Goal: Communication & Community: Answer question/provide support

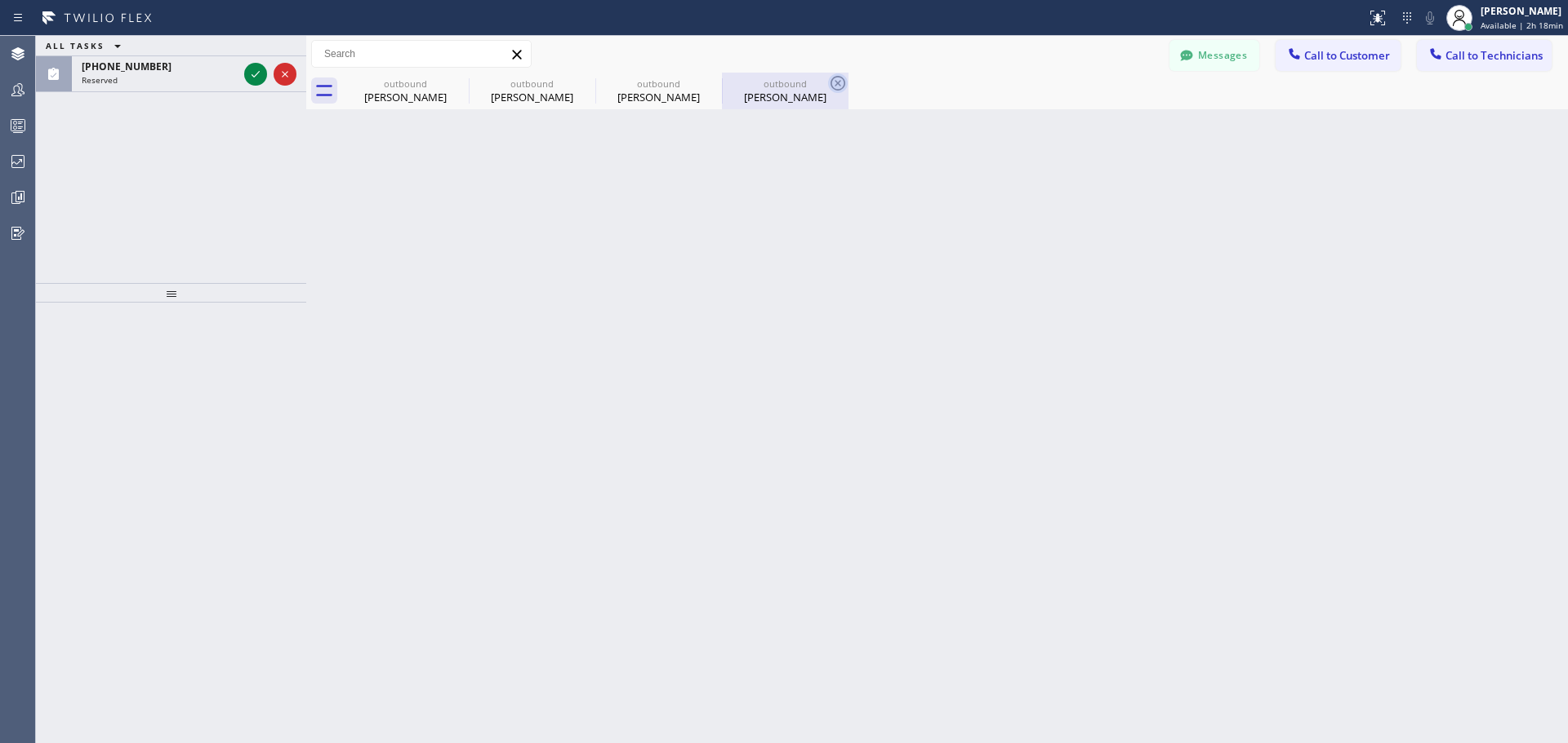
click at [837, 83] on icon at bounding box center [838, 83] width 15 height 15
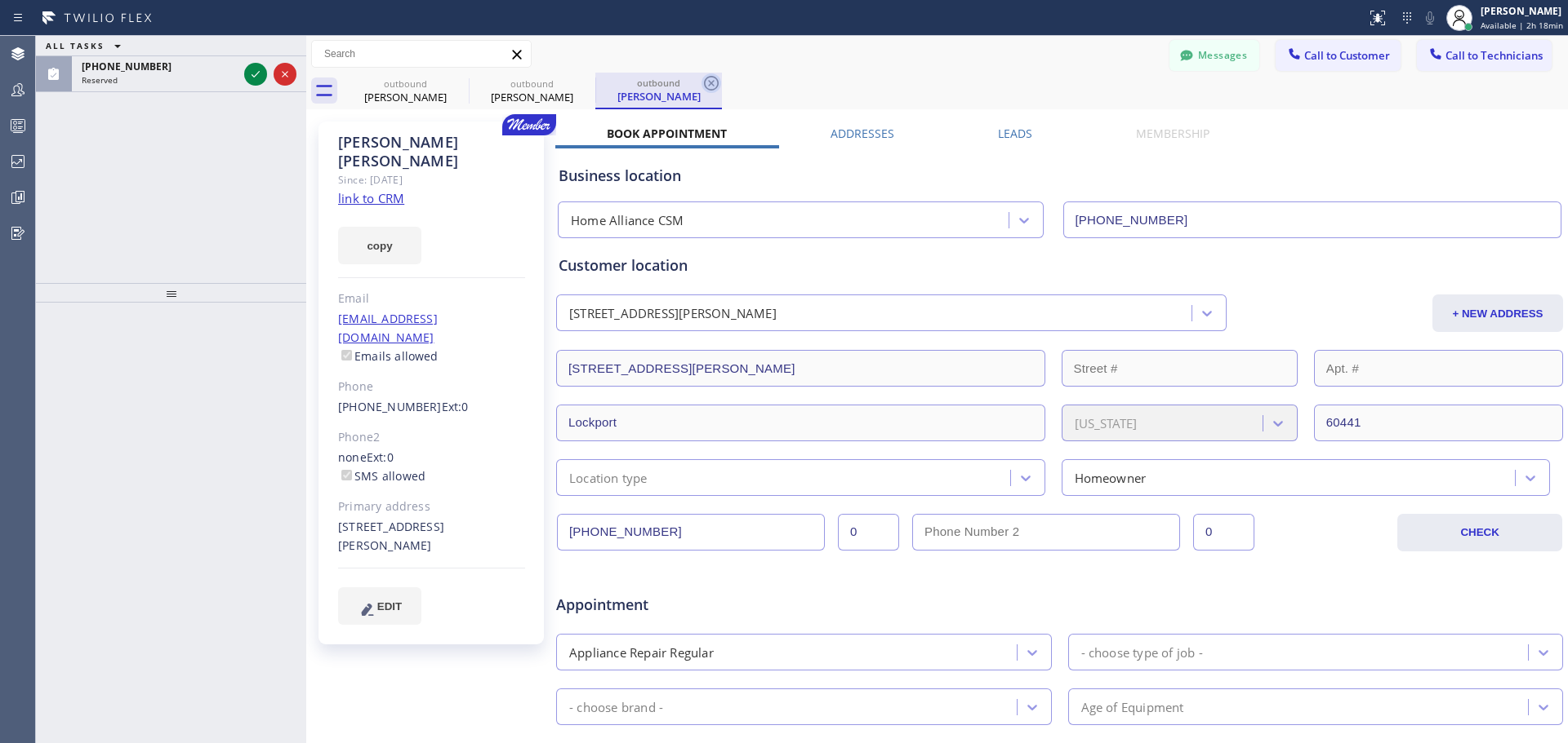
click at [713, 83] on icon at bounding box center [711, 83] width 15 height 15
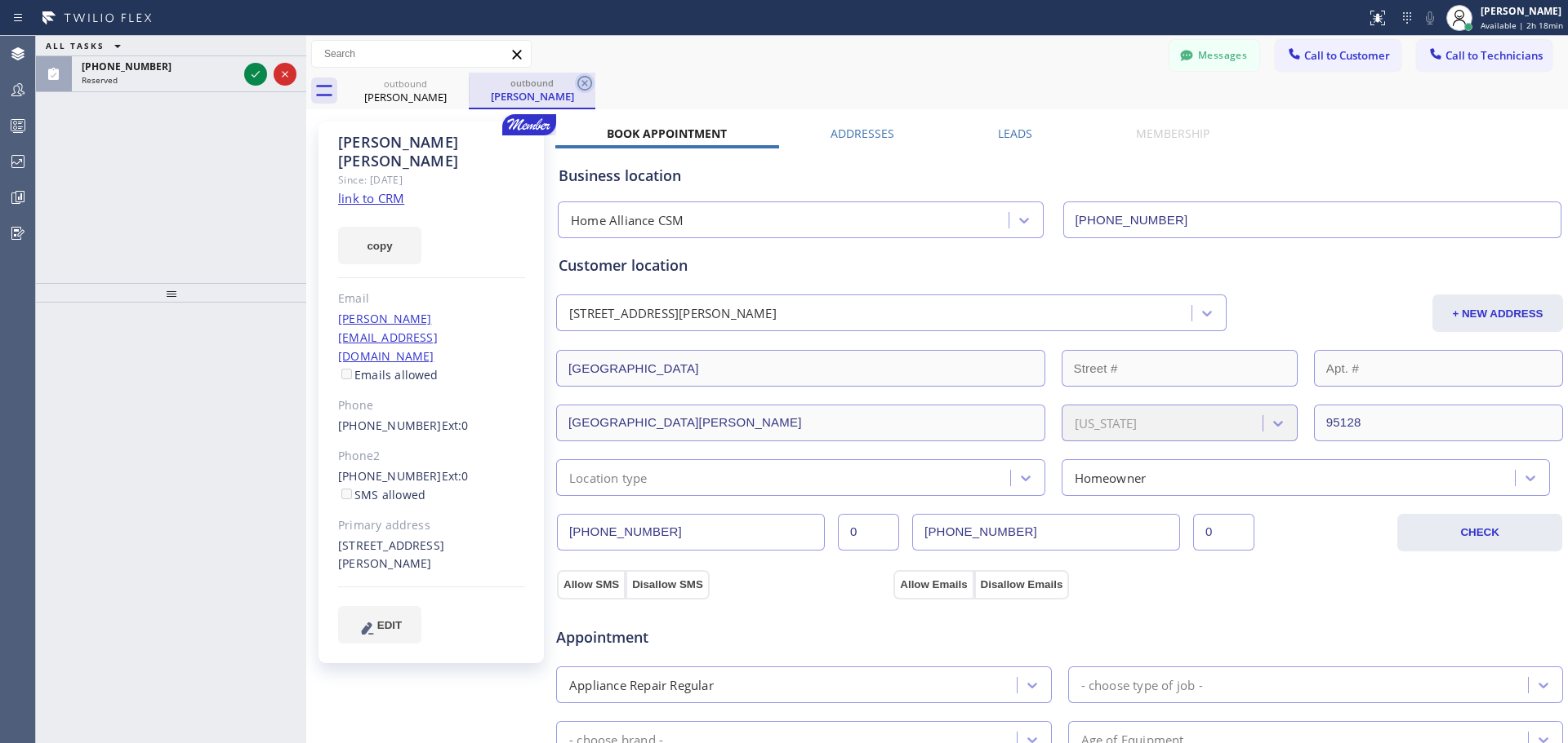
click at [585, 83] on icon at bounding box center [585, 83] width 15 height 15
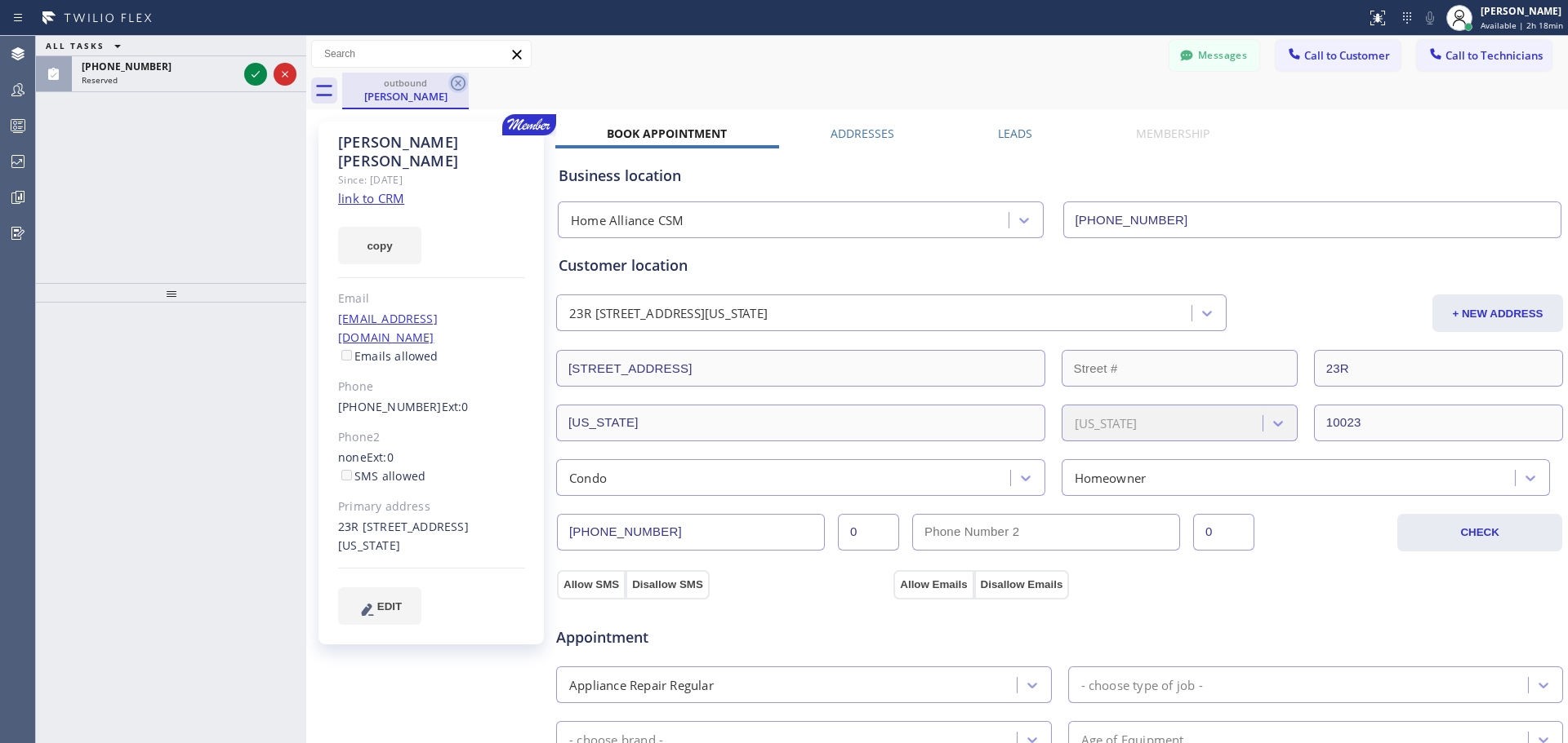
click at [458, 82] on icon at bounding box center [458, 83] width 15 height 15
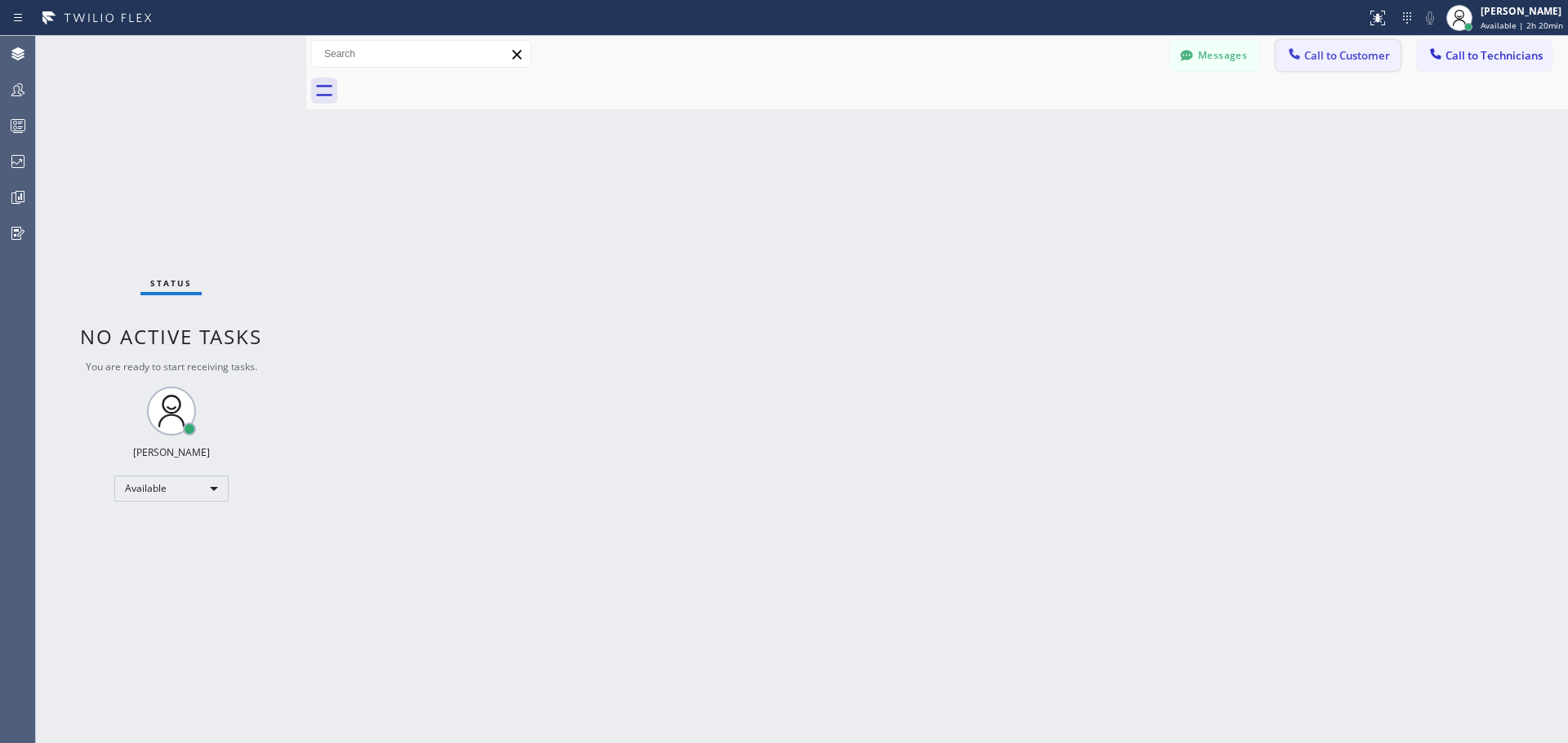
click at [1344, 56] on span "Call to Customer" at bounding box center [1346, 55] width 85 height 15
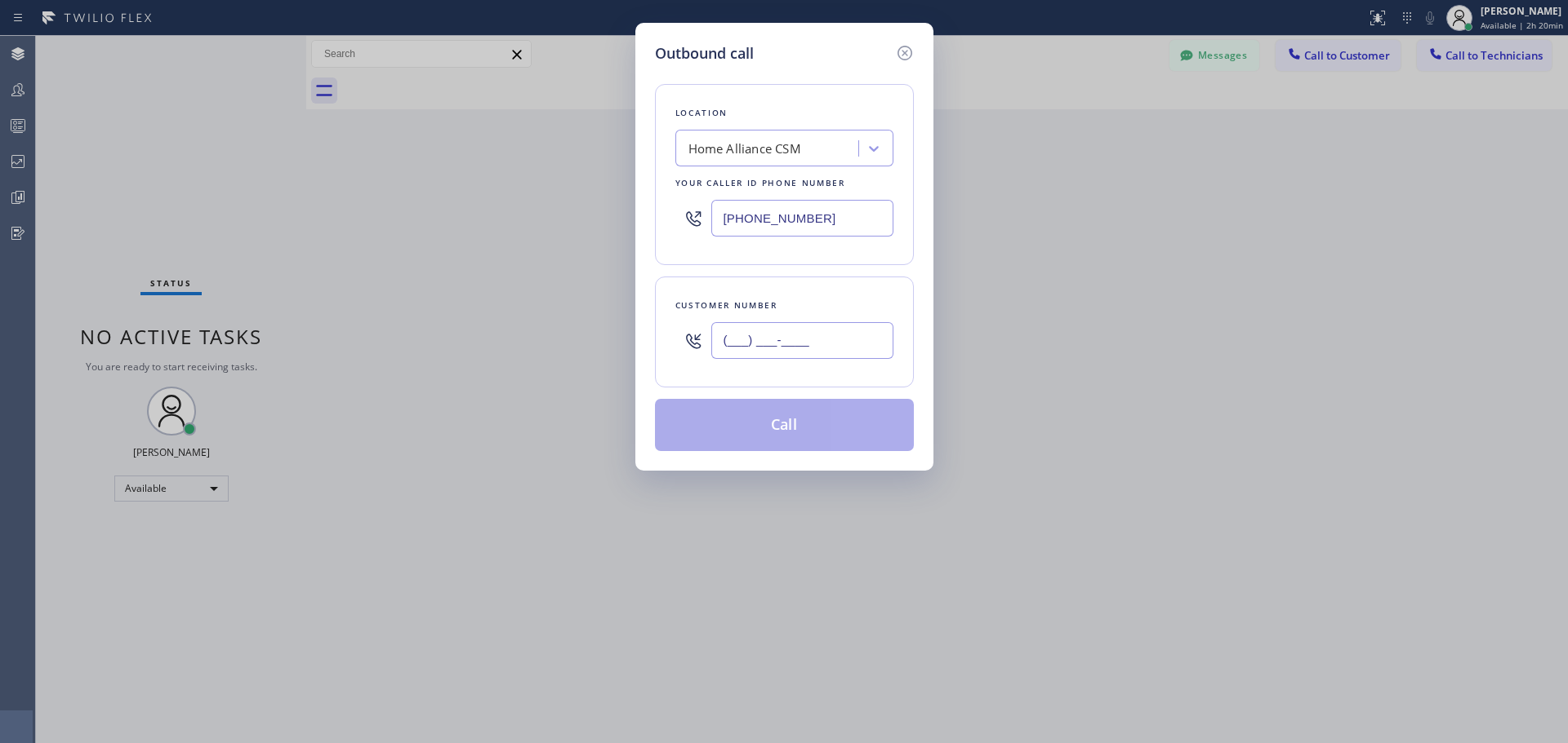
click at [771, 339] on input "(___) ___-____" at bounding box center [802, 341] width 182 height 37
paste input "219) 688-4446"
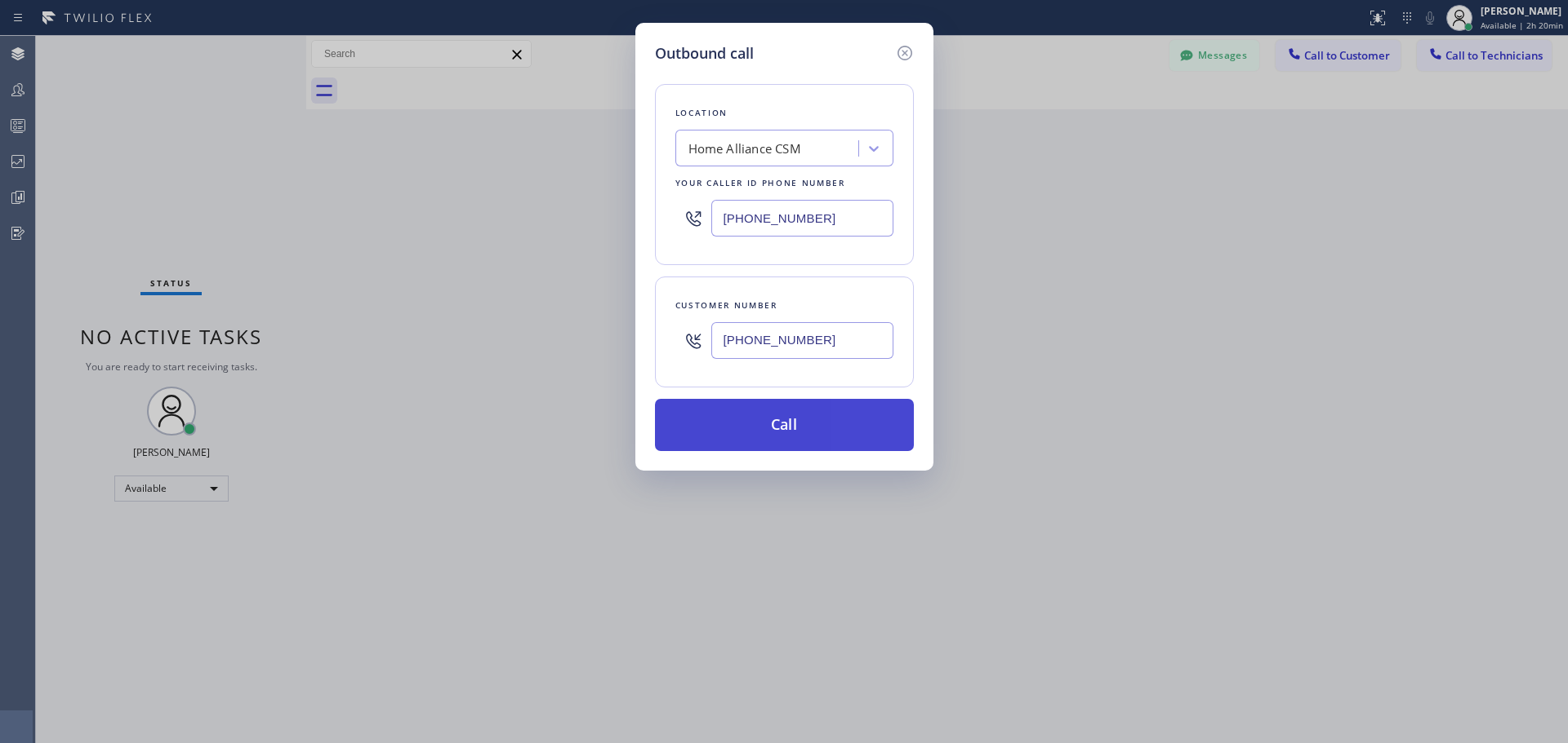
type input "[PHONE_NUMBER]"
click at [772, 419] on button "Call" at bounding box center [784, 425] width 259 height 53
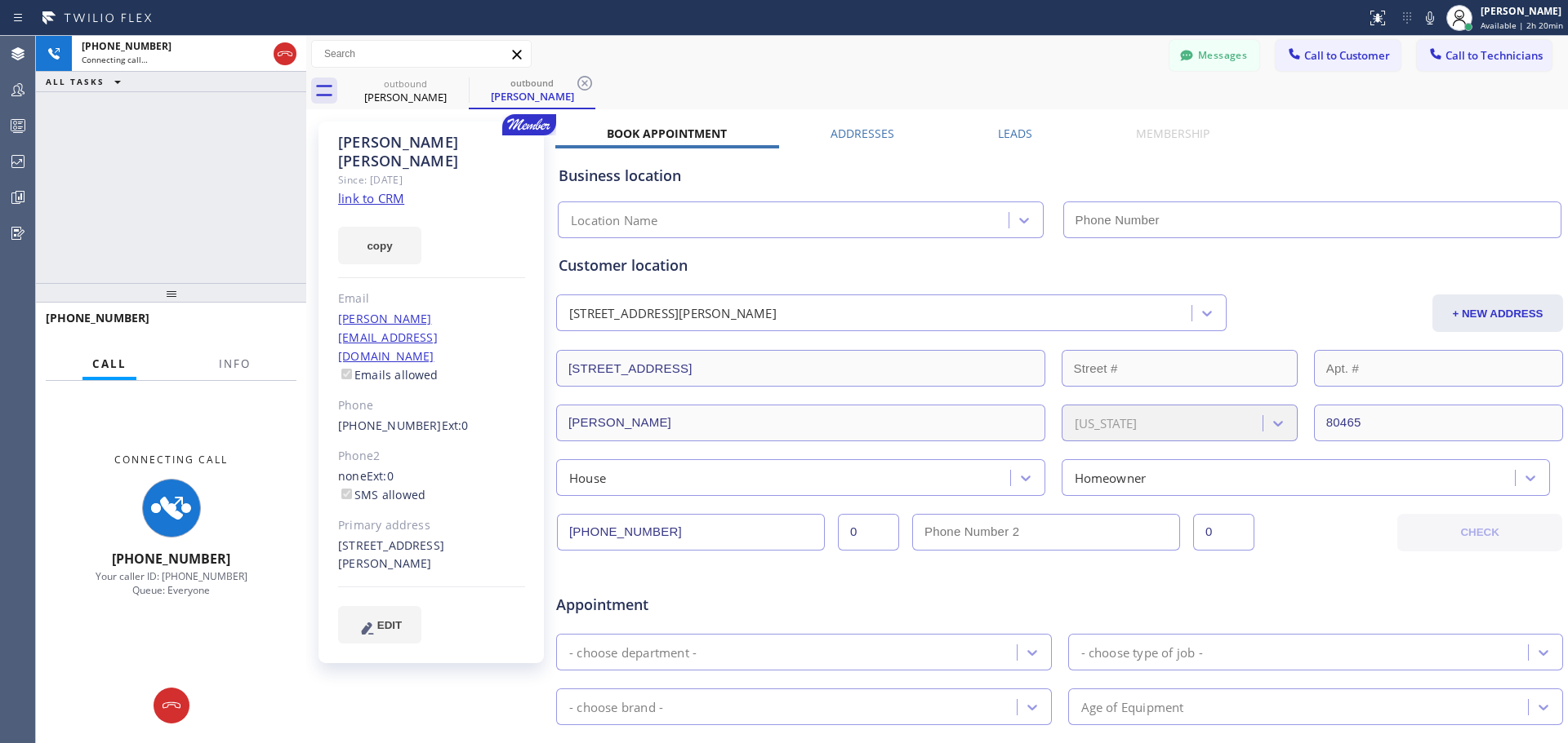
type input "[PHONE_NUMBER]"
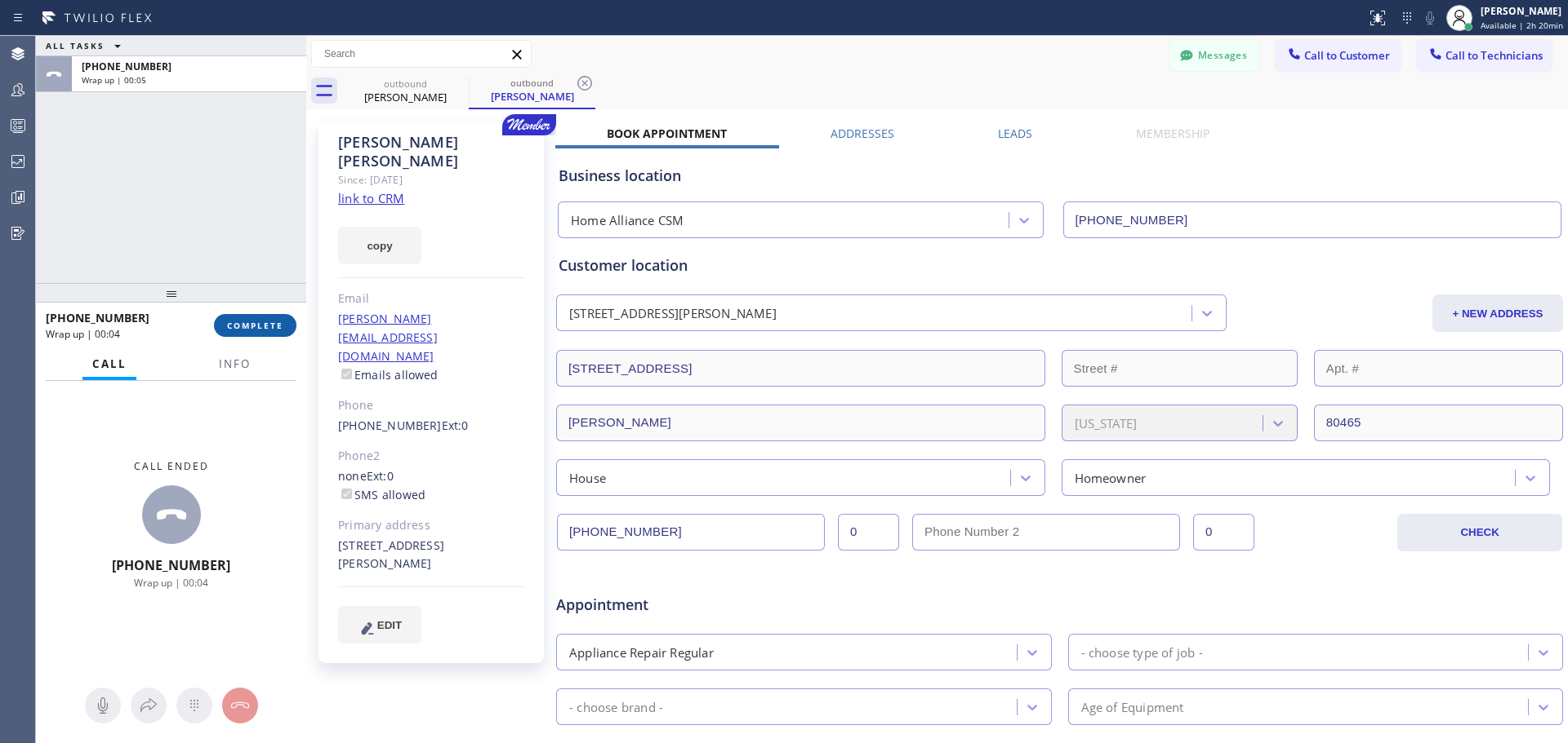
click at [248, 324] on span "COMPLETE" at bounding box center [255, 325] width 56 height 11
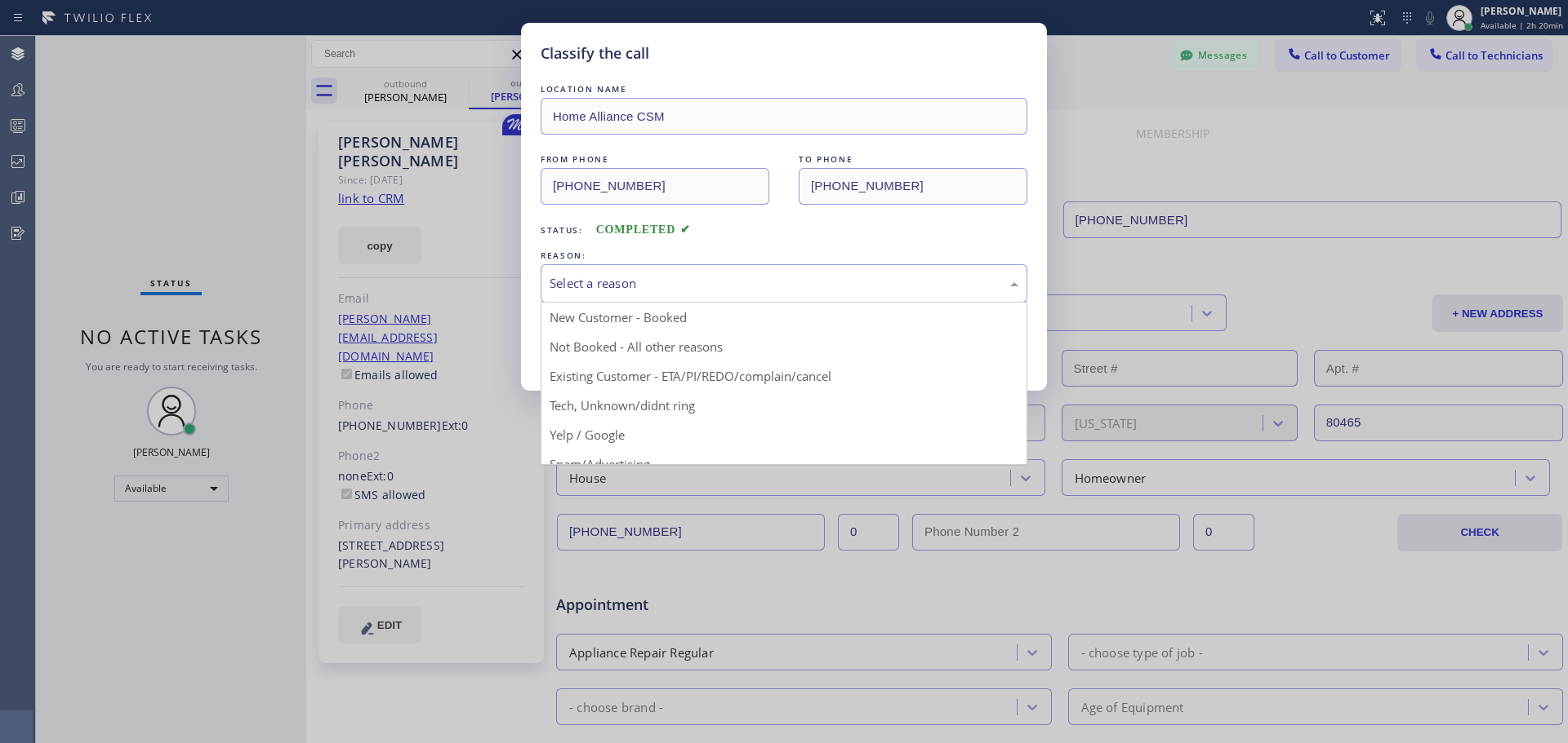
click at [683, 279] on div "Select a reason" at bounding box center [783, 284] width 469 height 19
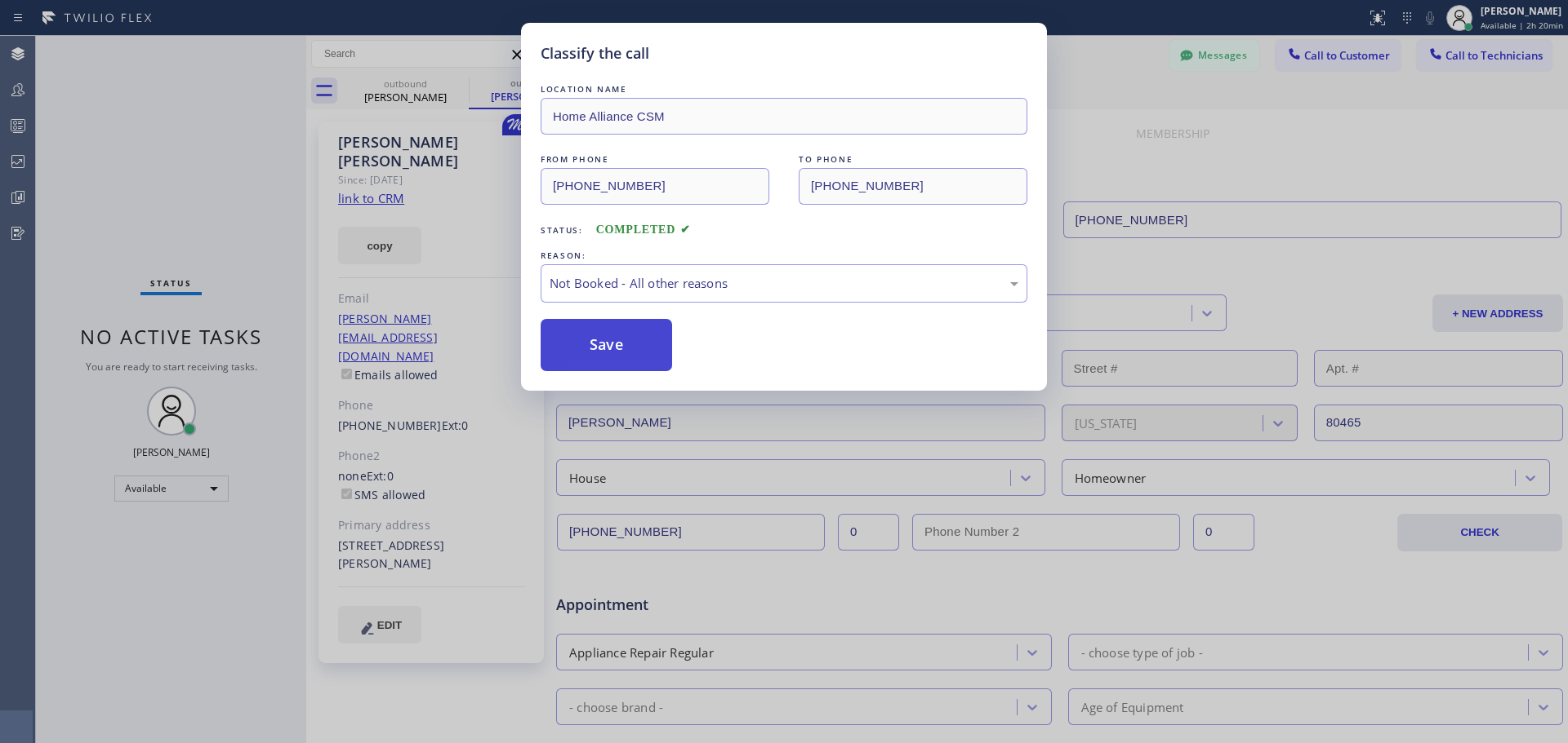
click at [606, 349] on button "Save" at bounding box center [606, 345] width 131 height 53
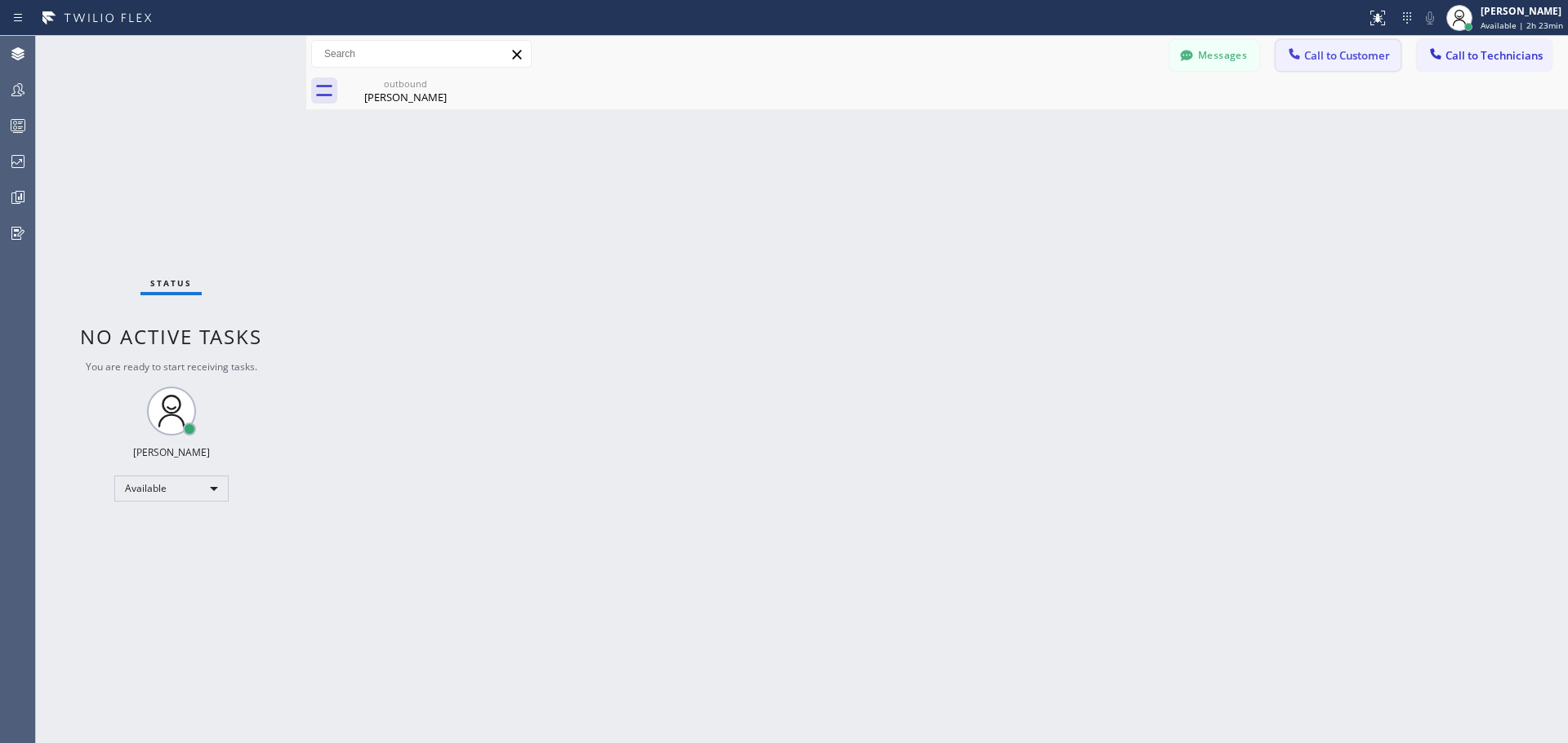
click at [1385, 62] on span "Call to Customer" at bounding box center [1346, 55] width 85 height 15
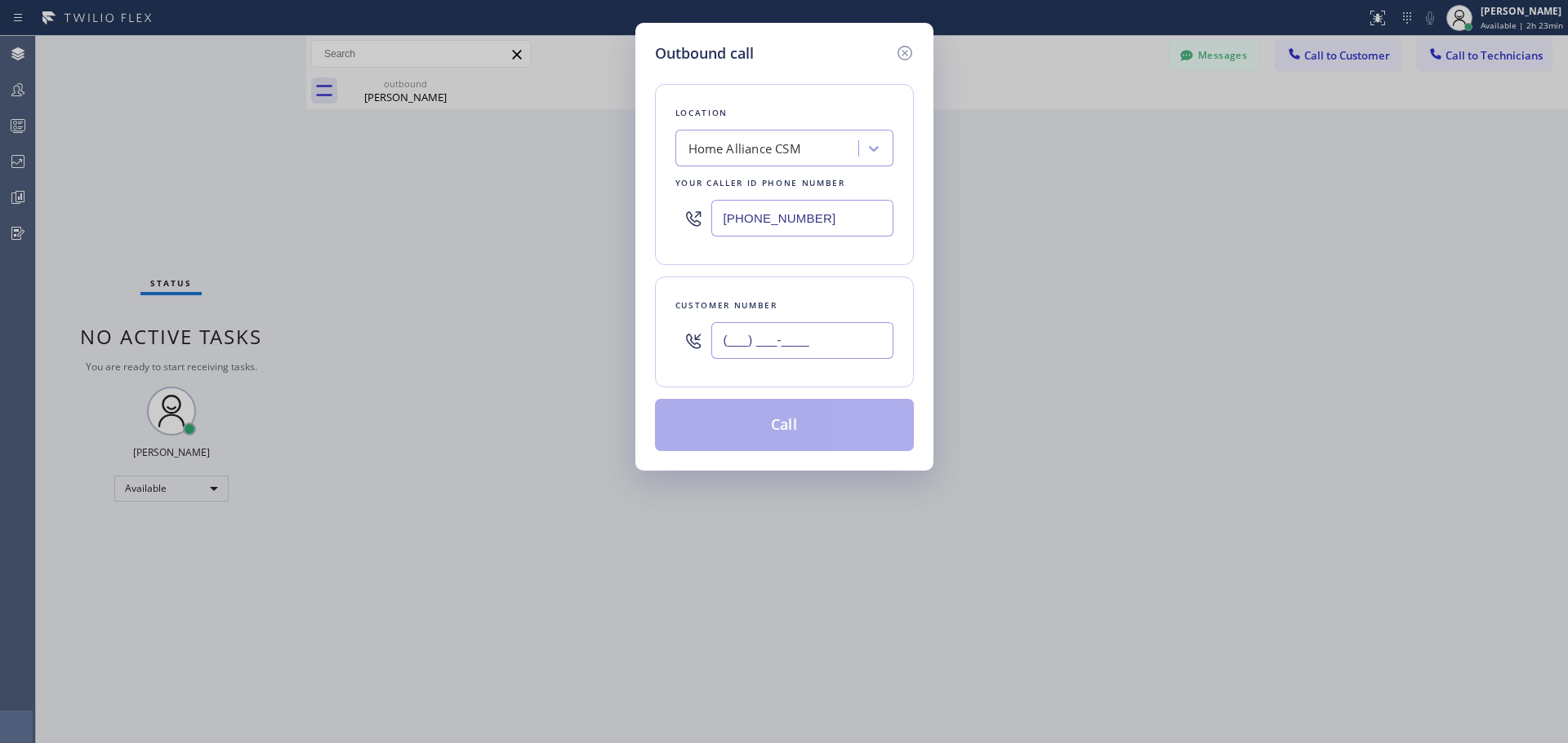
click at [789, 339] on input "(___) ___-____" at bounding box center [802, 341] width 182 height 37
paste input "480) 416-2445"
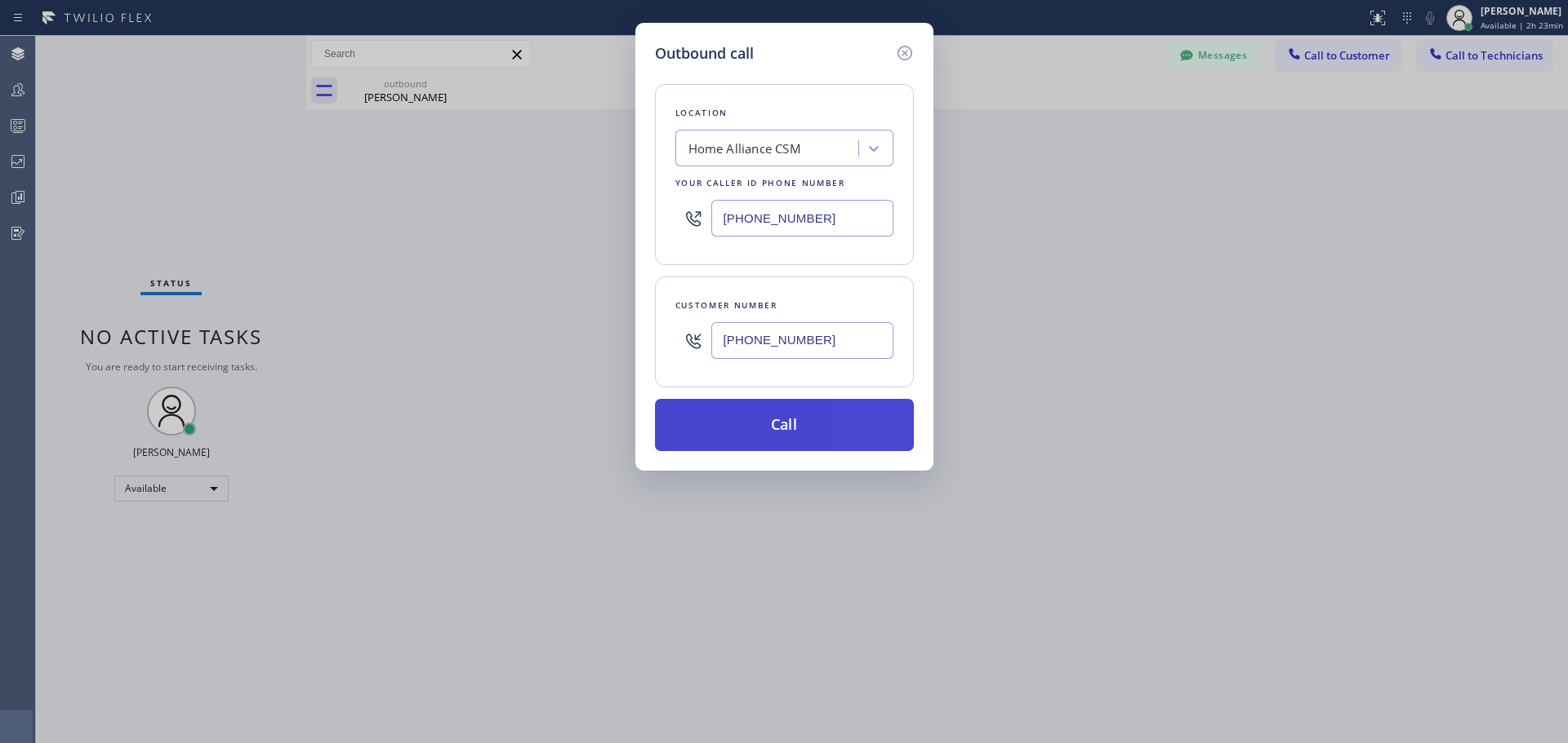
type input "[PHONE_NUMBER]"
click at [787, 423] on button "Call" at bounding box center [784, 425] width 259 height 53
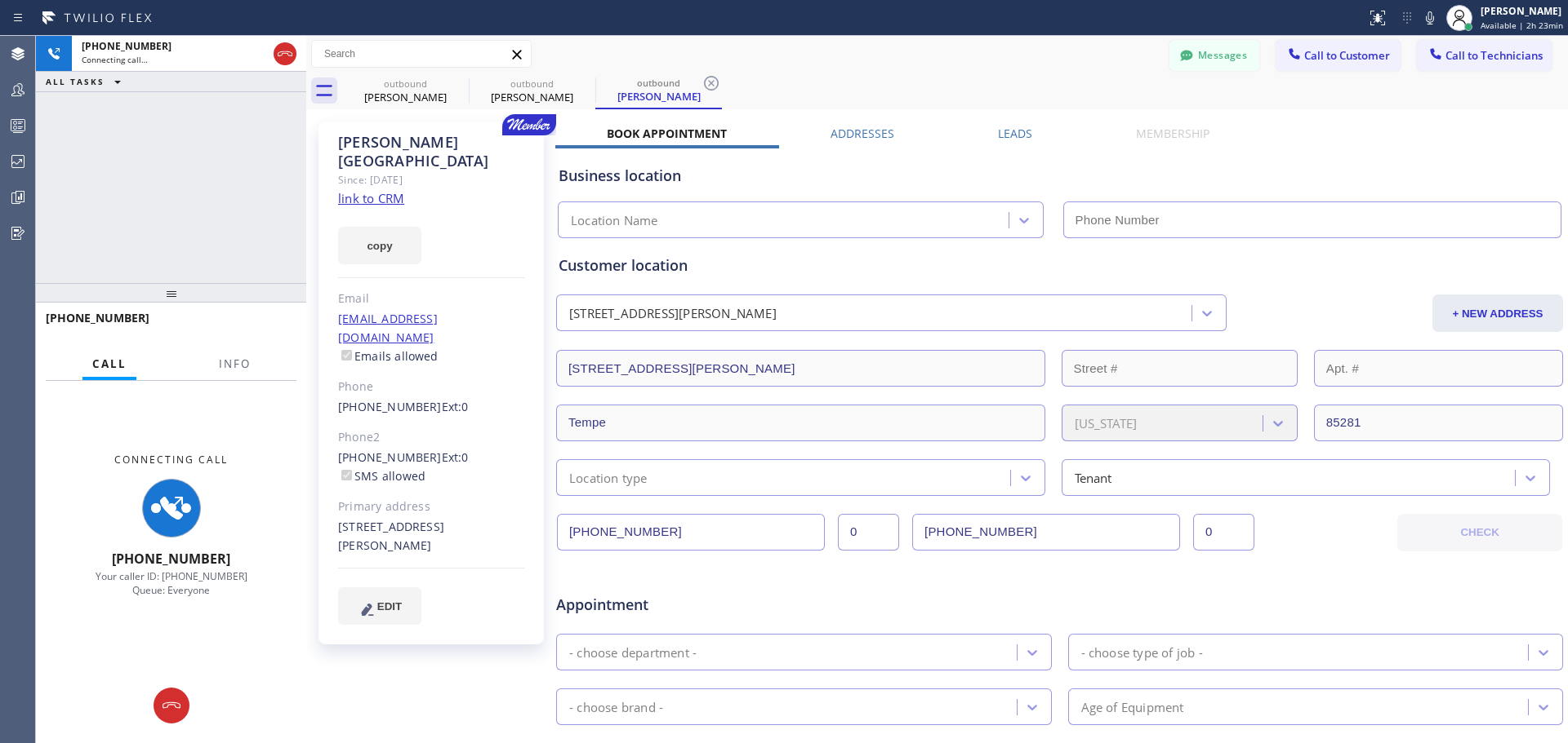
type input "[PHONE_NUMBER]"
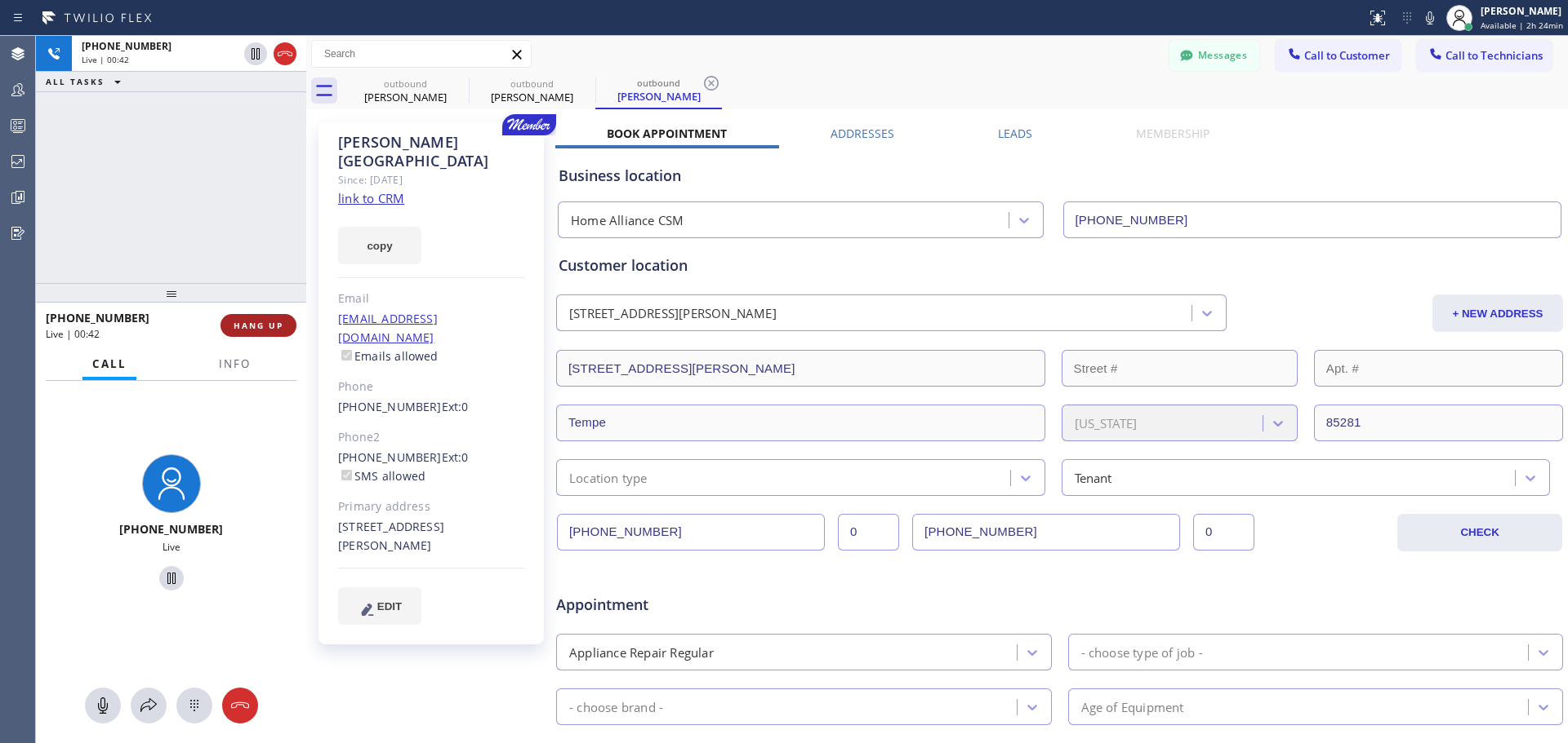
click at [277, 315] on button "HANG UP" at bounding box center [258, 325] width 76 height 22
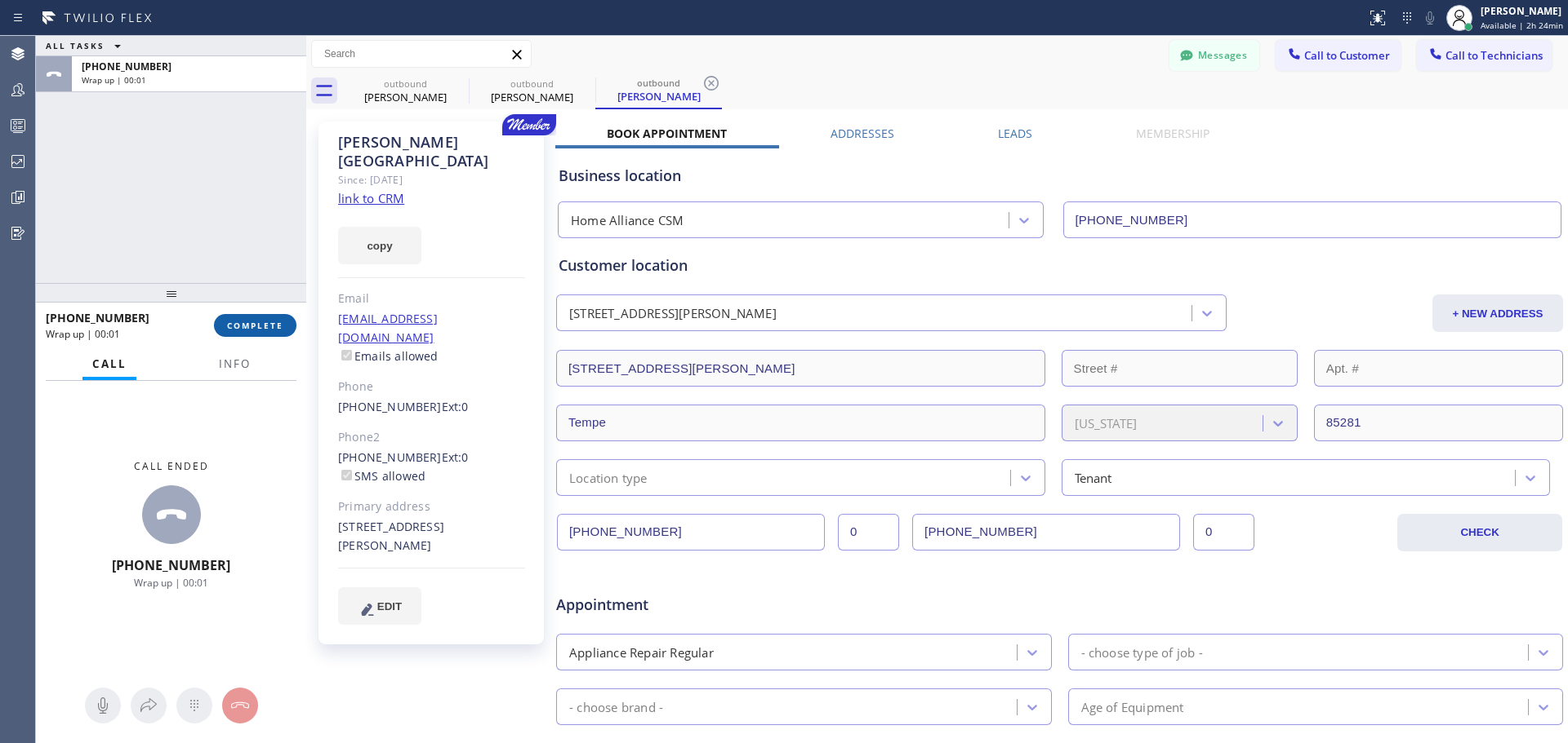
click at [225, 331] on button "COMPLETE" at bounding box center [256, 325] width 83 height 22
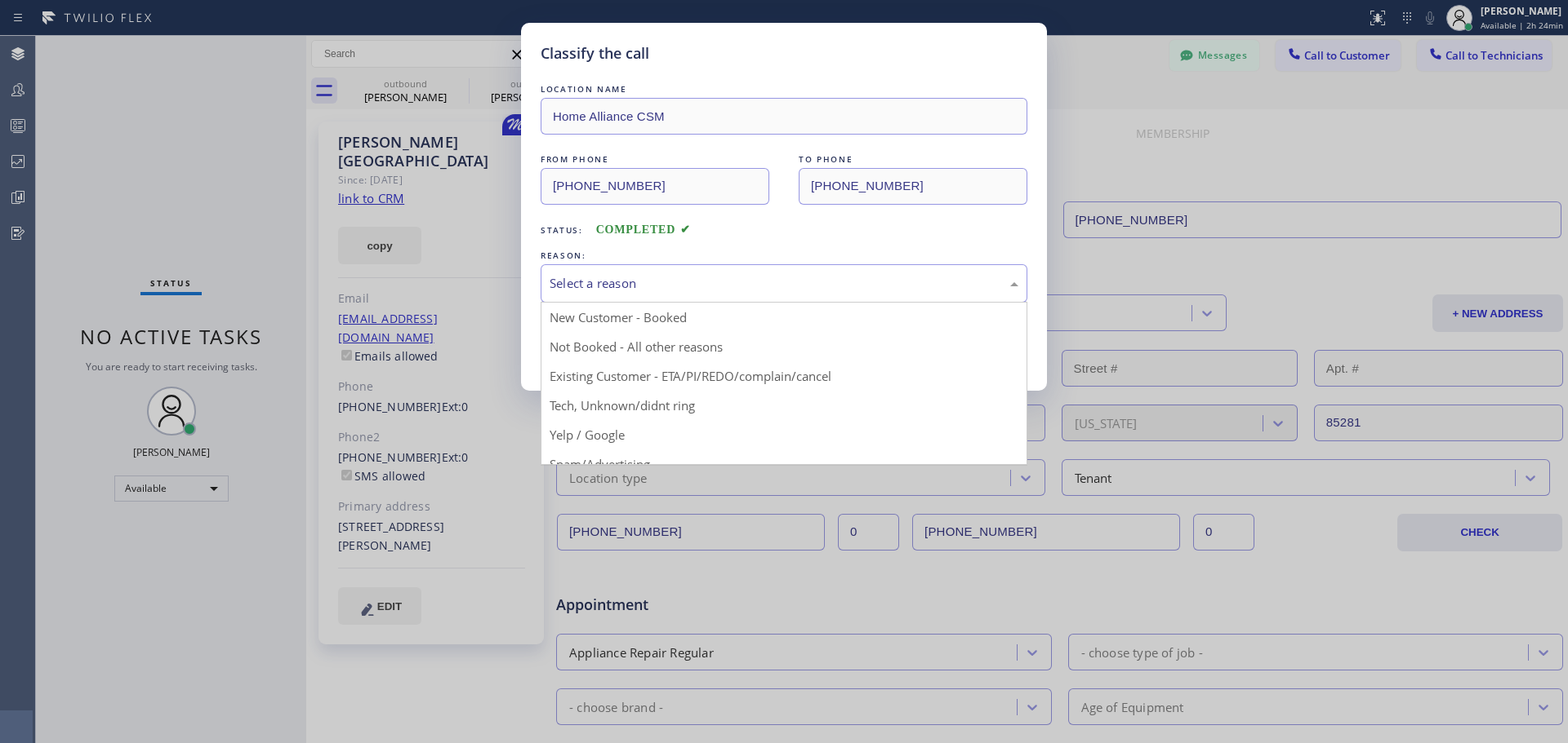
click at [772, 281] on div "Select a reason" at bounding box center [783, 284] width 469 height 19
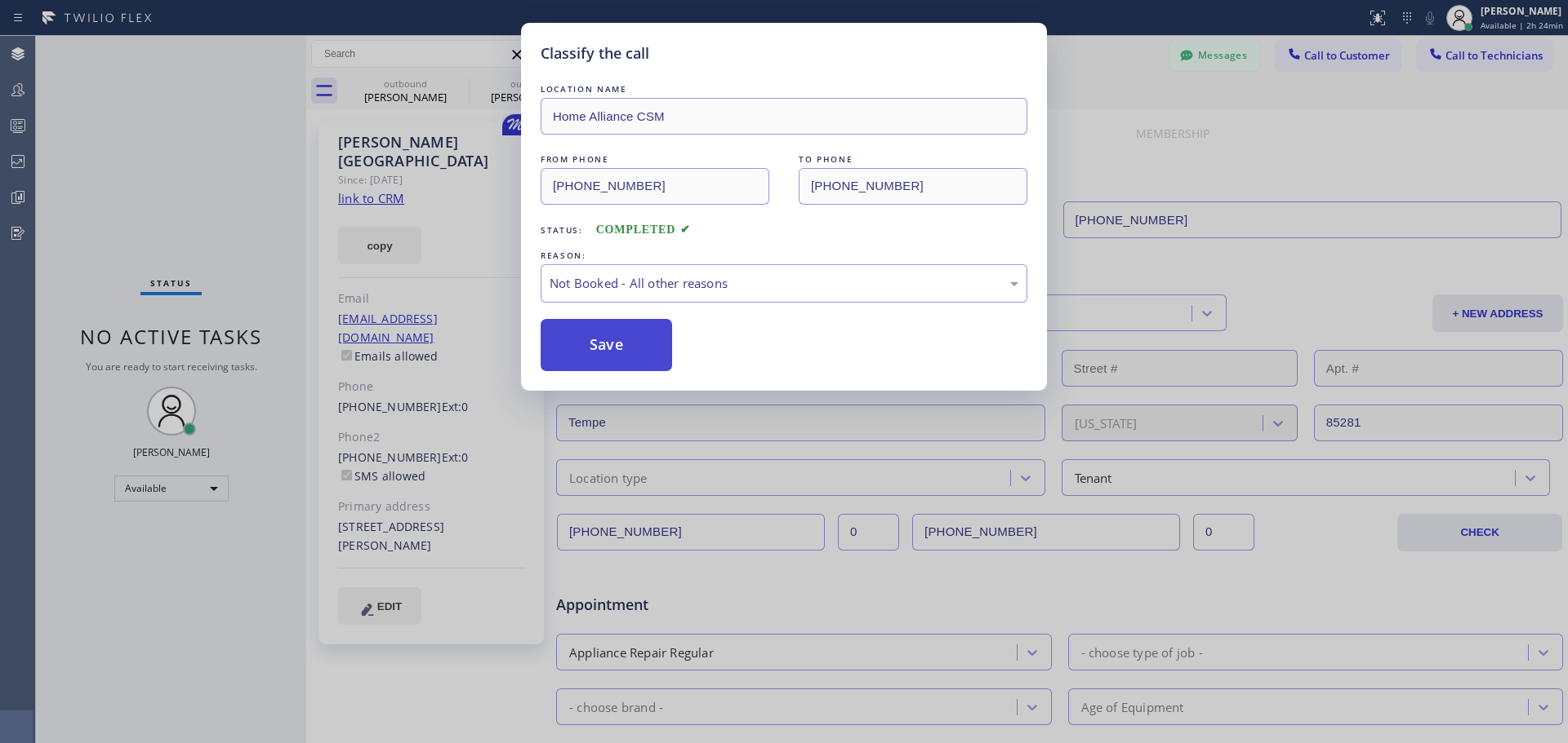
click at [603, 348] on button "Save" at bounding box center [606, 345] width 131 height 53
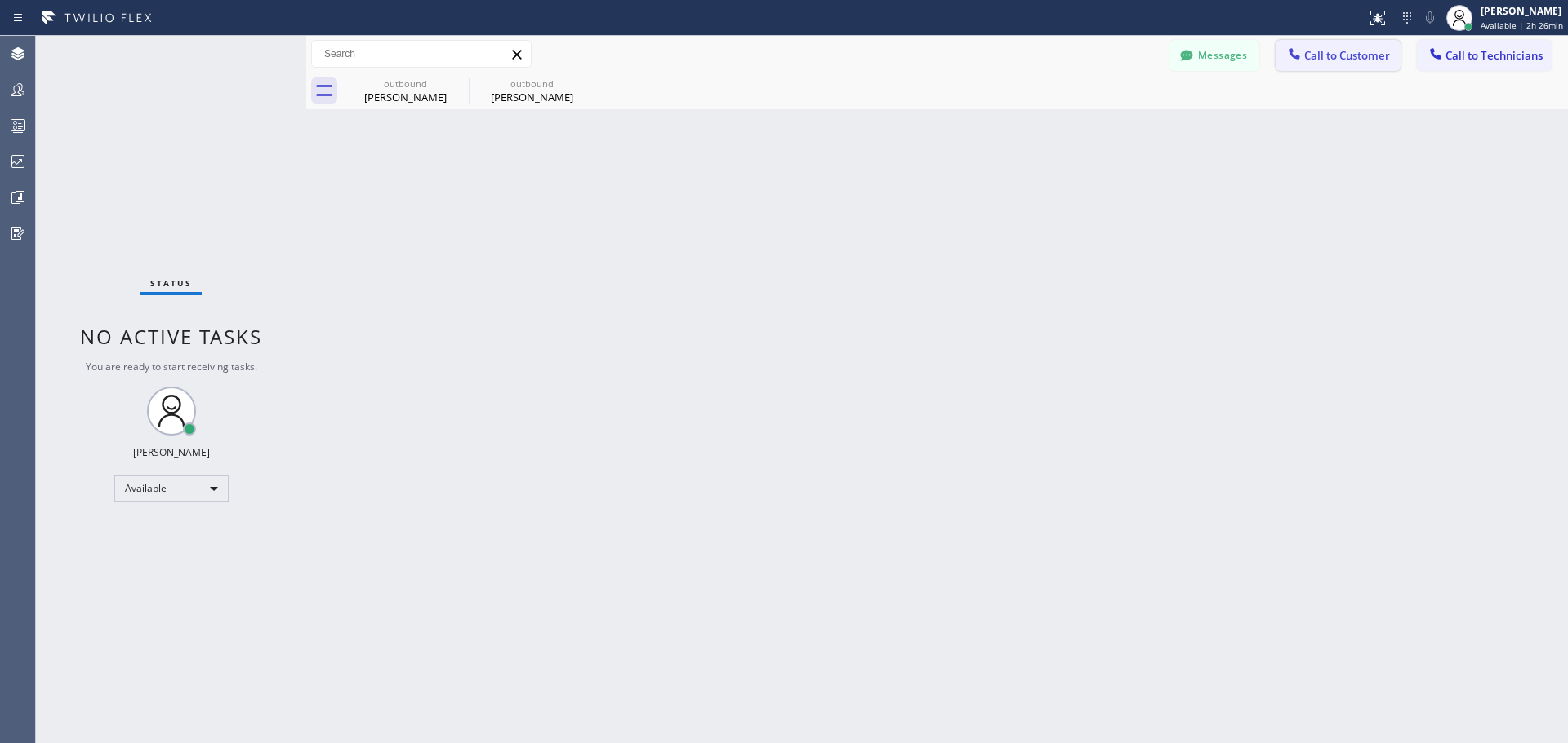
click at [1342, 58] on span "Call to Customer" at bounding box center [1346, 55] width 85 height 15
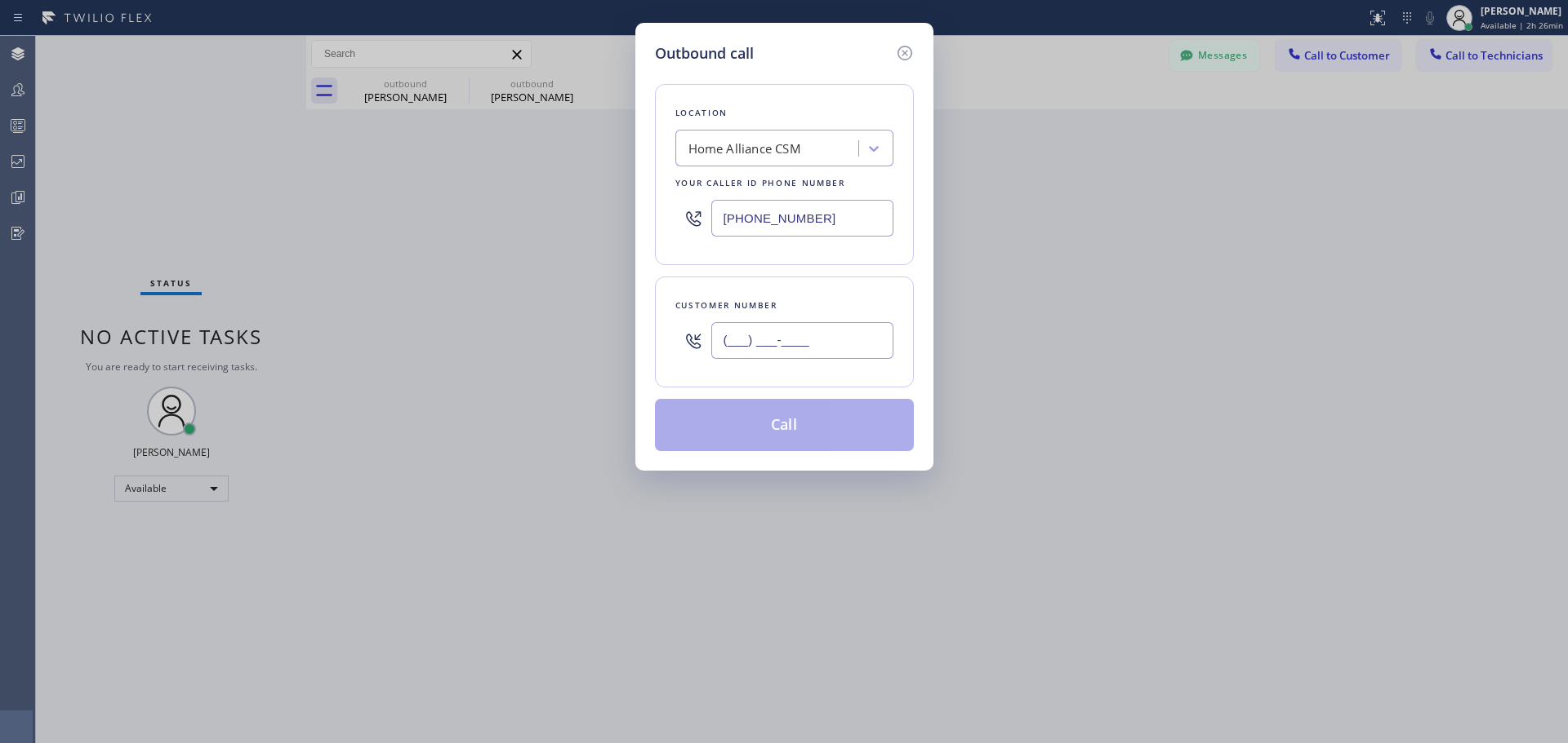
click at [766, 349] on input "(___) ___-____" at bounding box center [802, 341] width 182 height 37
paste input "949) 322-0324"
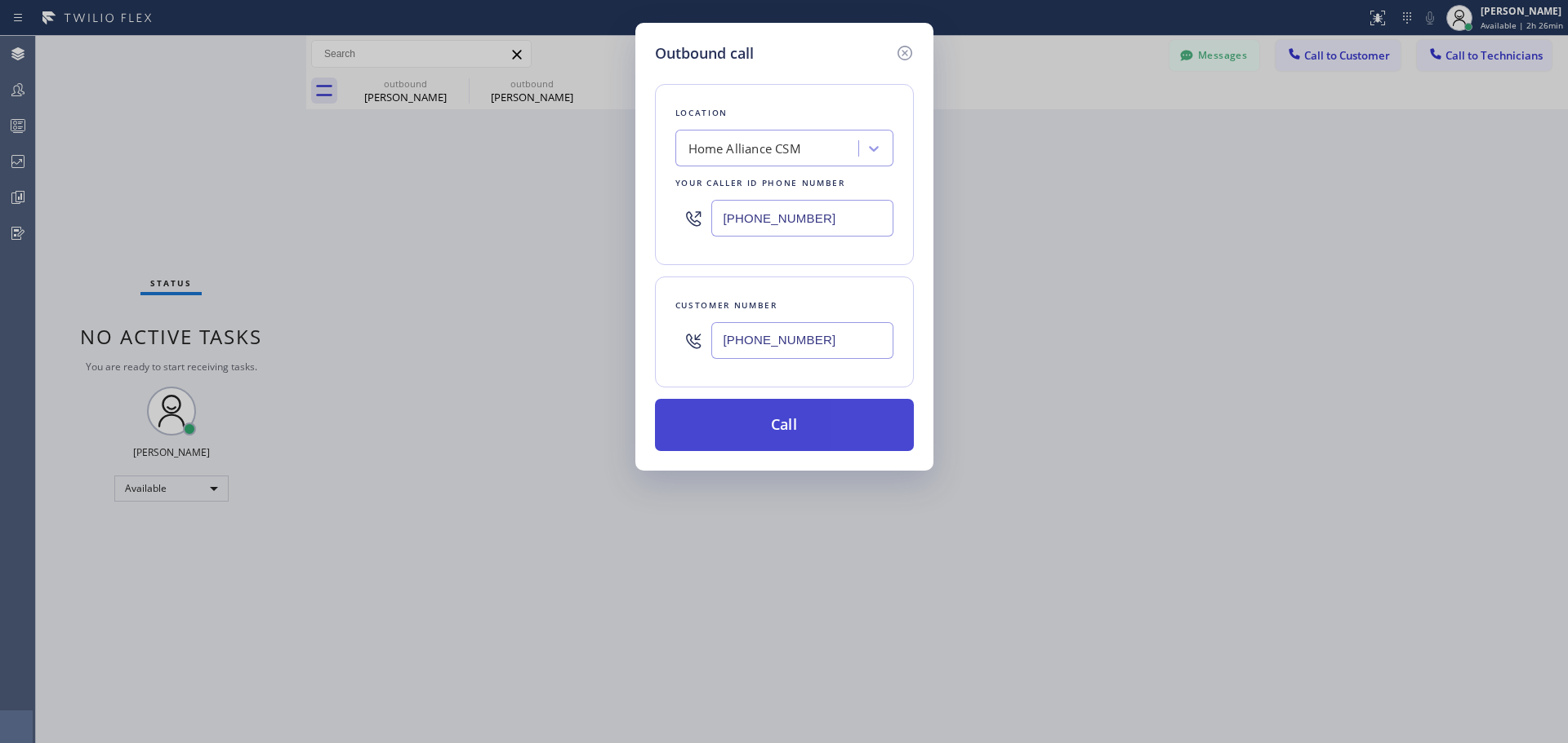
type input "[PHONE_NUMBER]"
click at [773, 399] on button "Call" at bounding box center [784, 425] width 259 height 53
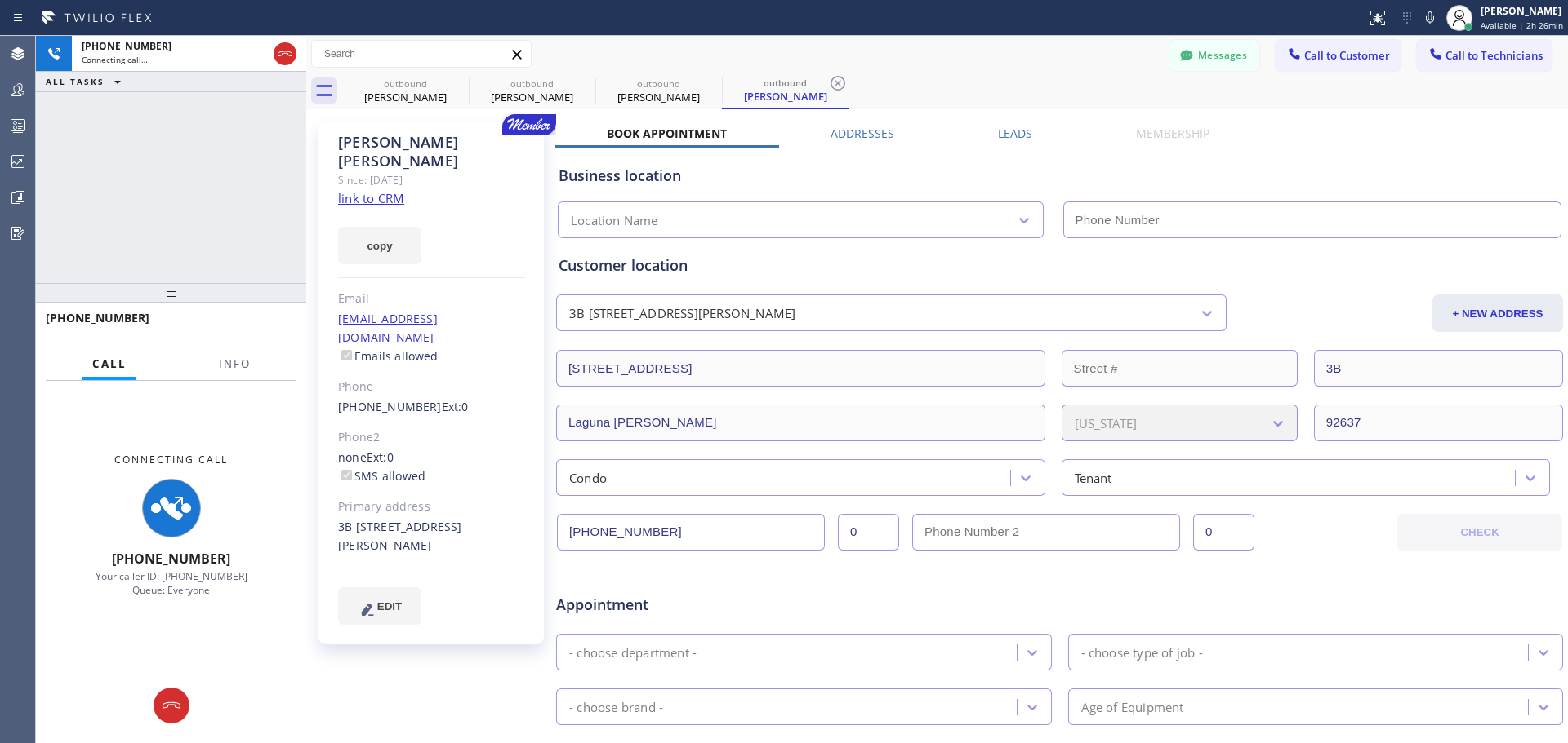
type input "[PHONE_NUMBER]"
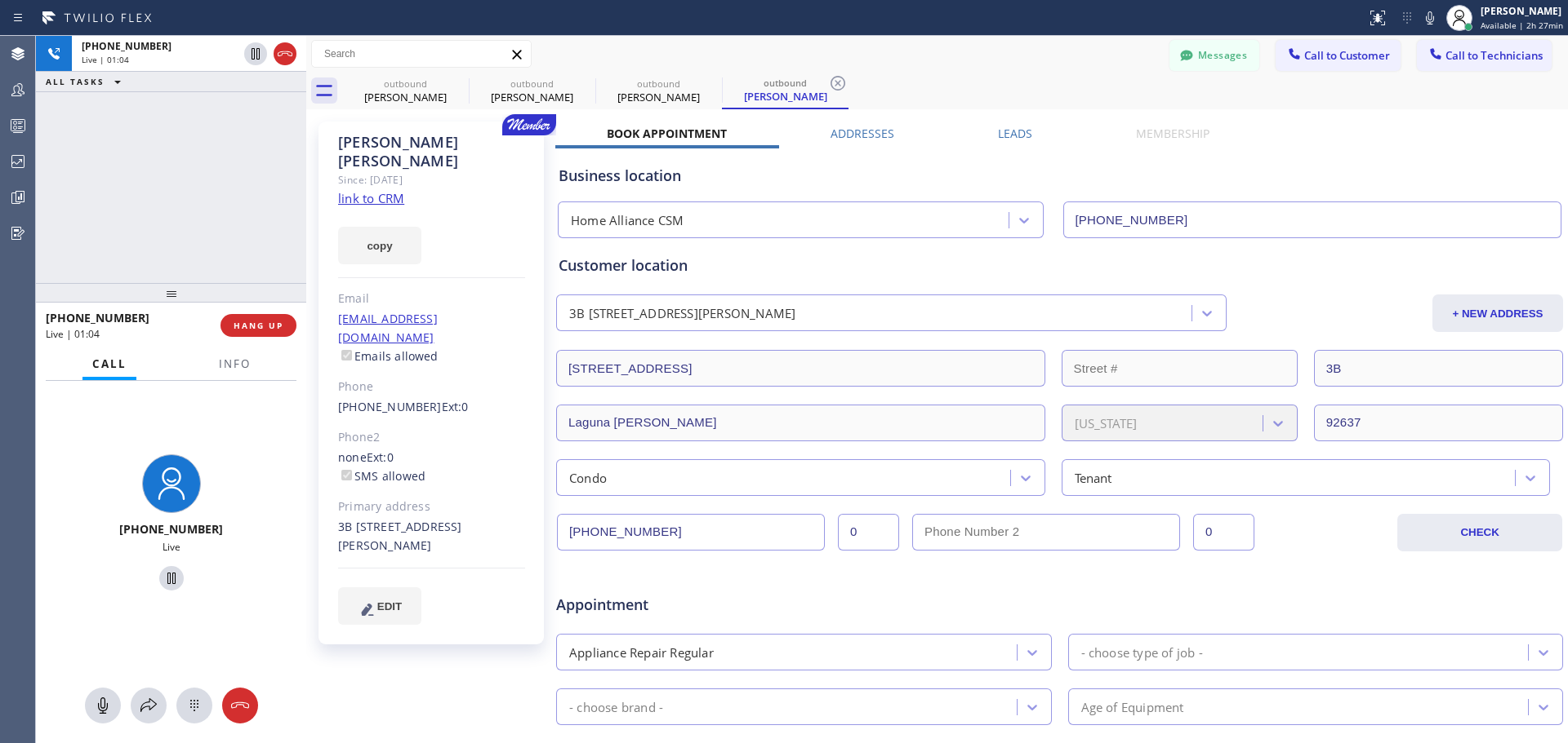
click at [253, 310] on div "[PHONE_NUMBER] Live | 01:04 HANG UP" at bounding box center [171, 325] width 250 height 42
click at [253, 318] on button "HANG UP" at bounding box center [258, 325] width 76 height 22
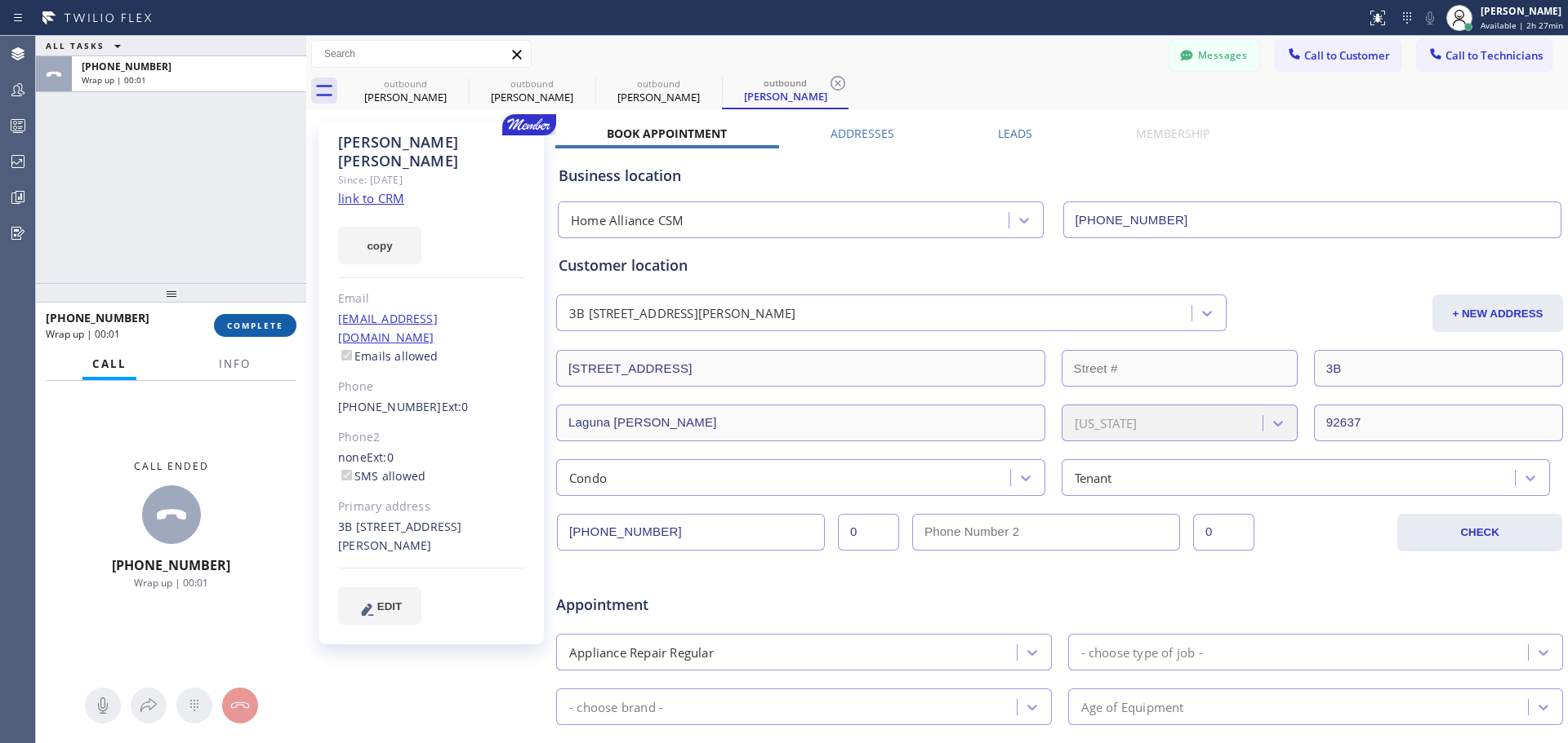
click at [262, 330] on span "COMPLETE" at bounding box center [255, 325] width 56 height 11
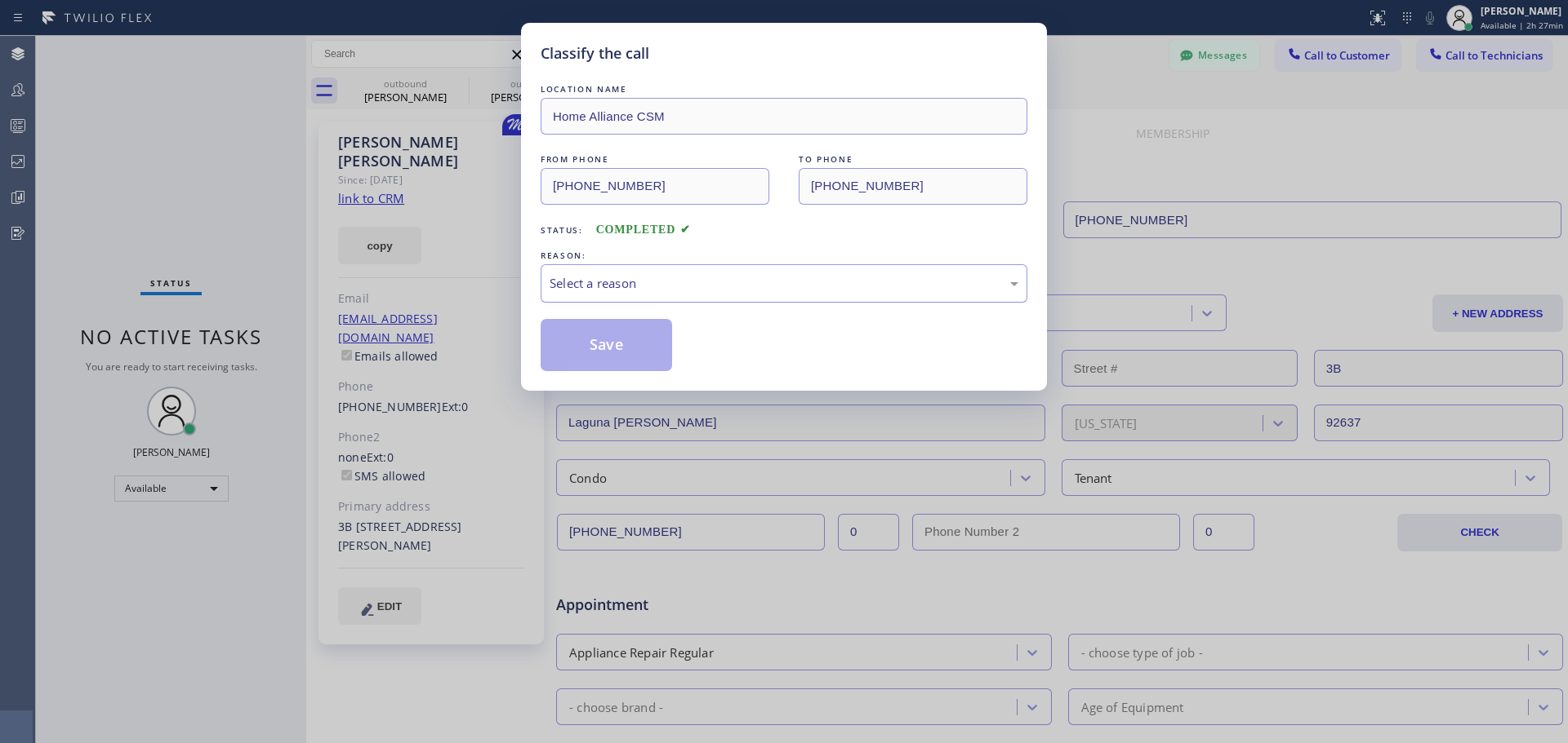
drag, startPoint x: 749, startPoint y: 278, endPoint x: 744, endPoint y: 286, distance: 9.4
click at [749, 278] on div "Select a reason" at bounding box center [783, 284] width 469 height 19
click at [613, 360] on button "Save" at bounding box center [606, 345] width 131 height 53
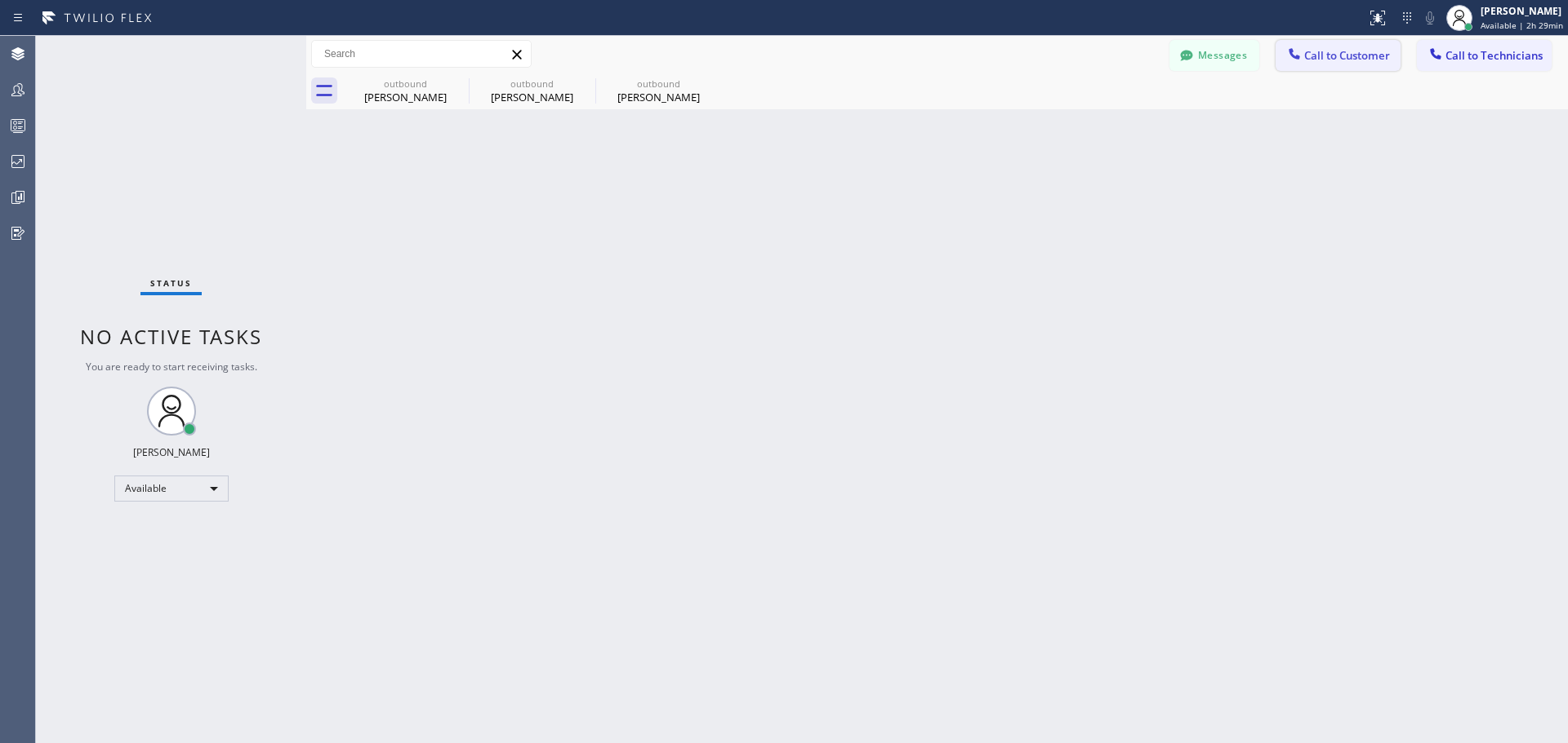
click at [1350, 62] on span "Call to Customer" at bounding box center [1346, 55] width 85 height 15
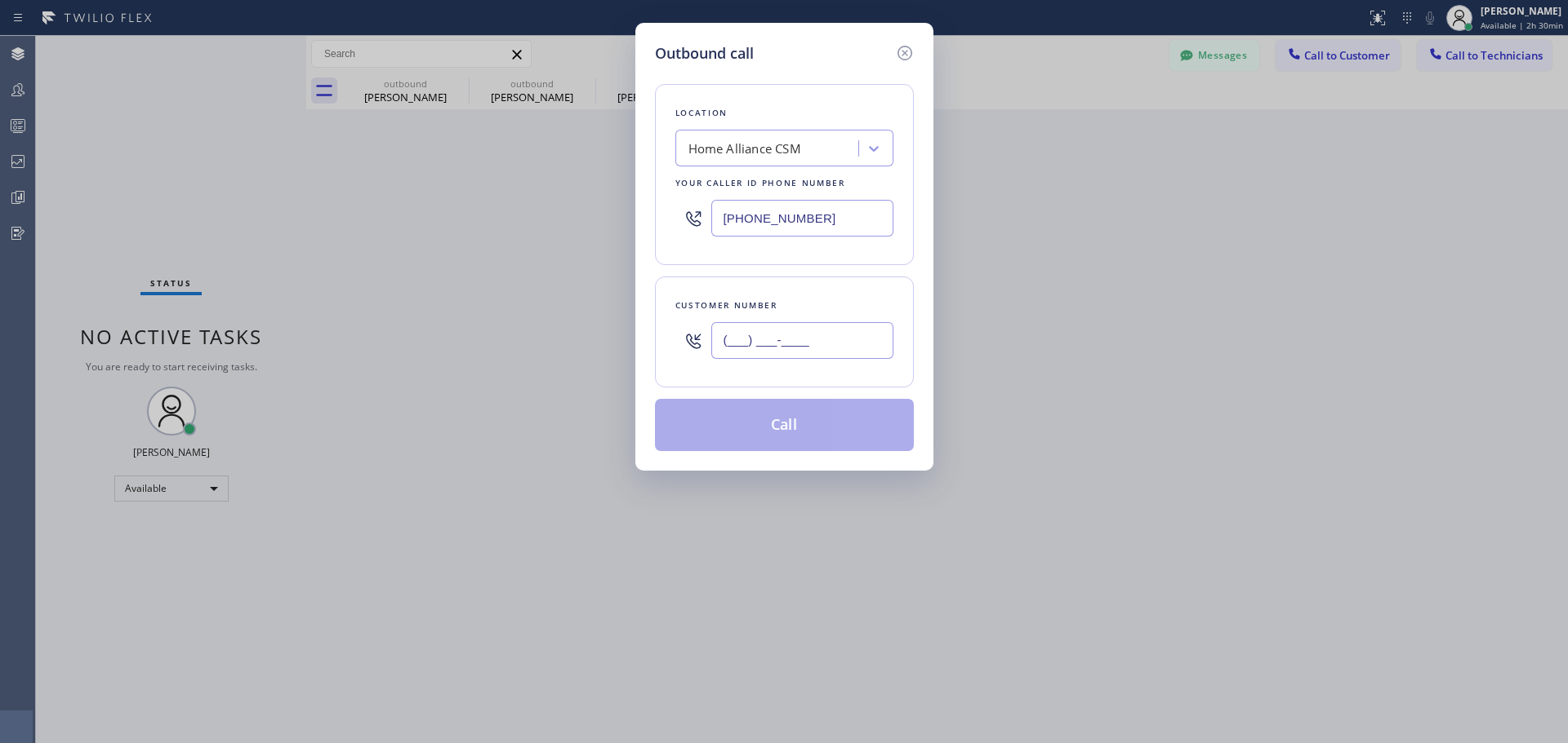
click at [765, 353] on input "(___) ___-____" at bounding box center [802, 341] width 182 height 37
paste input "619) 977-4025"
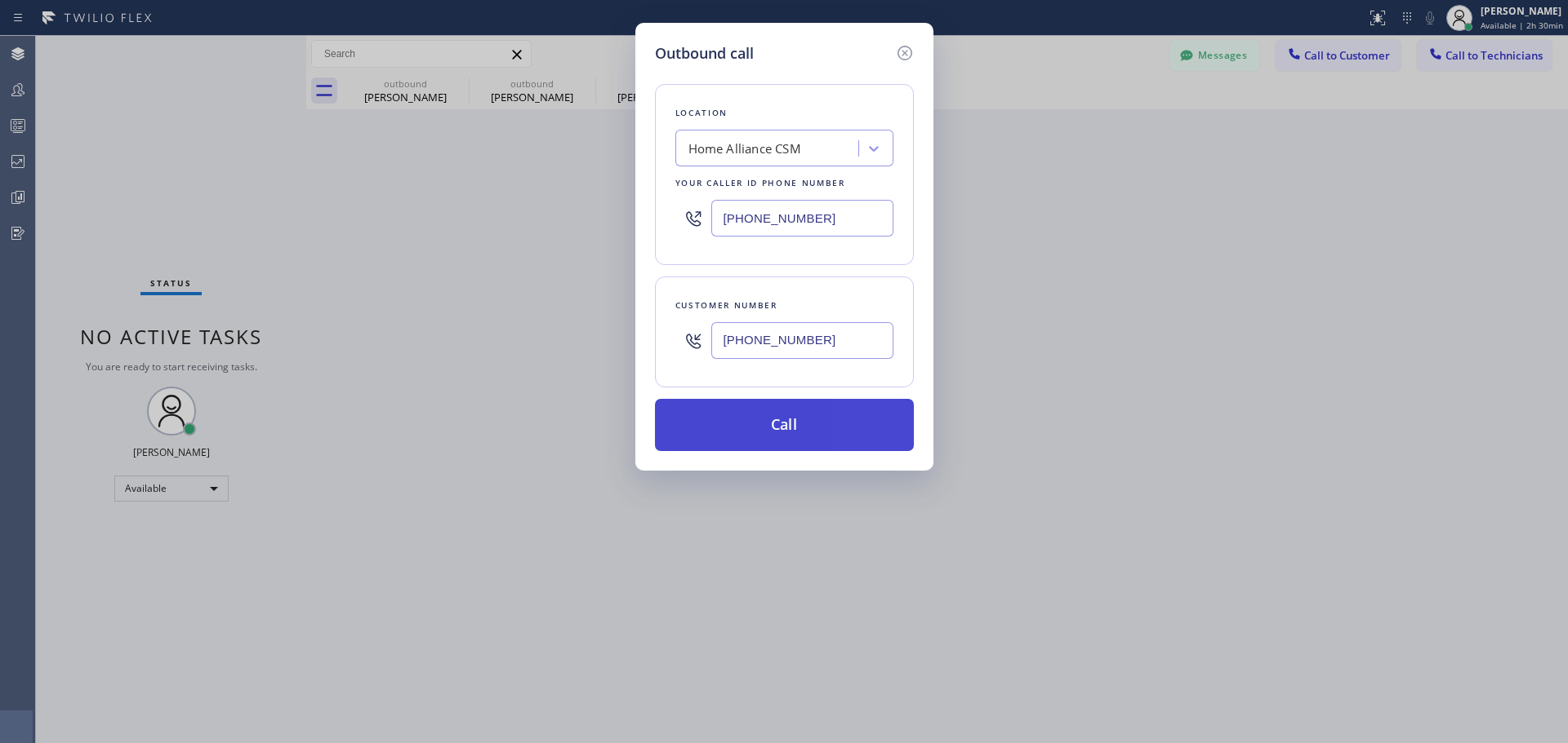
type input "[PHONE_NUMBER]"
click at [780, 419] on button "Call" at bounding box center [784, 425] width 259 height 53
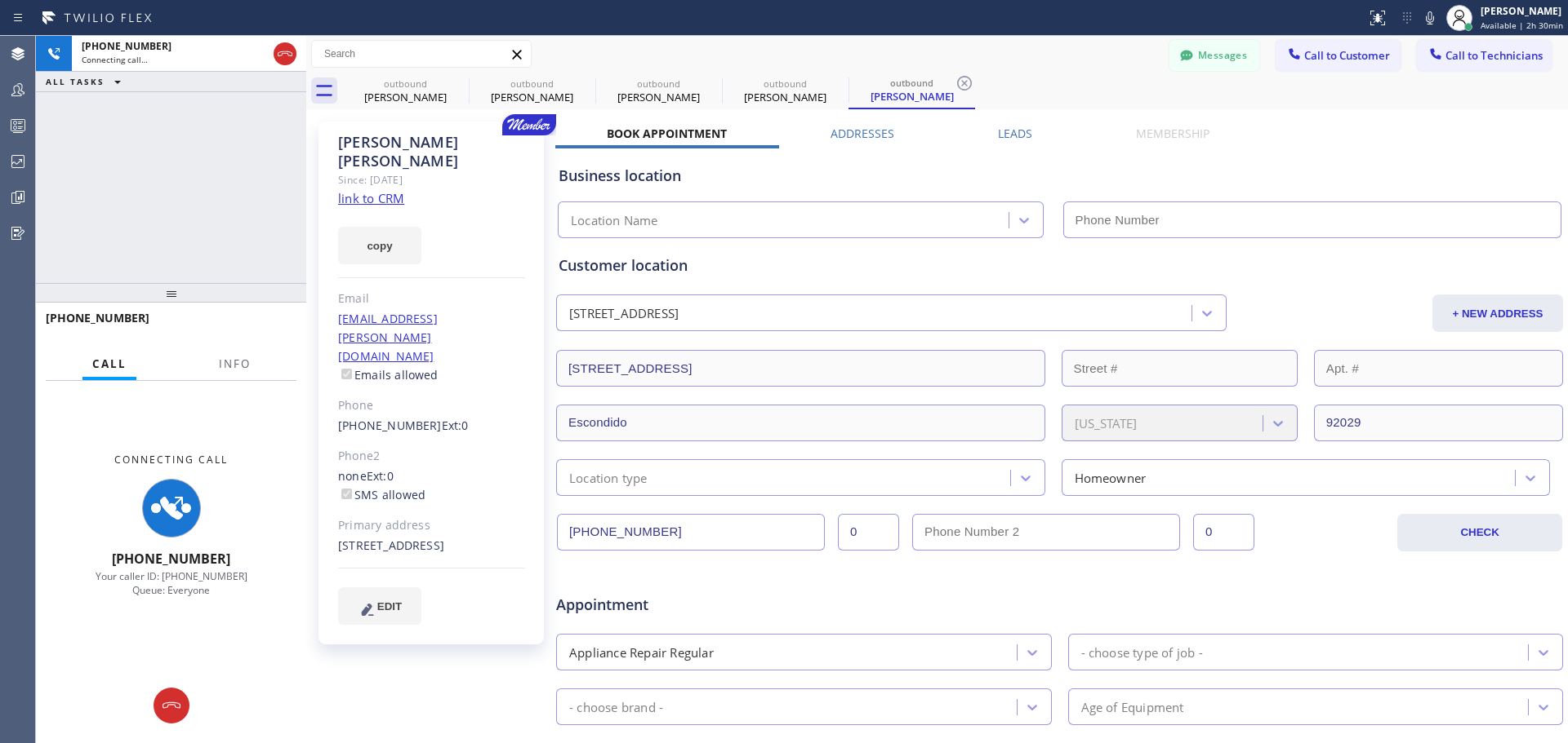
type input "[PHONE_NUMBER]"
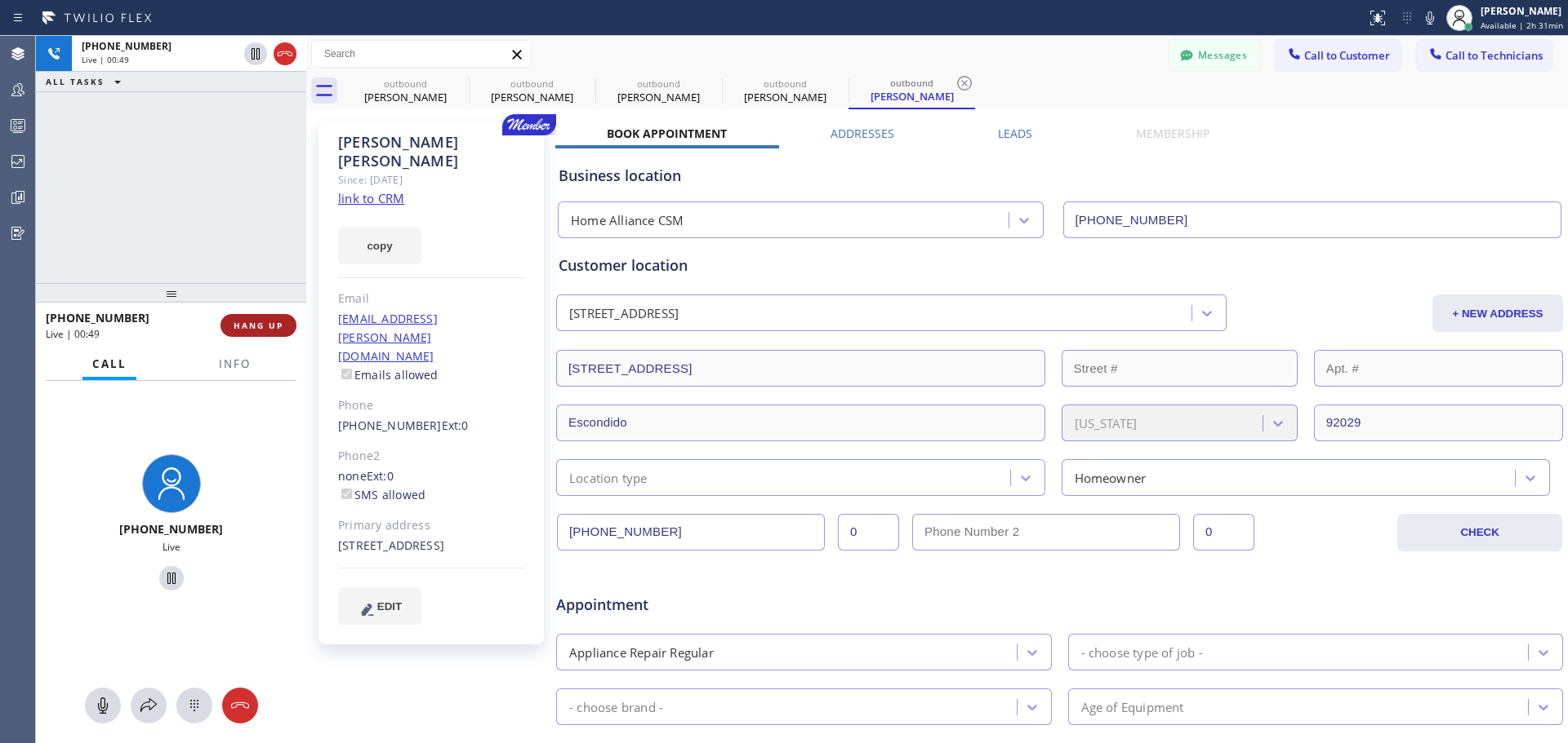
click at [260, 328] on span "HANG UP" at bounding box center [258, 325] width 50 height 11
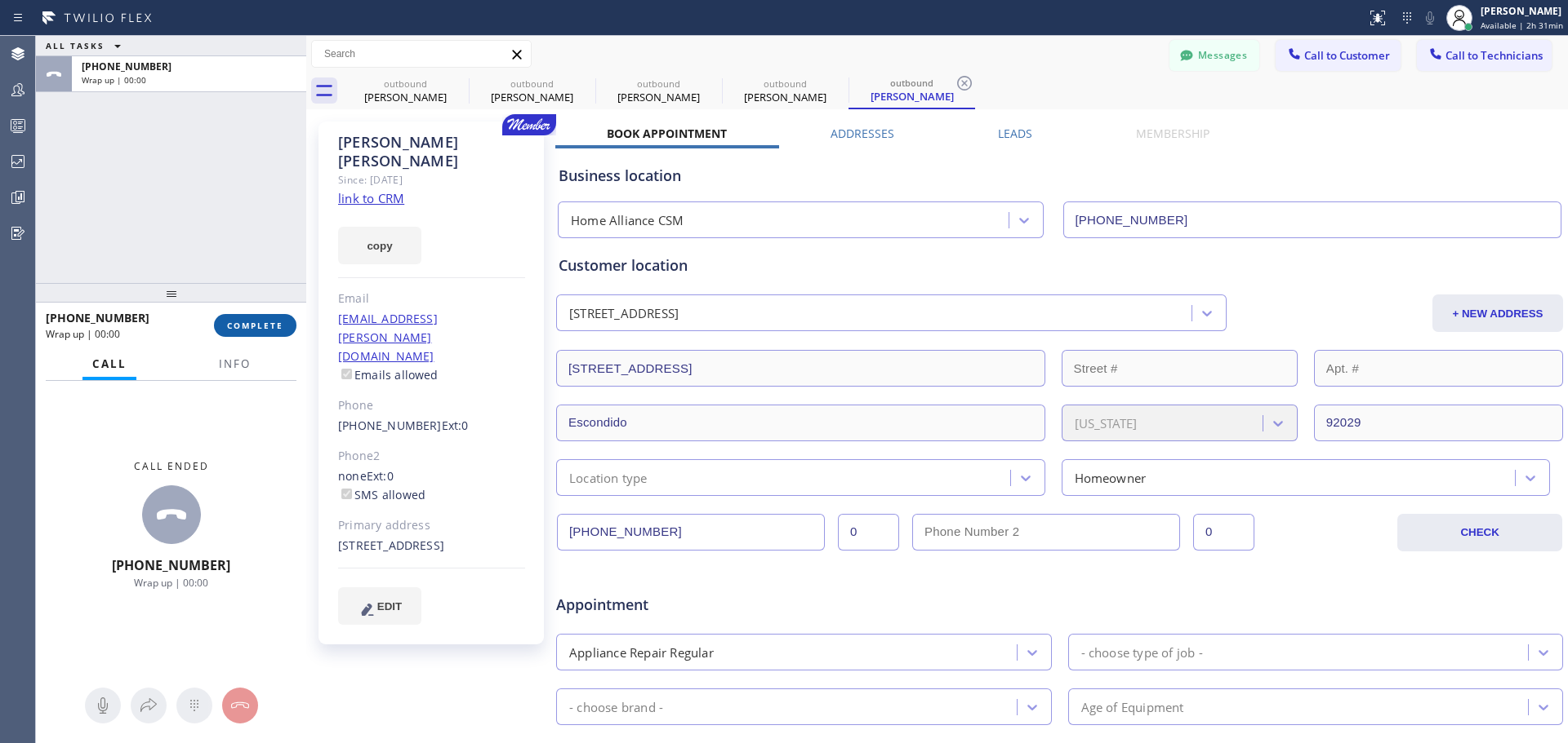
click at [260, 328] on span "COMPLETE" at bounding box center [255, 325] width 56 height 11
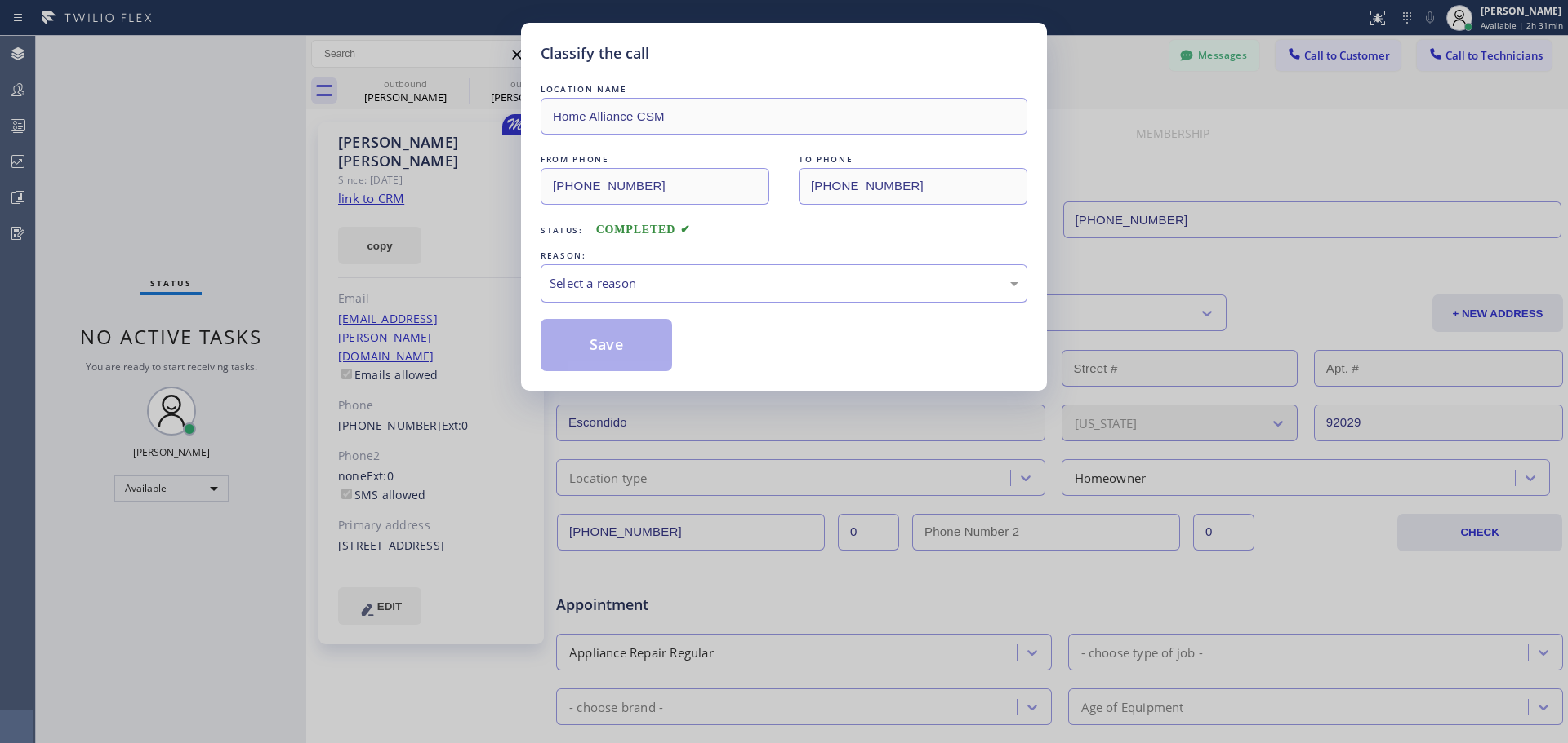
click at [657, 284] on div "Select a reason" at bounding box center [783, 284] width 469 height 19
click at [597, 353] on button "Save" at bounding box center [606, 345] width 131 height 53
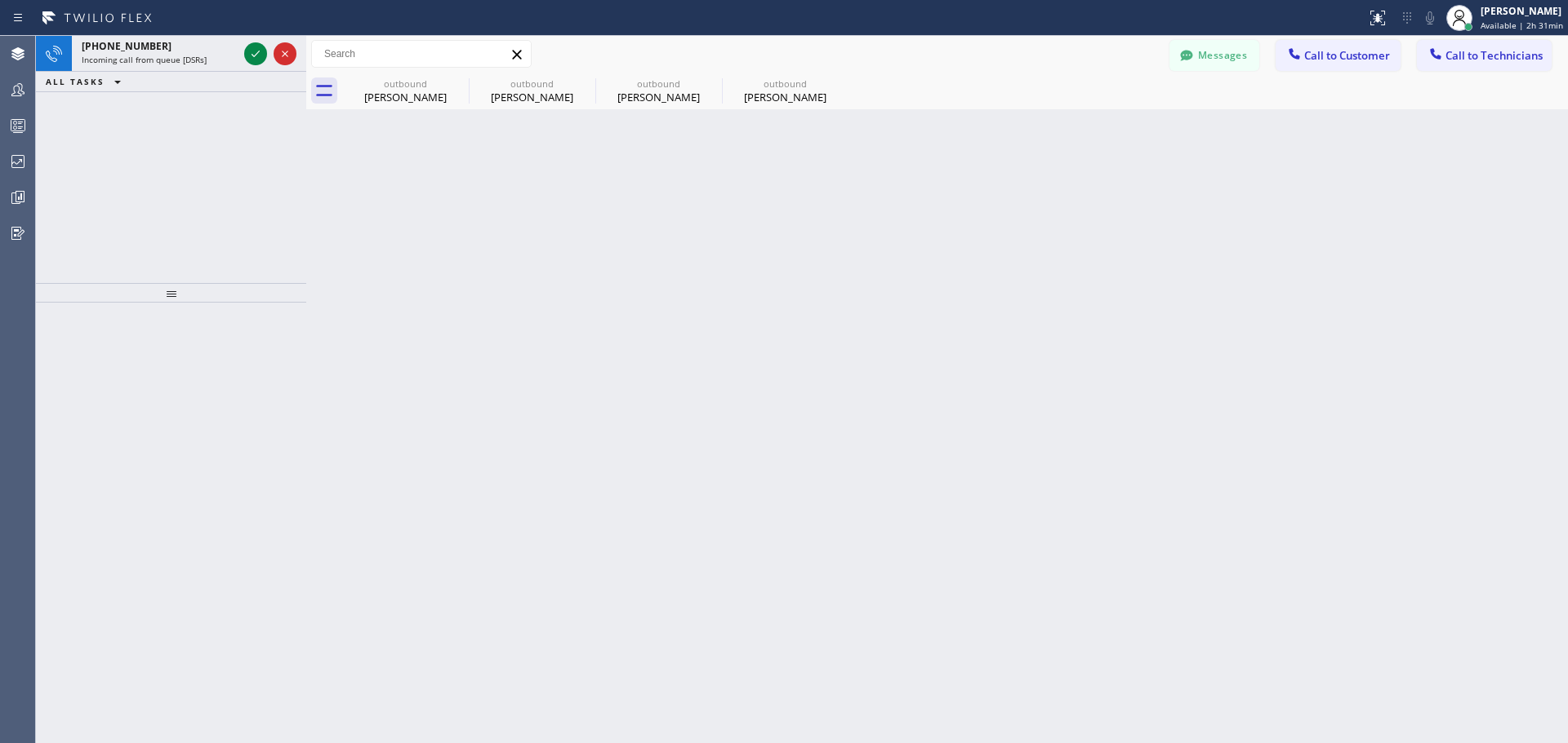
click at [246, 60] on icon at bounding box center [256, 54] width 20 height 20
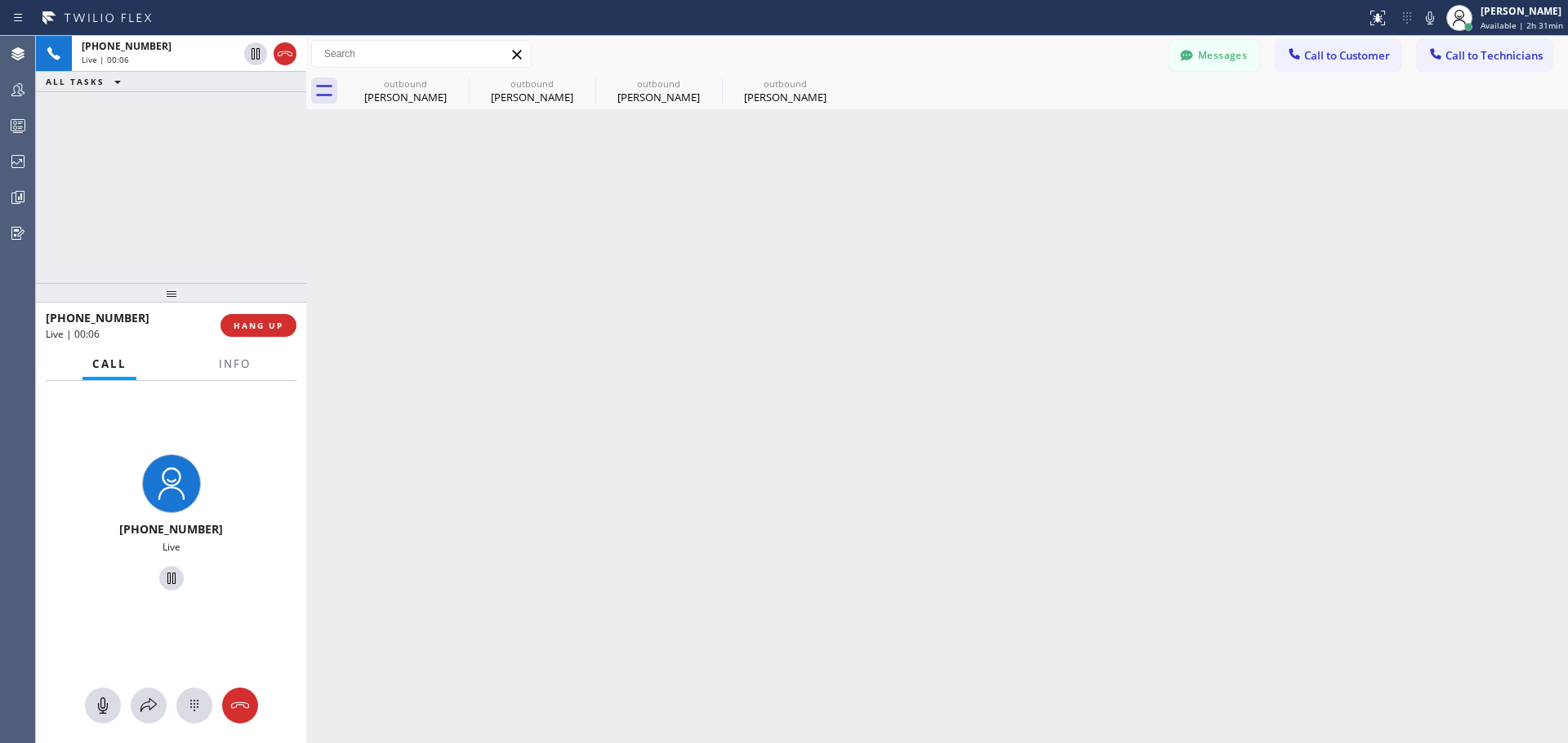
click at [867, 324] on div "Back to Dashboard Change Sender ID Customers Technicians MN [PERSON_NAME] [DATE…" at bounding box center [937, 390] width 1261 height 708
click at [578, 81] on icon at bounding box center [585, 83] width 20 height 20
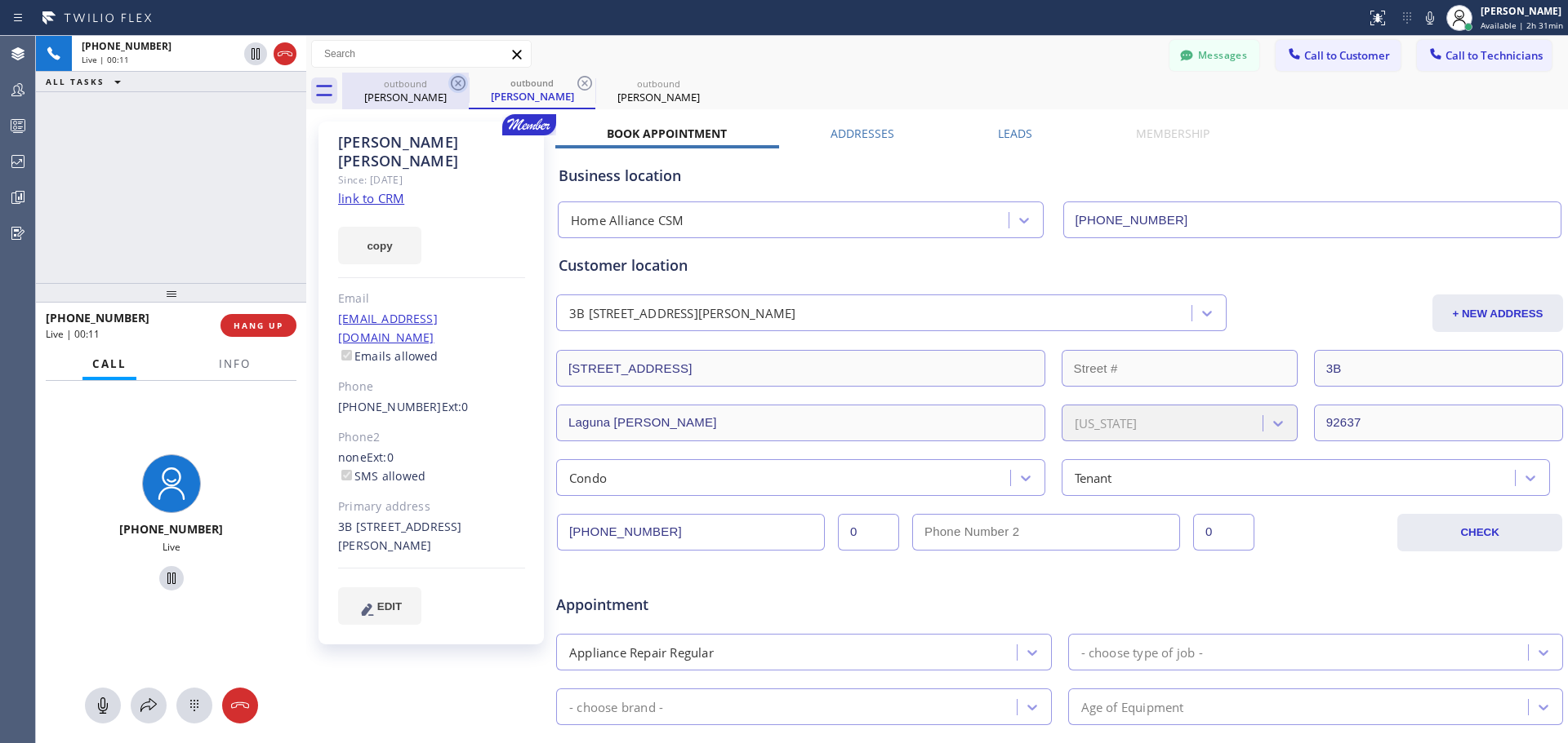
click at [455, 80] on icon at bounding box center [458, 83] width 20 height 20
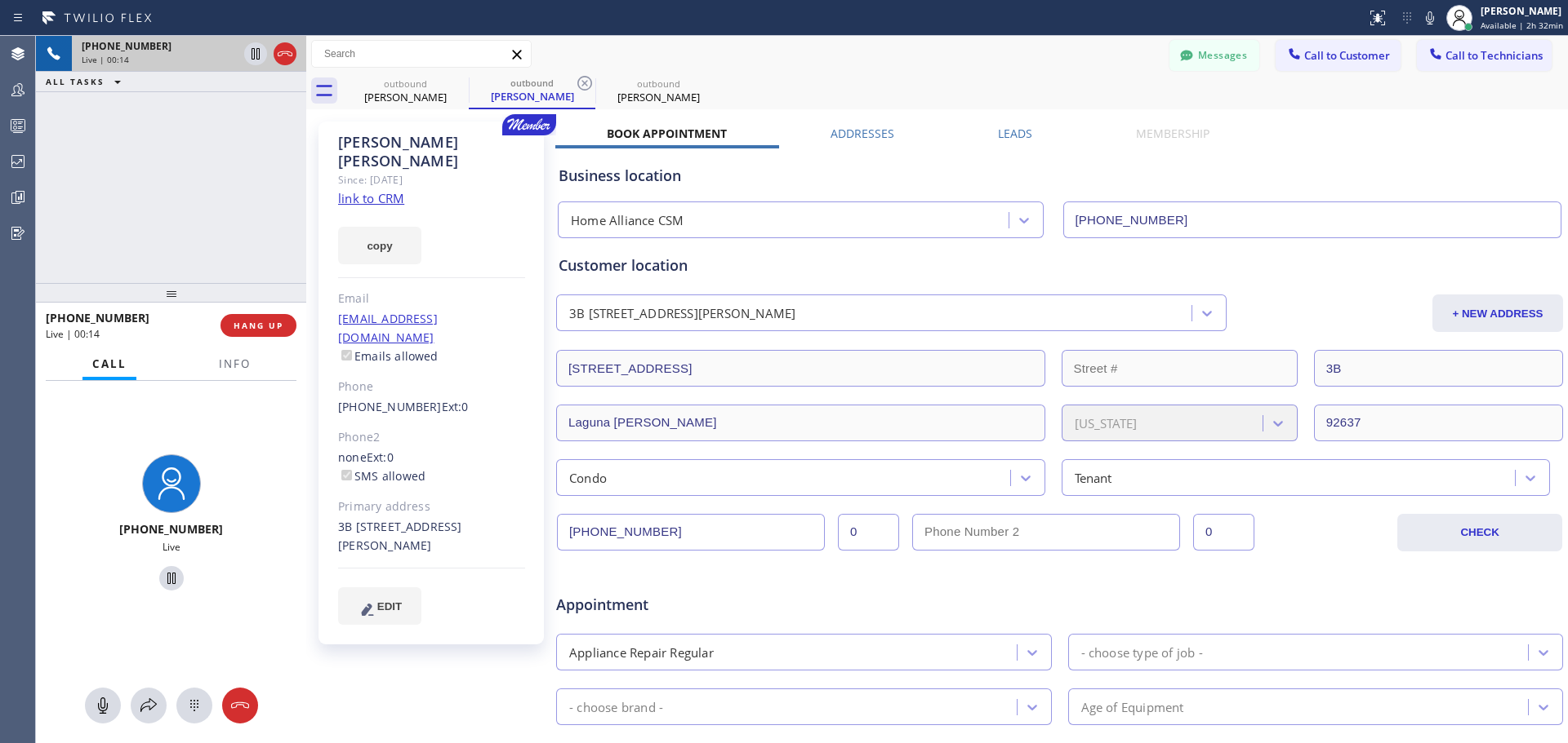
drag, startPoint x: 172, startPoint y: 42, endPoint x: 111, endPoint y: 43, distance: 61.0
click at [111, 43] on div "[PHONE_NUMBER]" at bounding box center [160, 46] width 156 height 14
drag, startPoint x: 125, startPoint y: 318, endPoint x: 57, endPoint y: 320, distance: 68.0
click at [57, 320] on div "[PHONE_NUMBER]" at bounding box center [127, 318] width 163 height 16
copy span "6199774025"
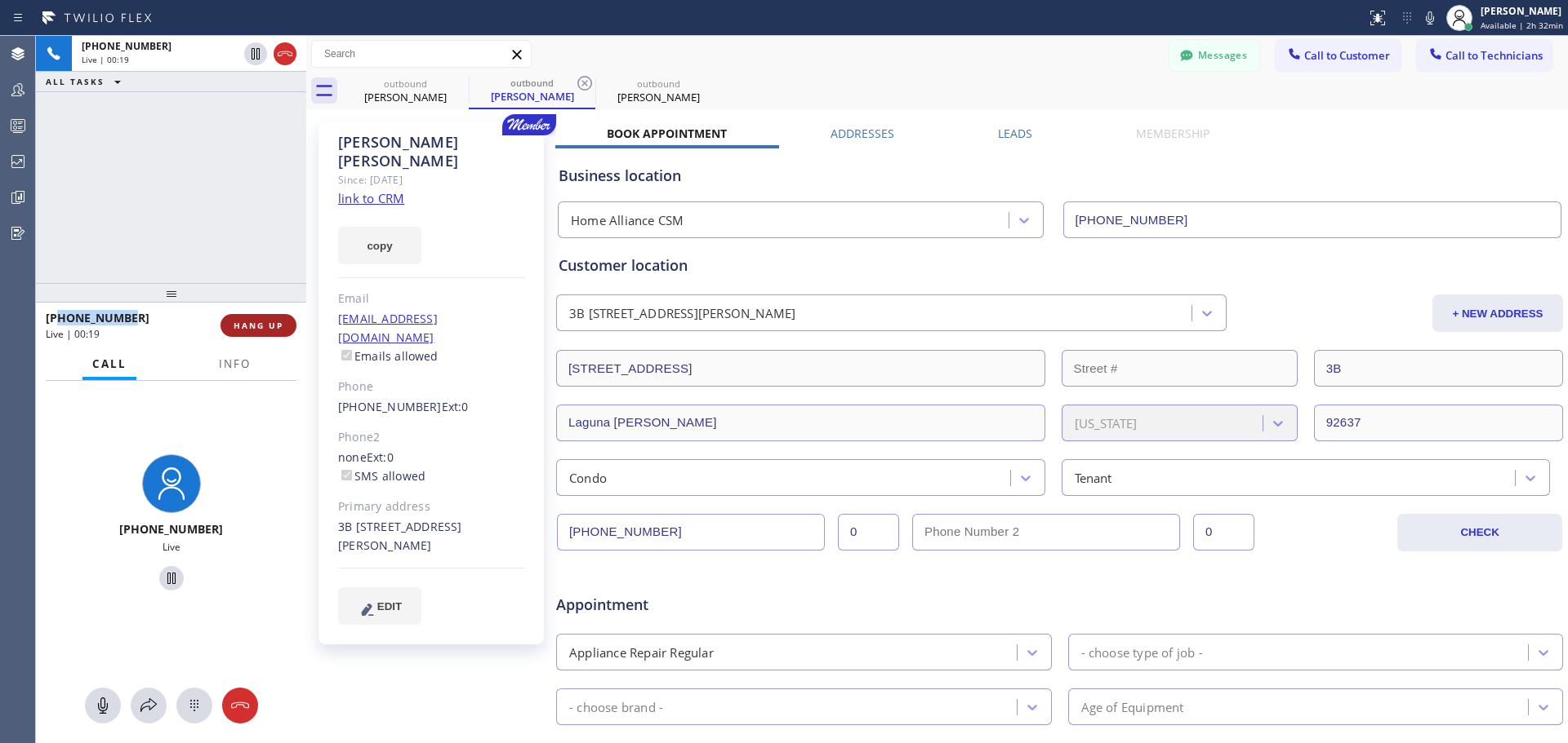
click at [269, 322] on span "HANG UP" at bounding box center [258, 325] width 50 height 11
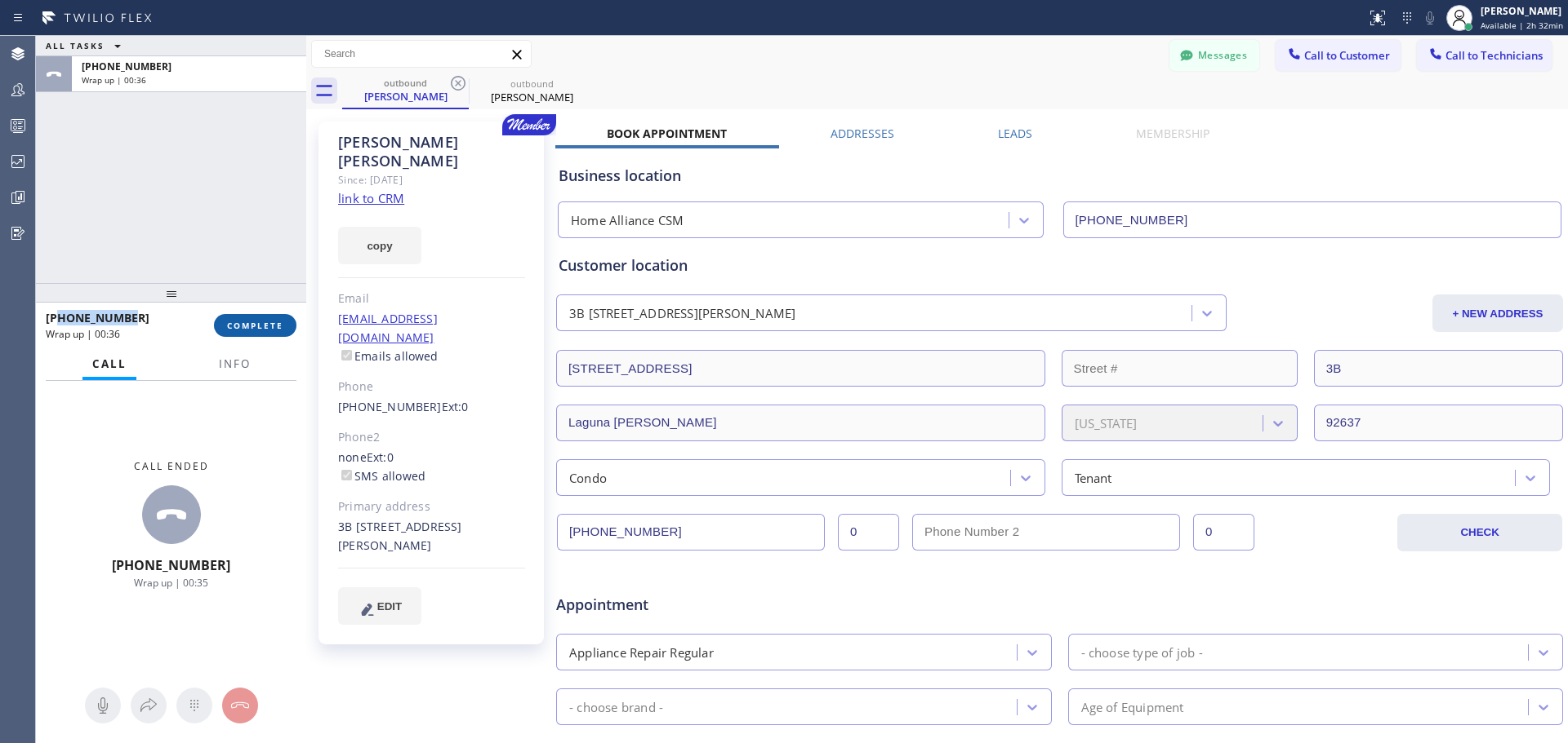
click at [257, 322] on span "COMPLETE" at bounding box center [255, 325] width 56 height 11
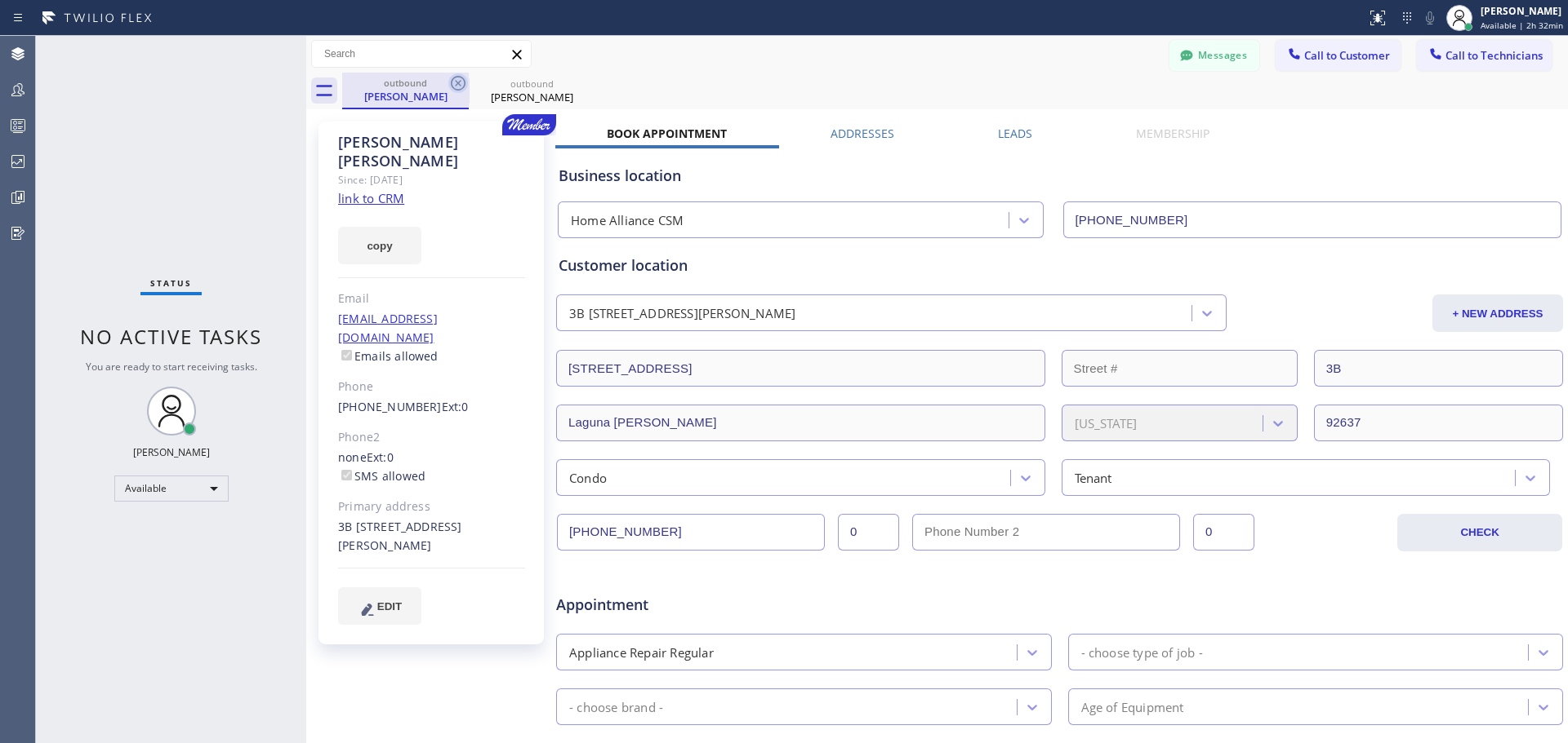
click at [458, 80] on icon at bounding box center [458, 83] width 20 height 20
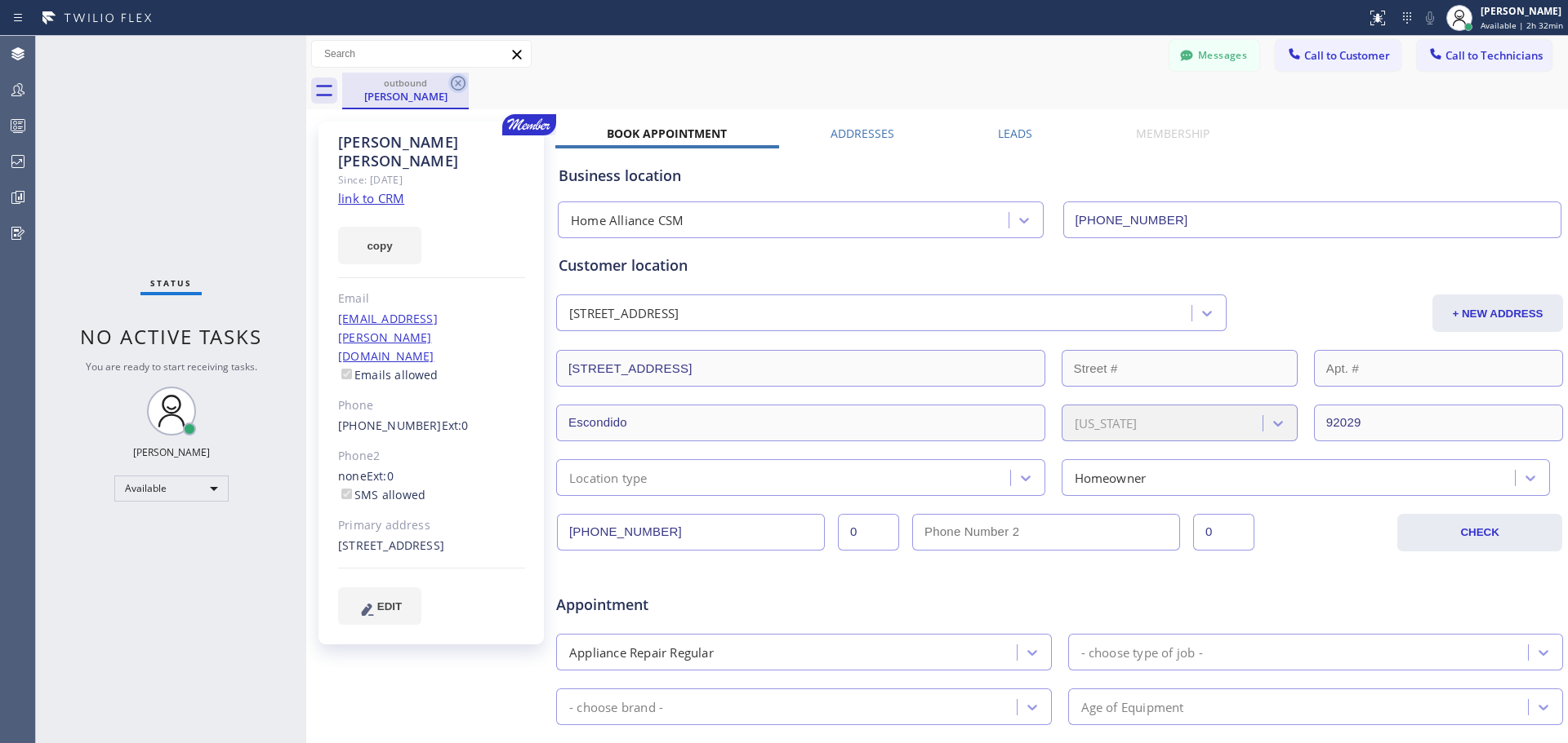
click at [458, 82] on icon at bounding box center [458, 83] width 15 height 15
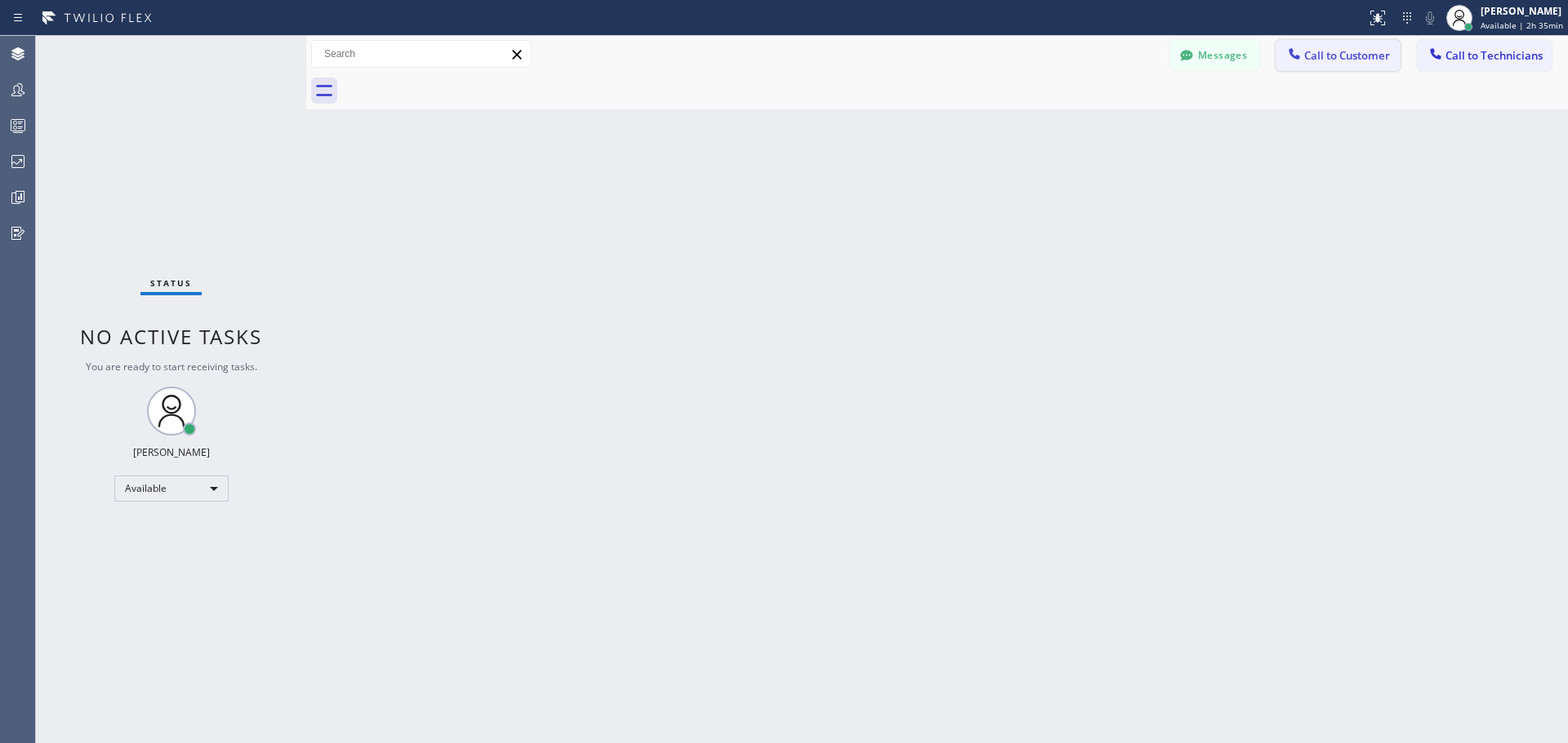
click at [1335, 54] on span "Call to Customer" at bounding box center [1346, 55] width 85 height 15
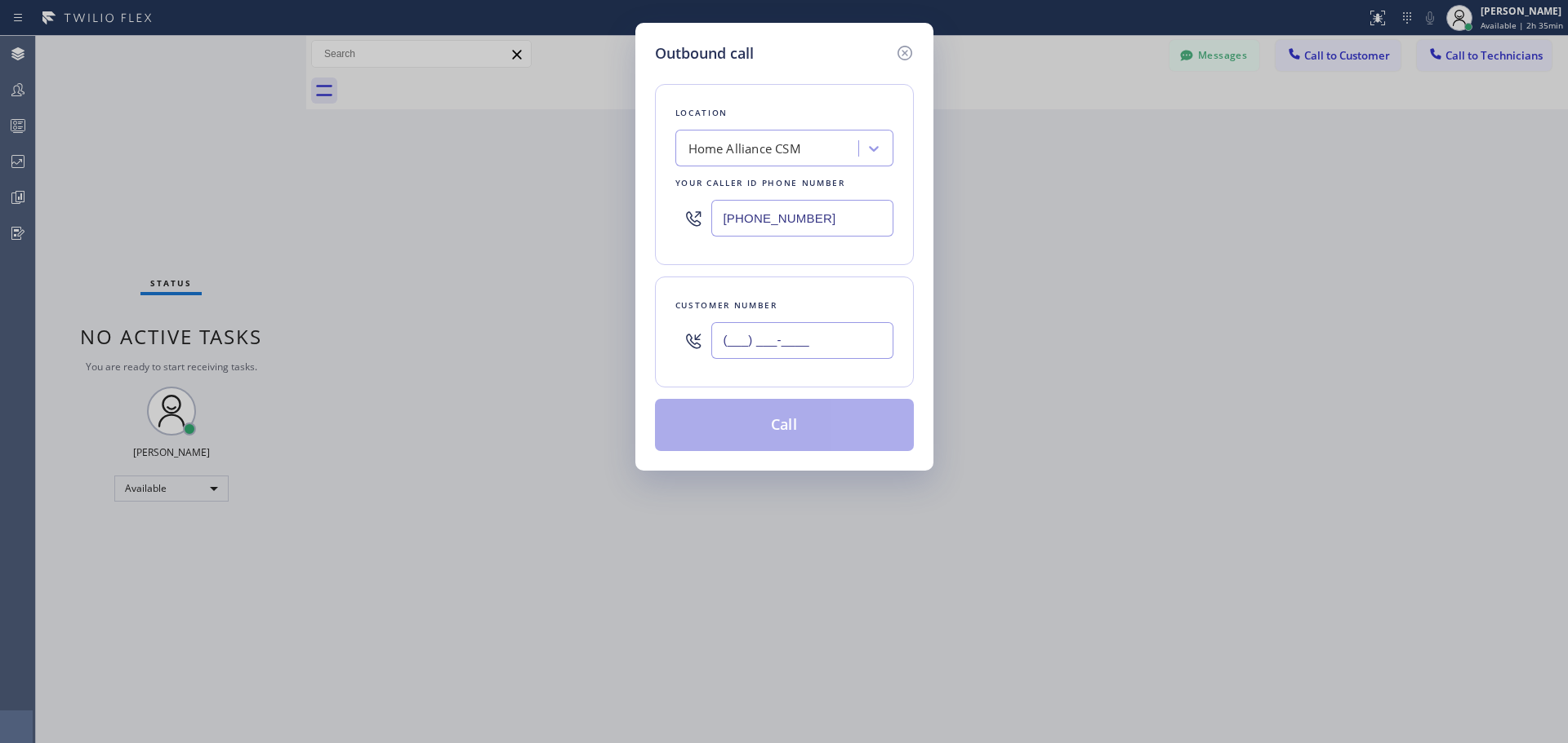
click at [785, 338] on input "(___) ___-____" at bounding box center [802, 341] width 182 height 37
paste input "626) 222-8943"
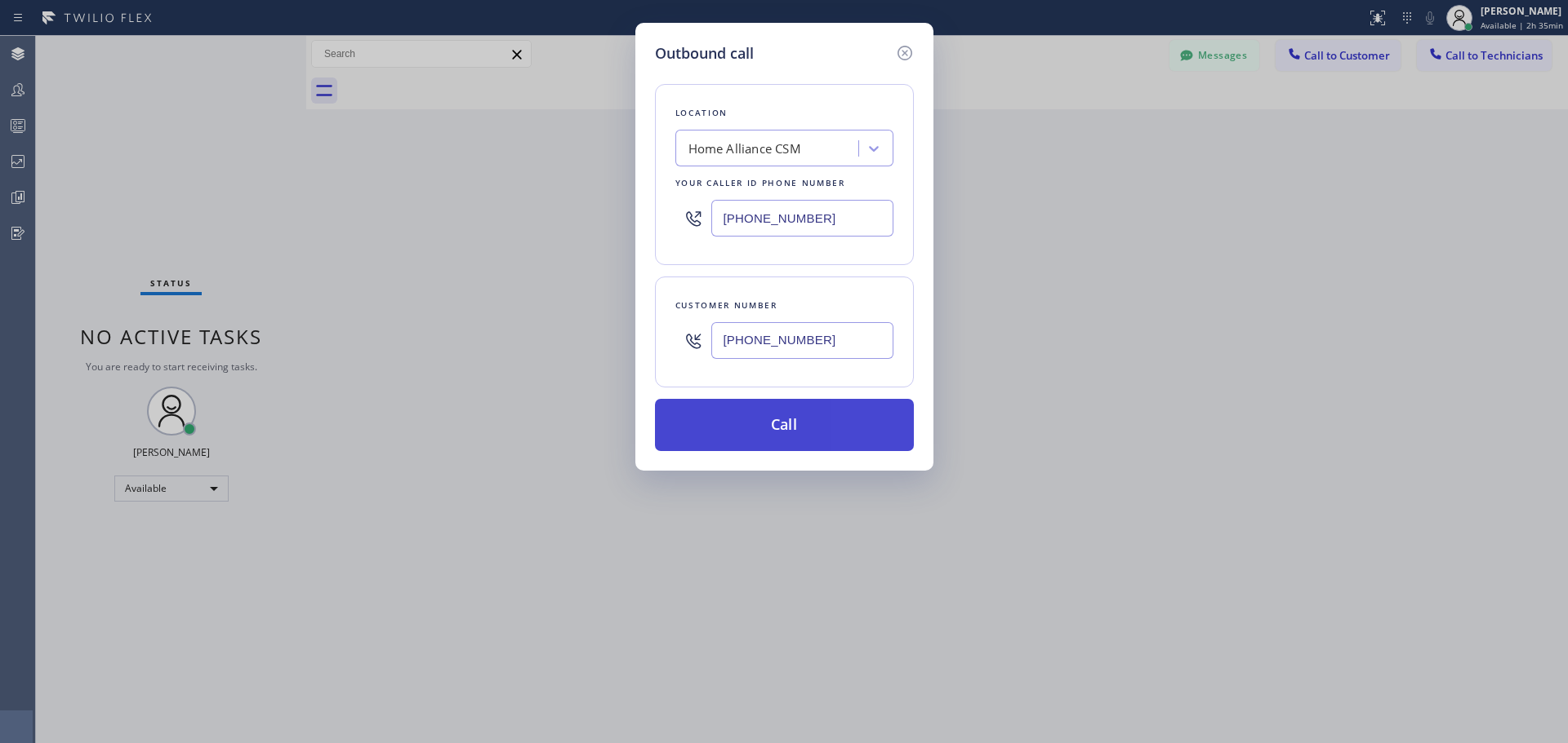
type input "[PHONE_NUMBER]"
click at [800, 426] on button "Call" at bounding box center [784, 425] width 259 height 53
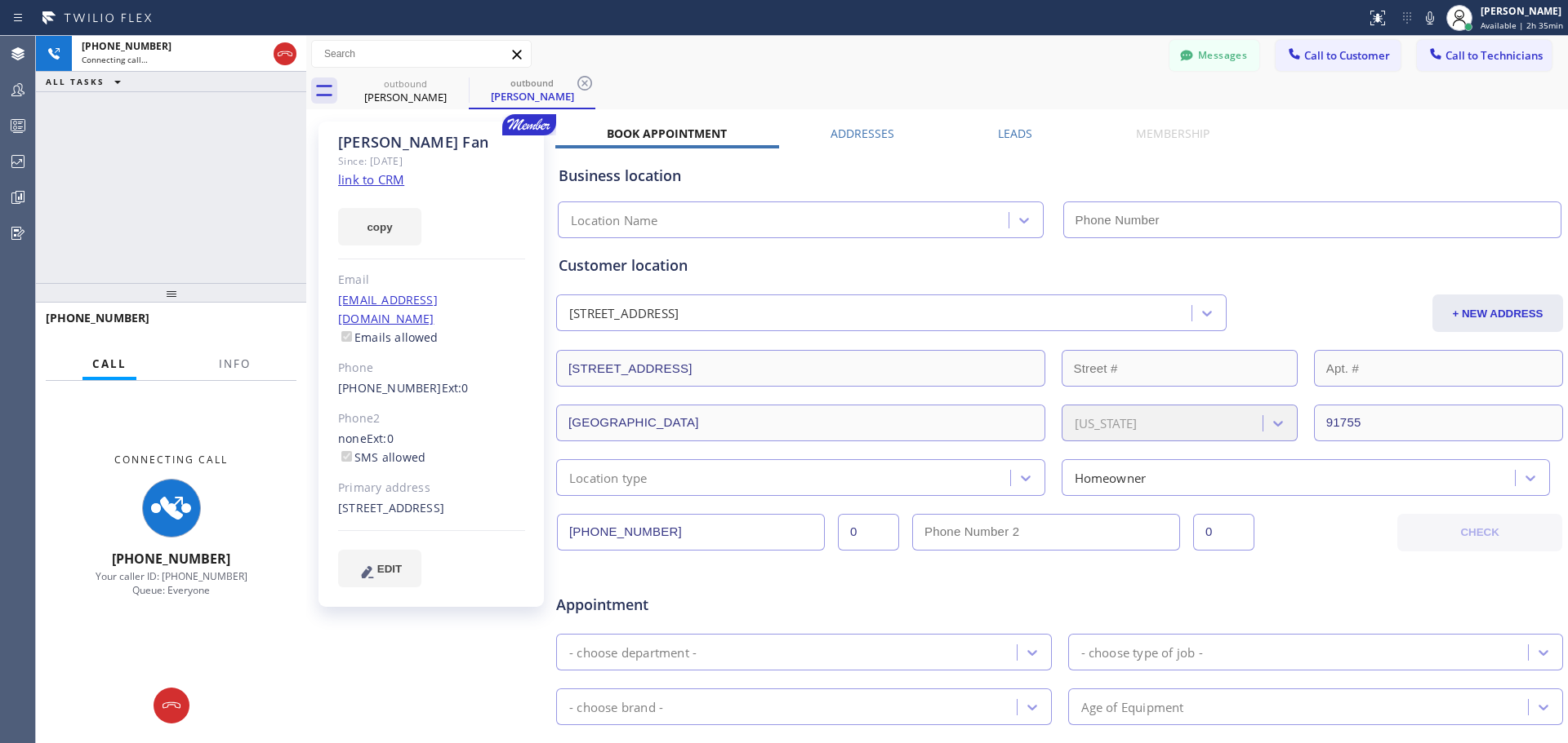
type input "[PHONE_NUMBER]"
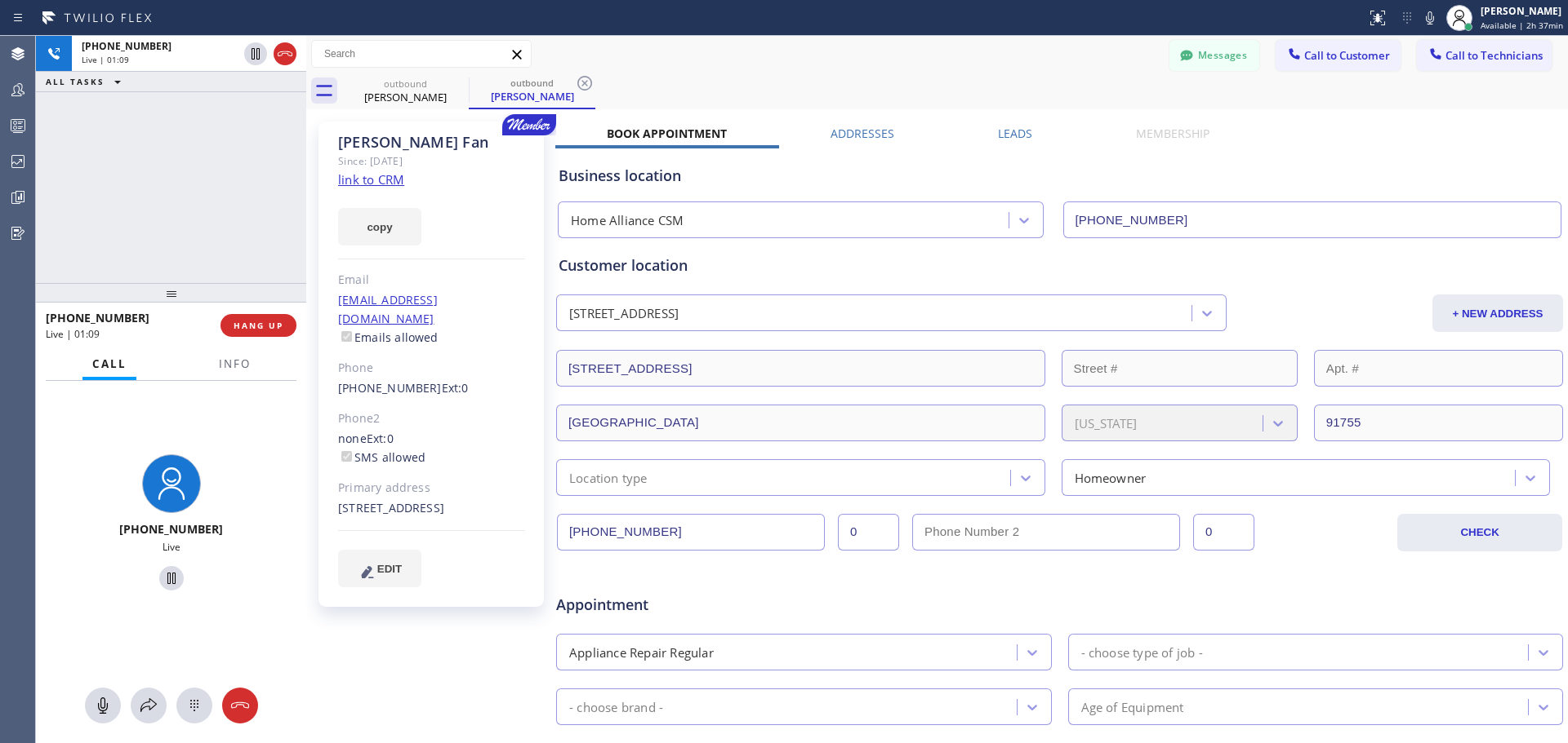
click at [242, 324] on span "HANG UP" at bounding box center [258, 325] width 50 height 11
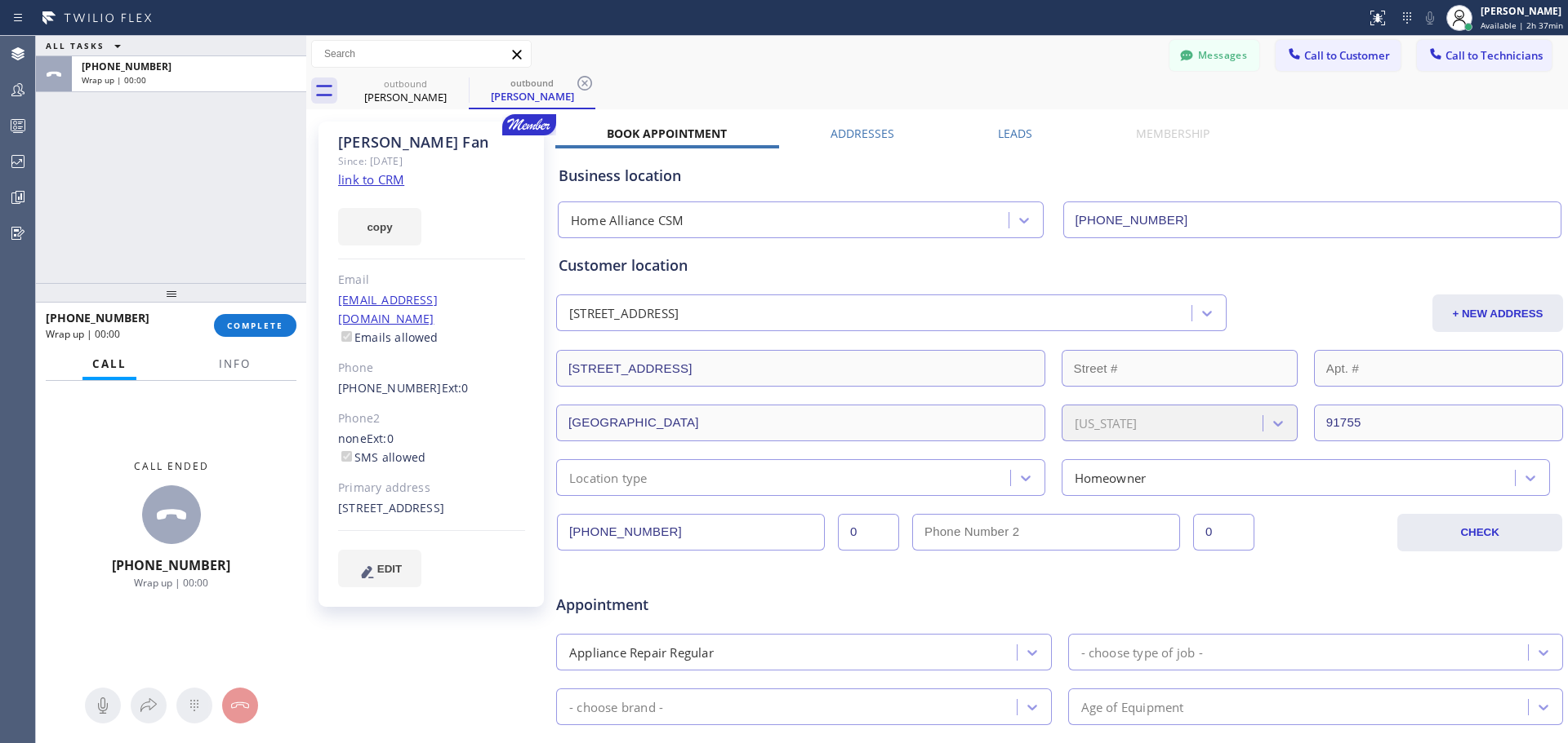
drag, startPoint x: 255, startPoint y: 324, endPoint x: 839, endPoint y: 719, distance: 705.0
click at [256, 324] on span "COMPLETE" at bounding box center [255, 325] width 56 height 11
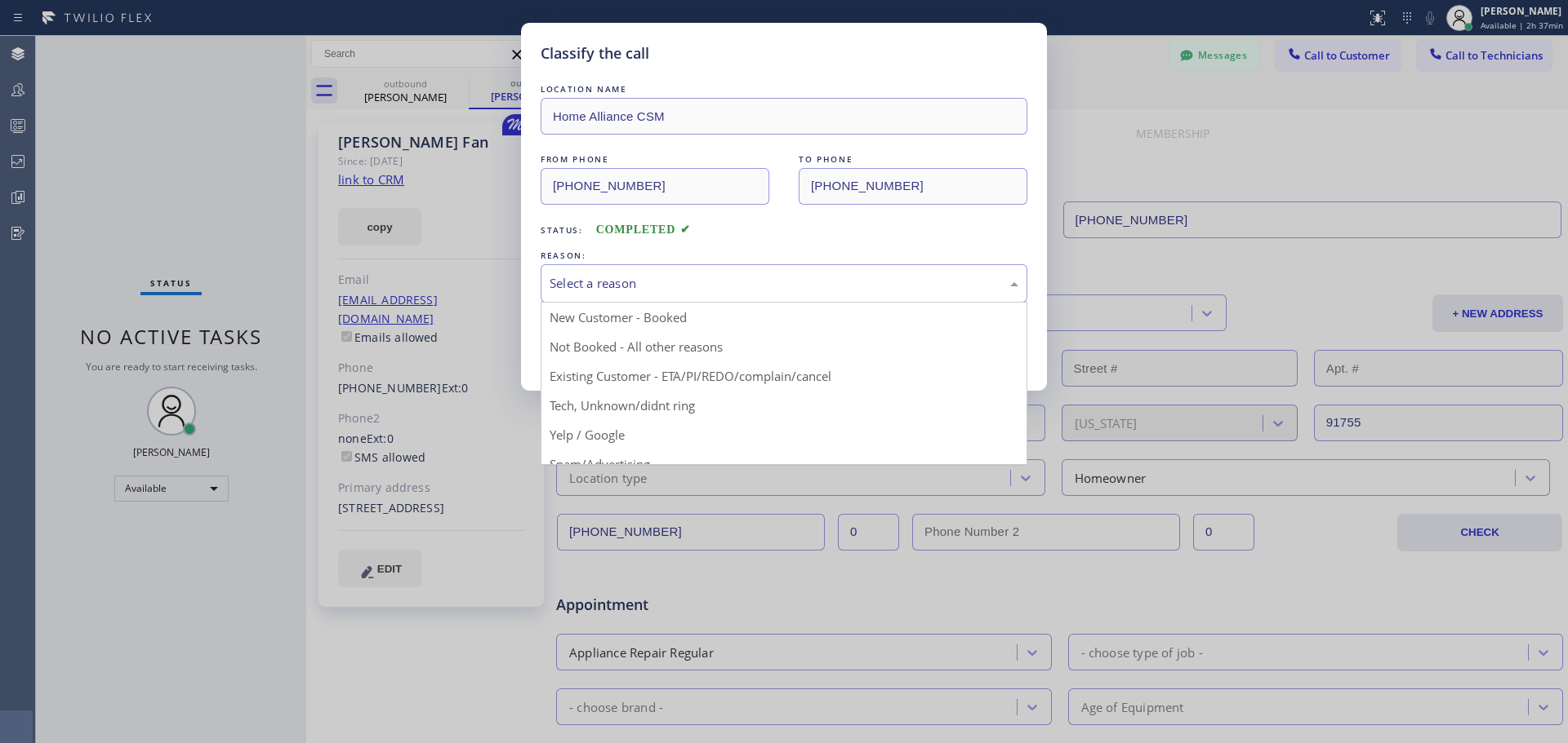
click at [741, 292] on div "Select a reason" at bounding box center [783, 284] width 469 height 19
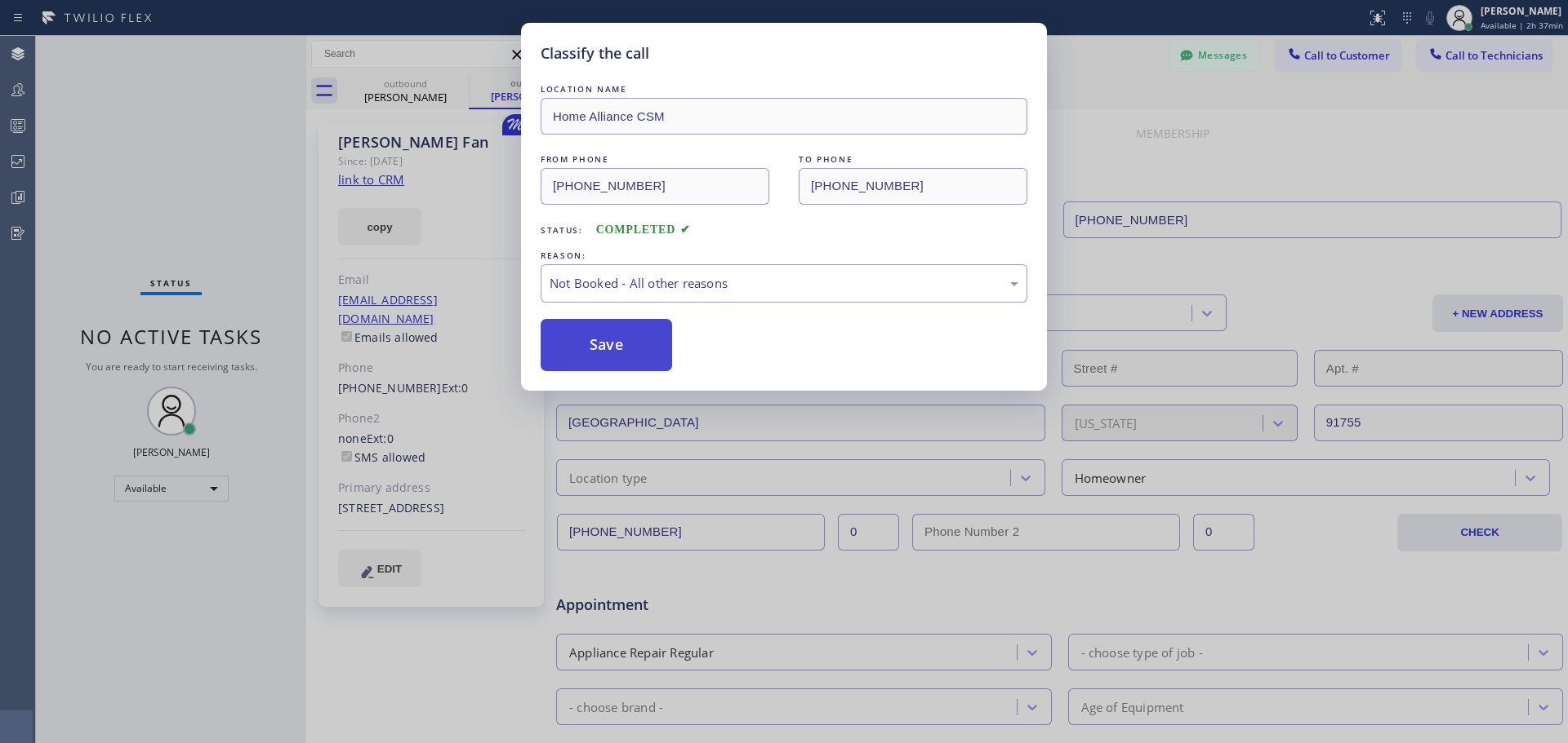
click at [626, 365] on button "Save" at bounding box center [606, 345] width 131 height 53
click at [611, 339] on button "Save" at bounding box center [606, 345] width 131 height 53
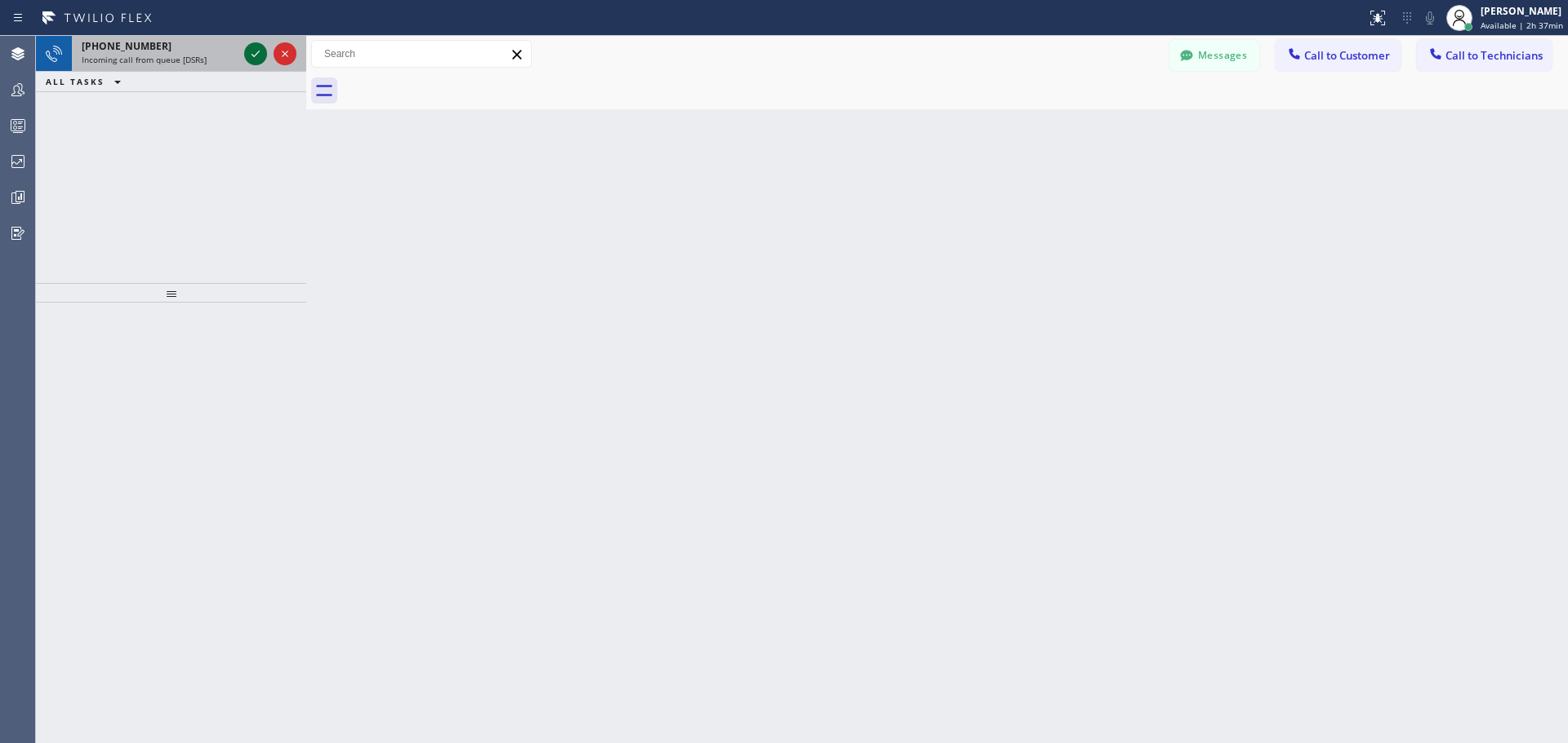
click at [259, 63] on icon at bounding box center [256, 54] width 20 height 20
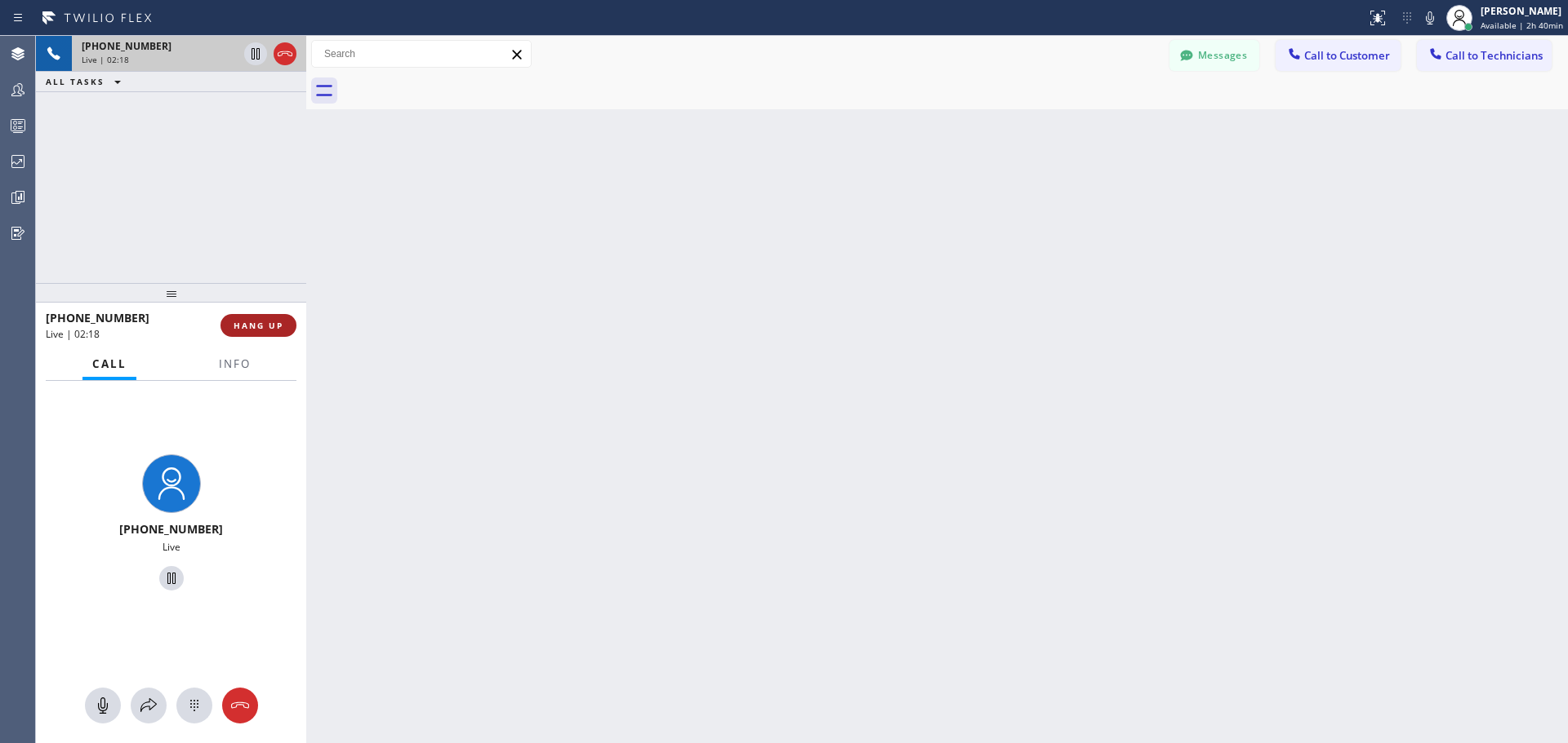
click at [258, 326] on span "HANG UP" at bounding box center [258, 325] width 50 height 11
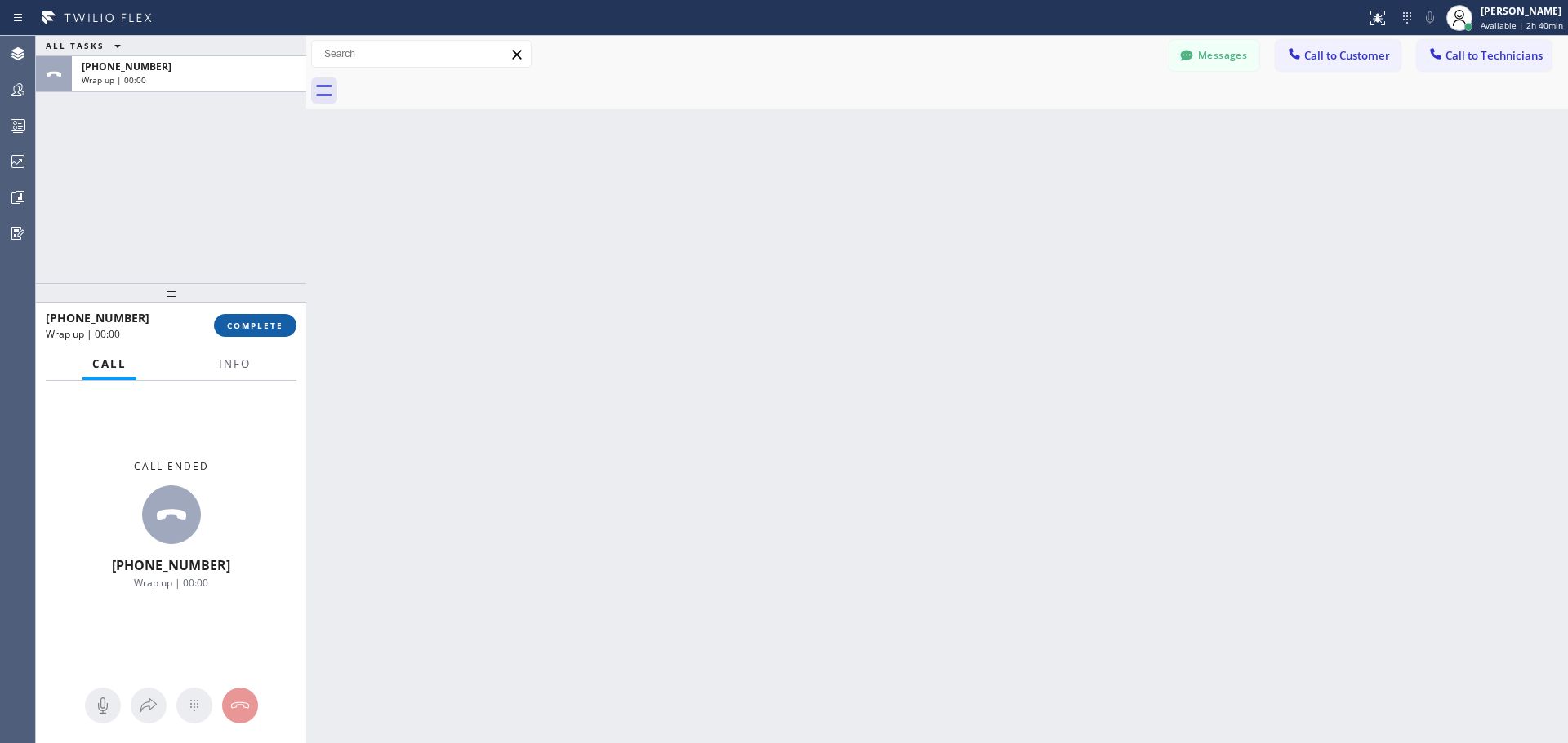
click at [269, 323] on span "COMPLETE" at bounding box center [255, 325] width 56 height 11
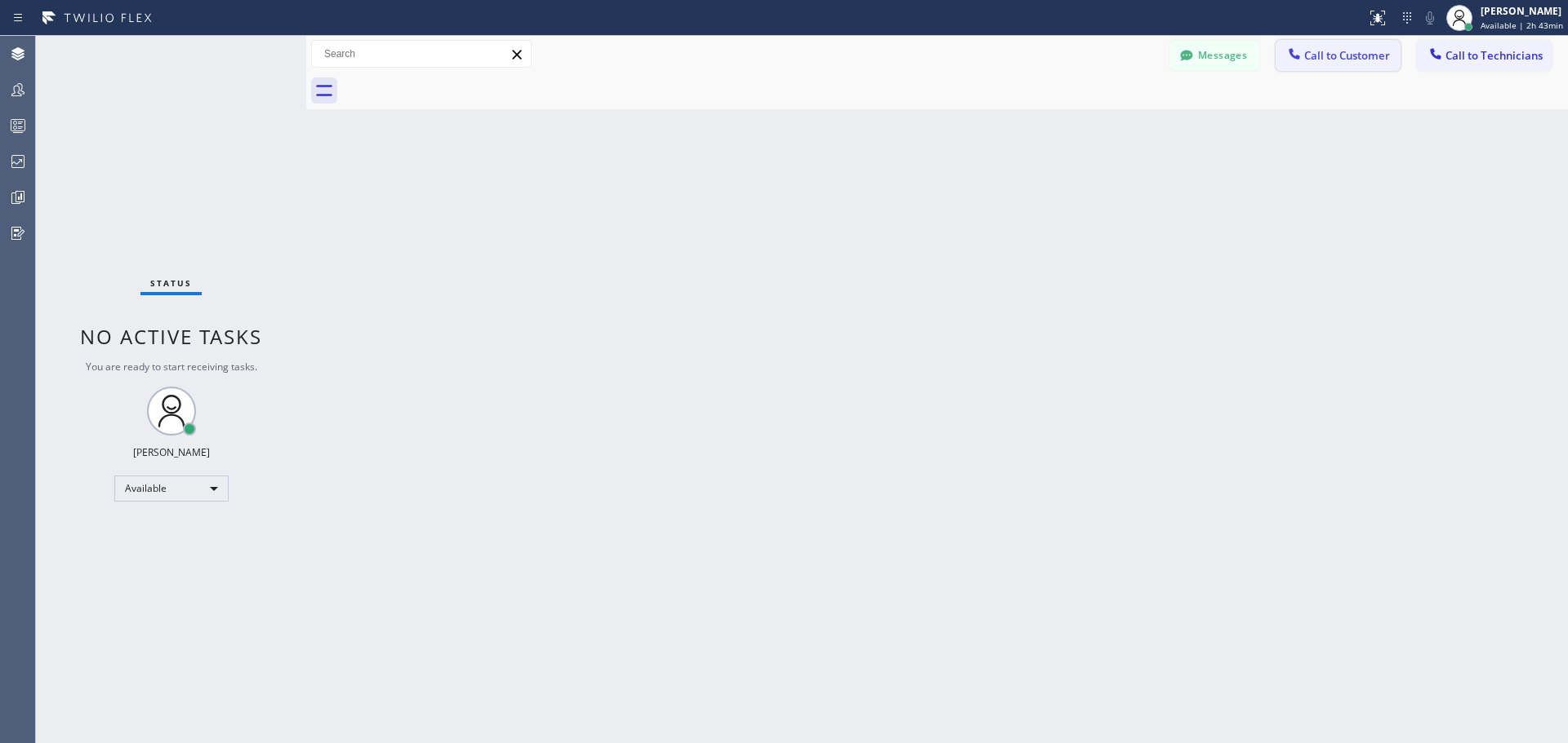
click at [1338, 53] on span "Call to Customer" at bounding box center [1346, 55] width 85 height 15
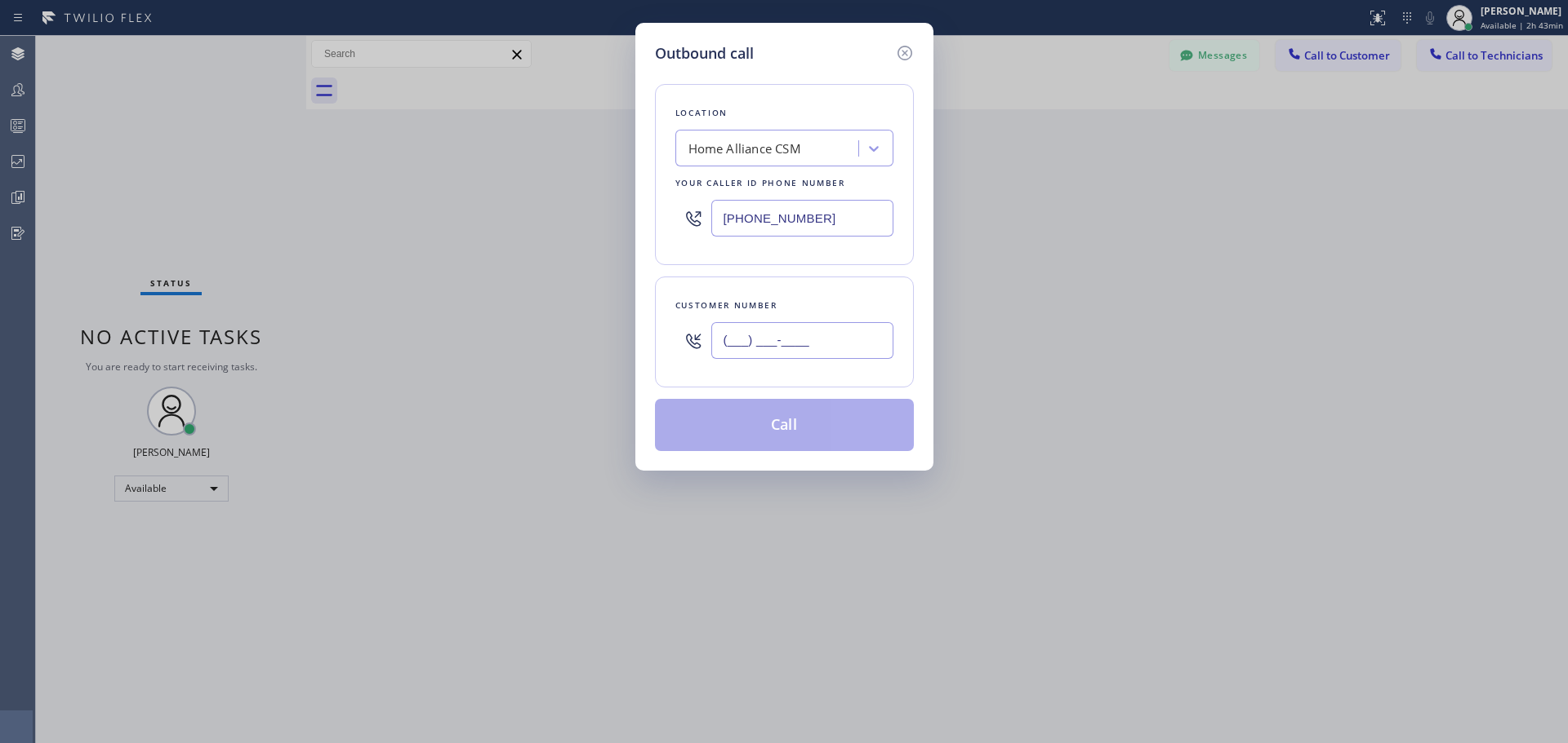
click at [781, 334] on input "(___) ___-____" at bounding box center [802, 341] width 182 height 37
paste input "714) 856-0502"
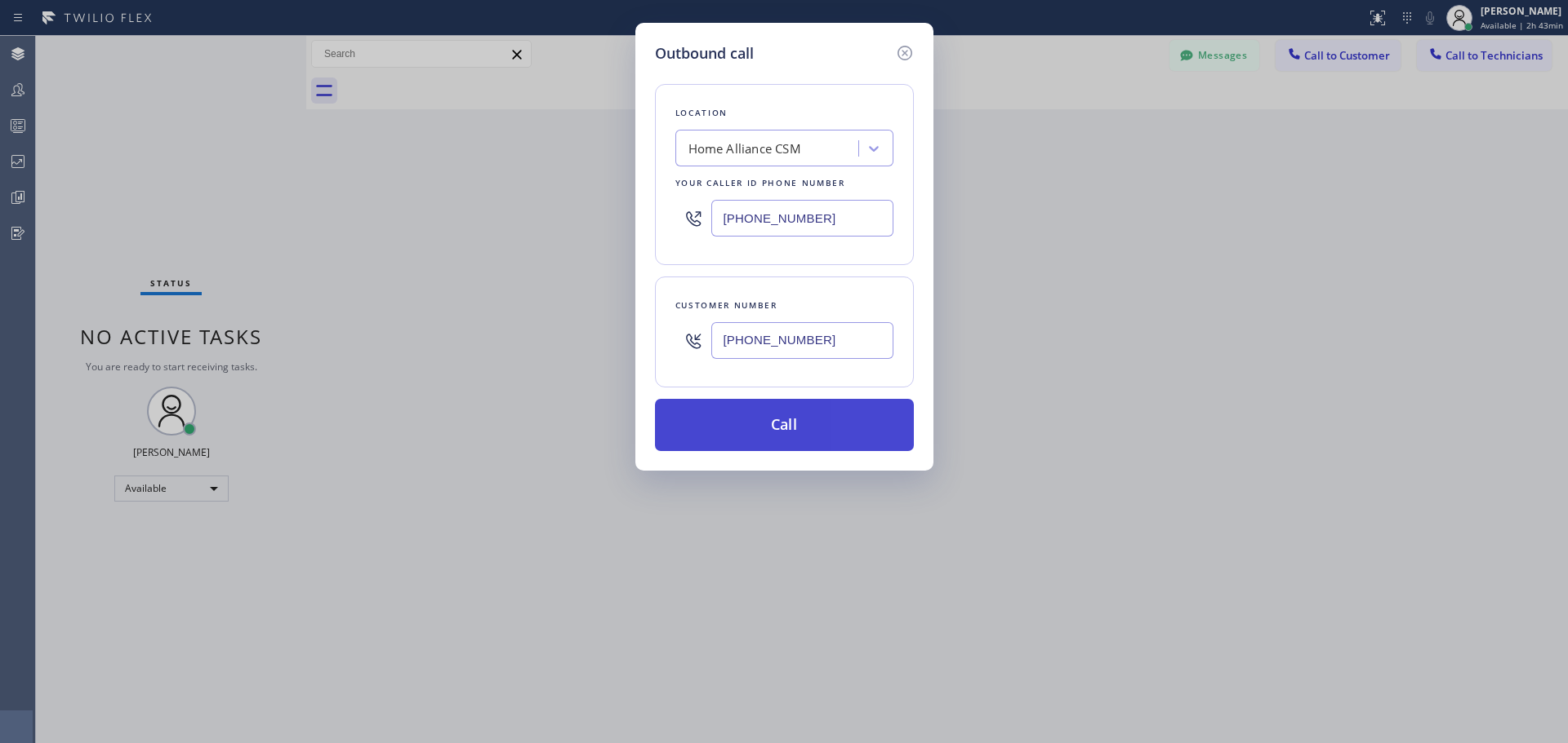
type input "[PHONE_NUMBER]"
click at [783, 423] on button "Call" at bounding box center [784, 425] width 259 height 53
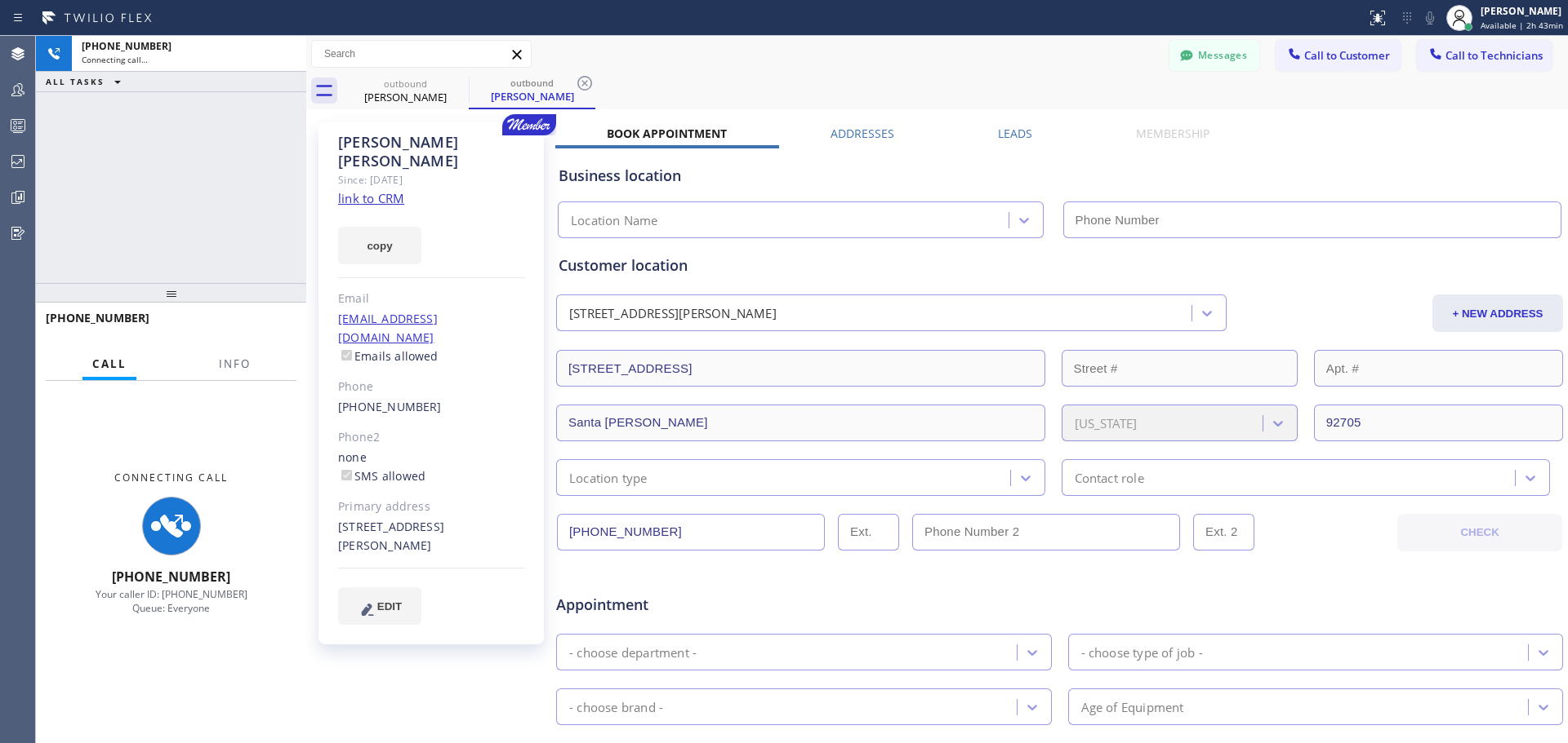
type input "[PHONE_NUMBER]"
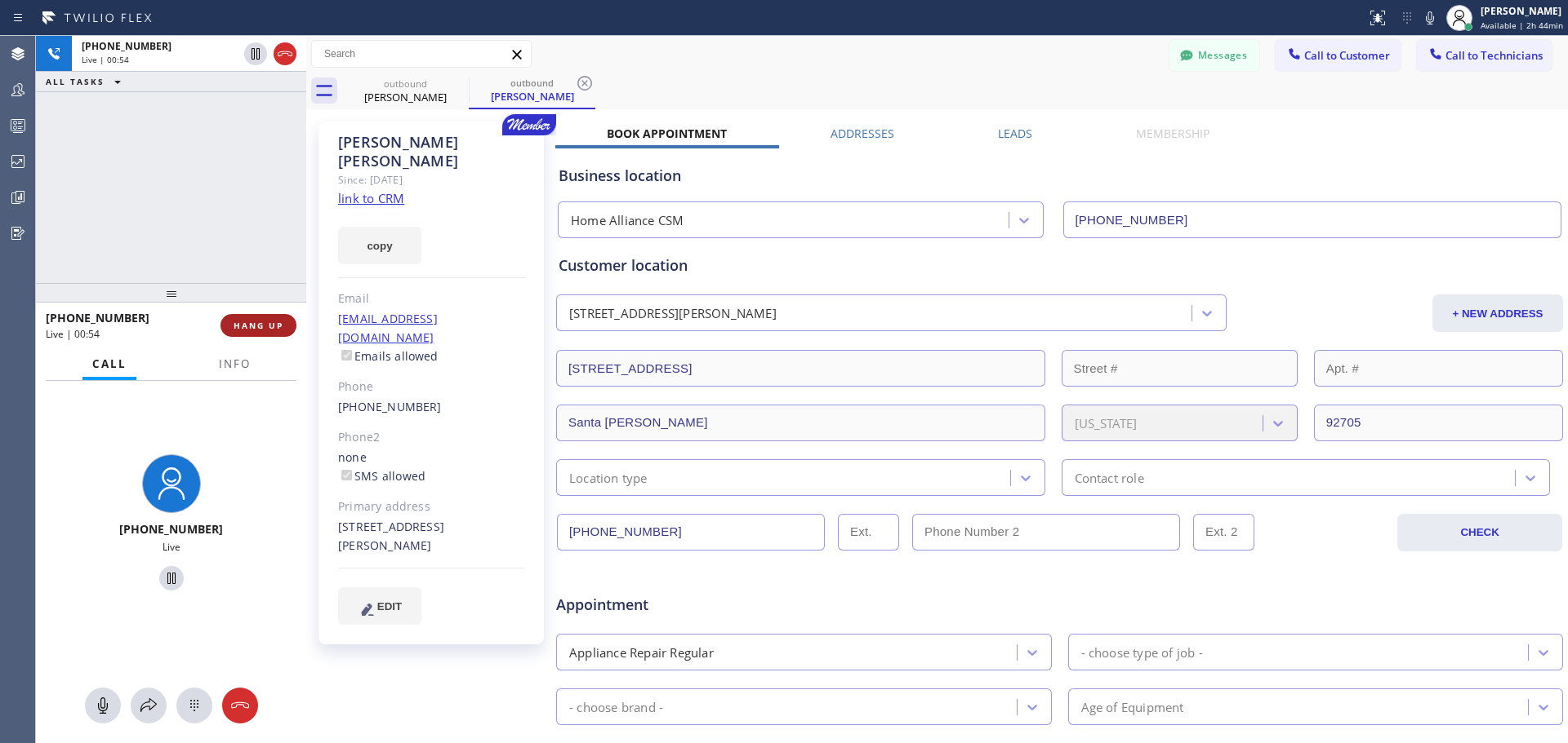
click at [250, 323] on span "HANG UP" at bounding box center [258, 325] width 50 height 11
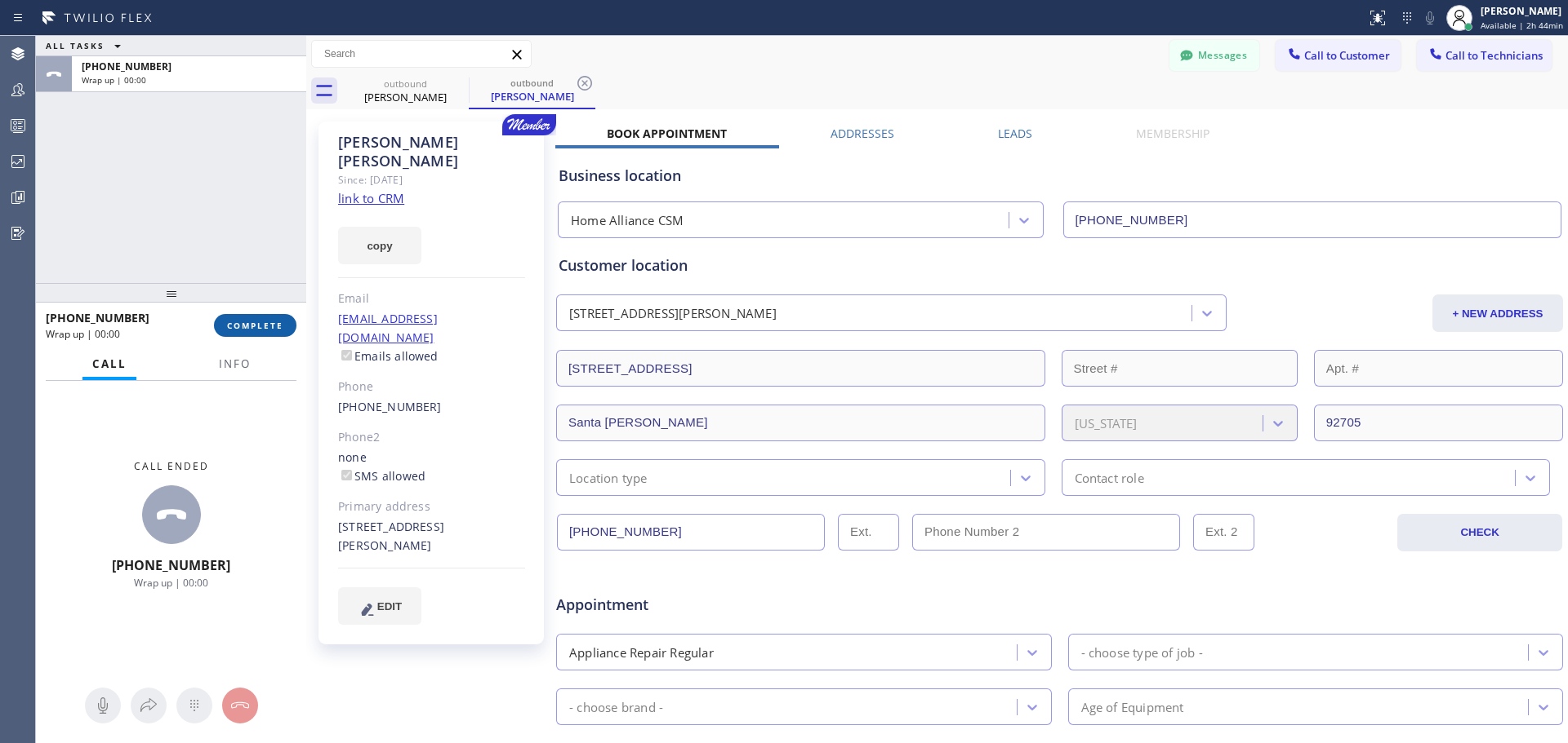
click at [256, 330] on span "COMPLETE" at bounding box center [255, 325] width 56 height 11
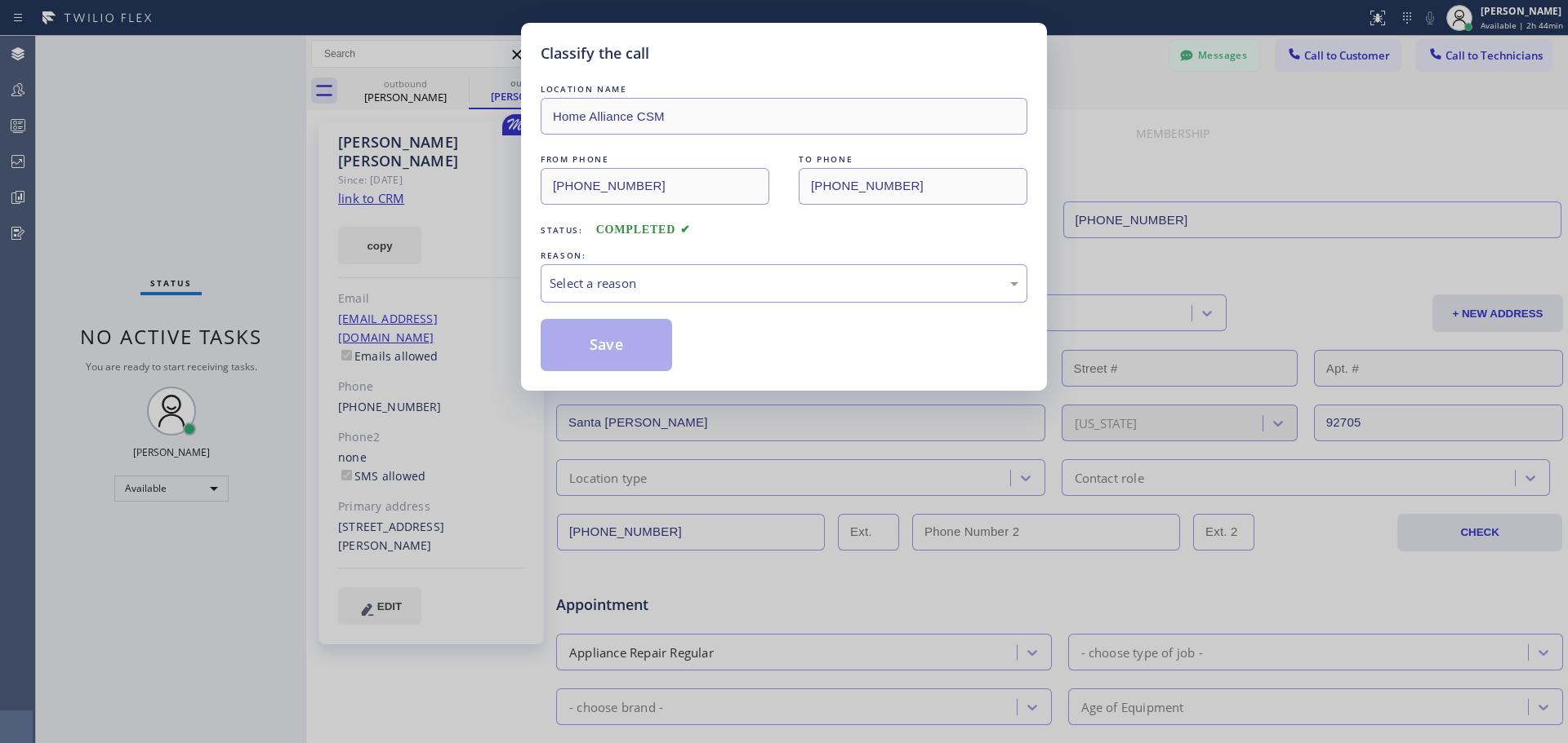
click at [699, 274] on div "Select a reason" at bounding box center [783, 284] width 469 height 19
click at [590, 351] on button "Save" at bounding box center [606, 345] width 131 height 53
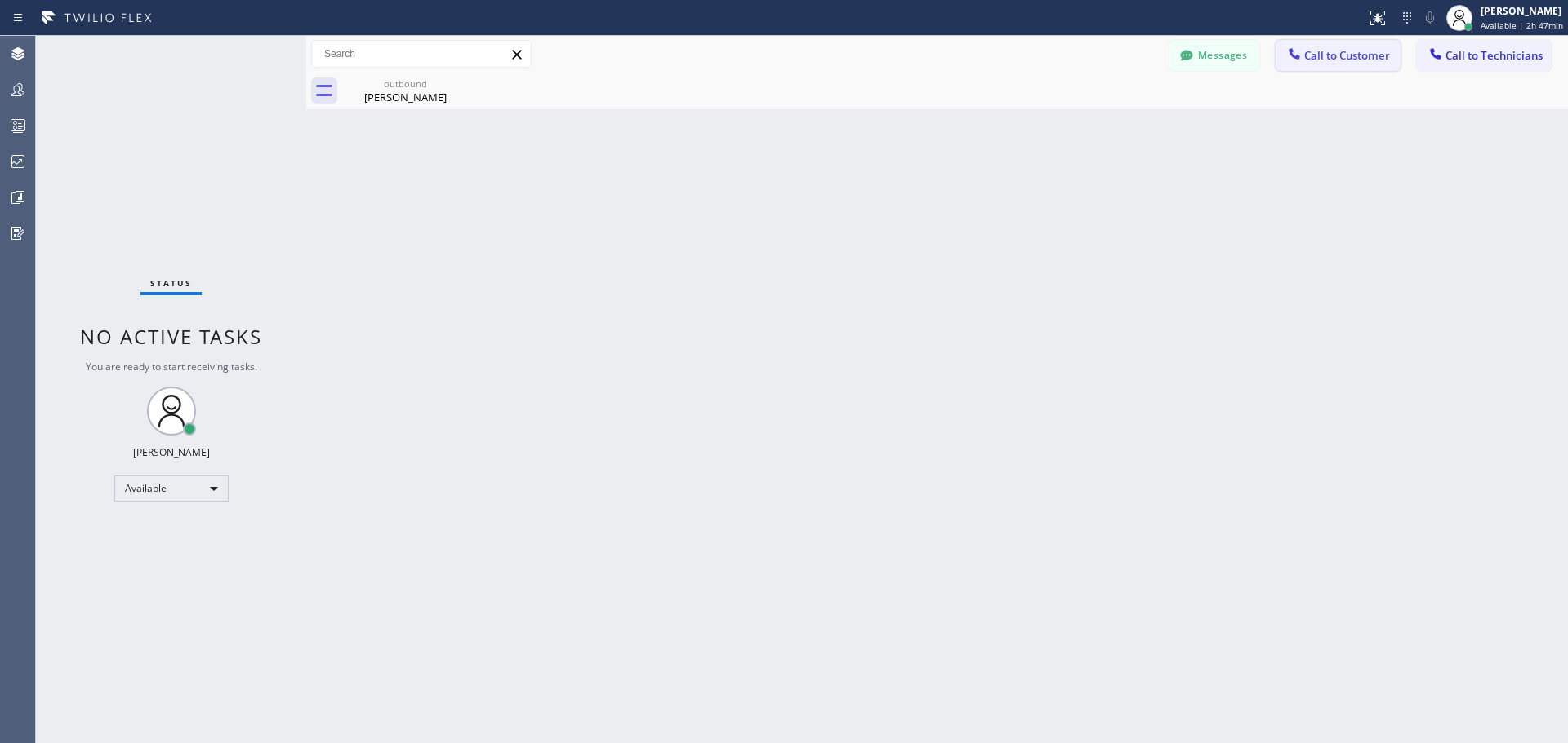
click at [1317, 53] on span "Call to Customer" at bounding box center [1346, 55] width 85 height 15
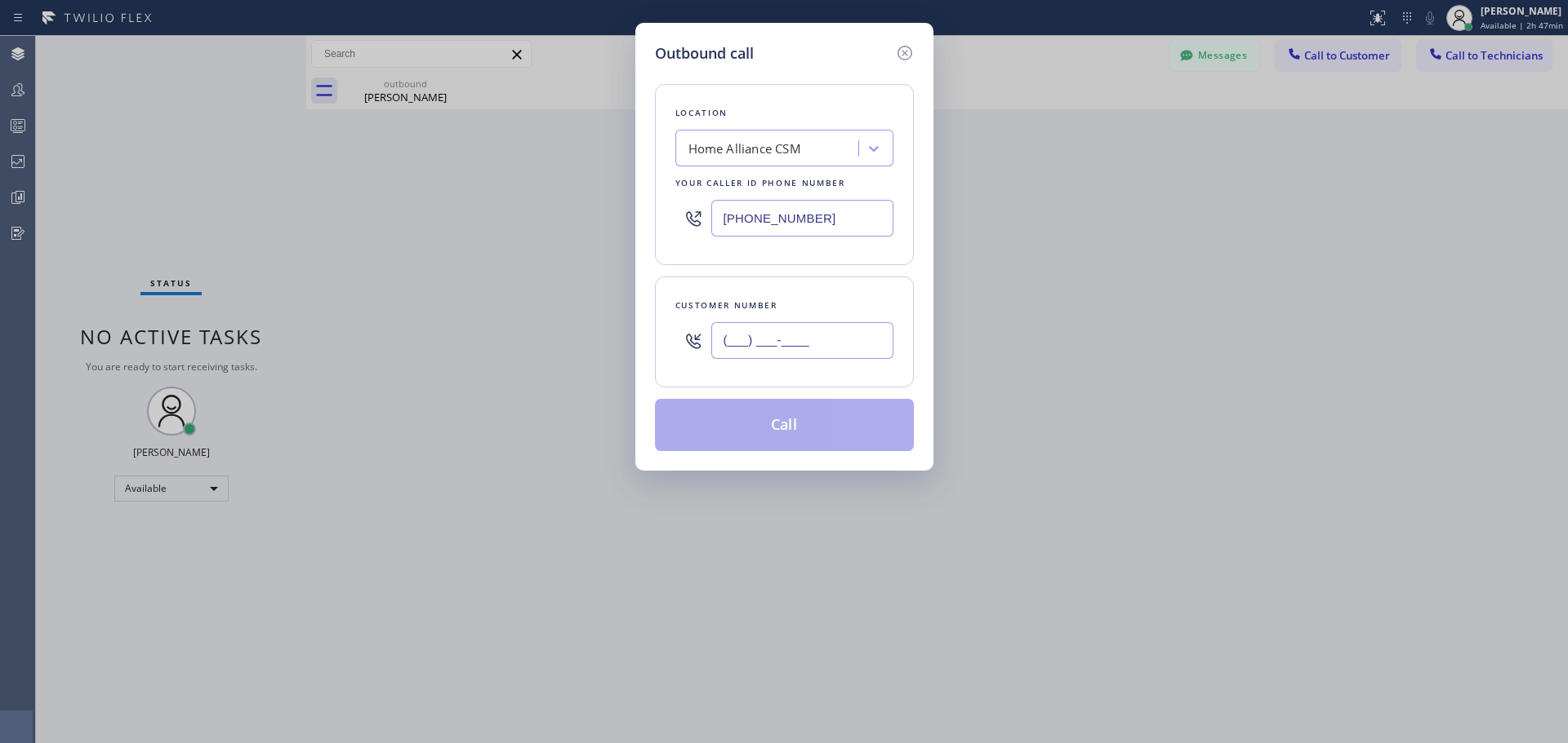
click at [771, 351] on input "(___) ___-____" at bounding box center [802, 341] width 182 height 37
paste input "509) 994-6814"
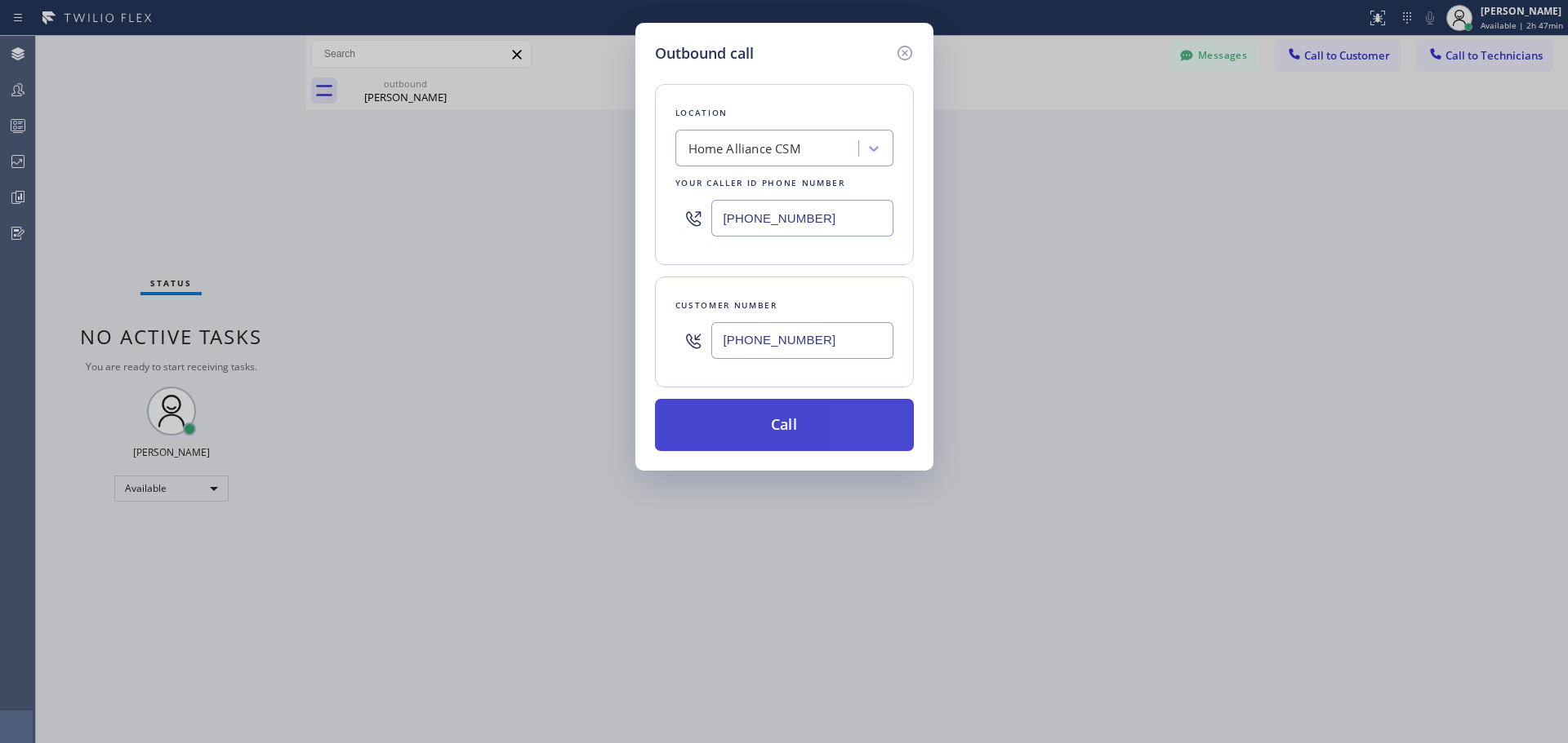
type input "[PHONE_NUMBER]"
click at [800, 427] on button "Call" at bounding box center [784, 425] width 259 height 53
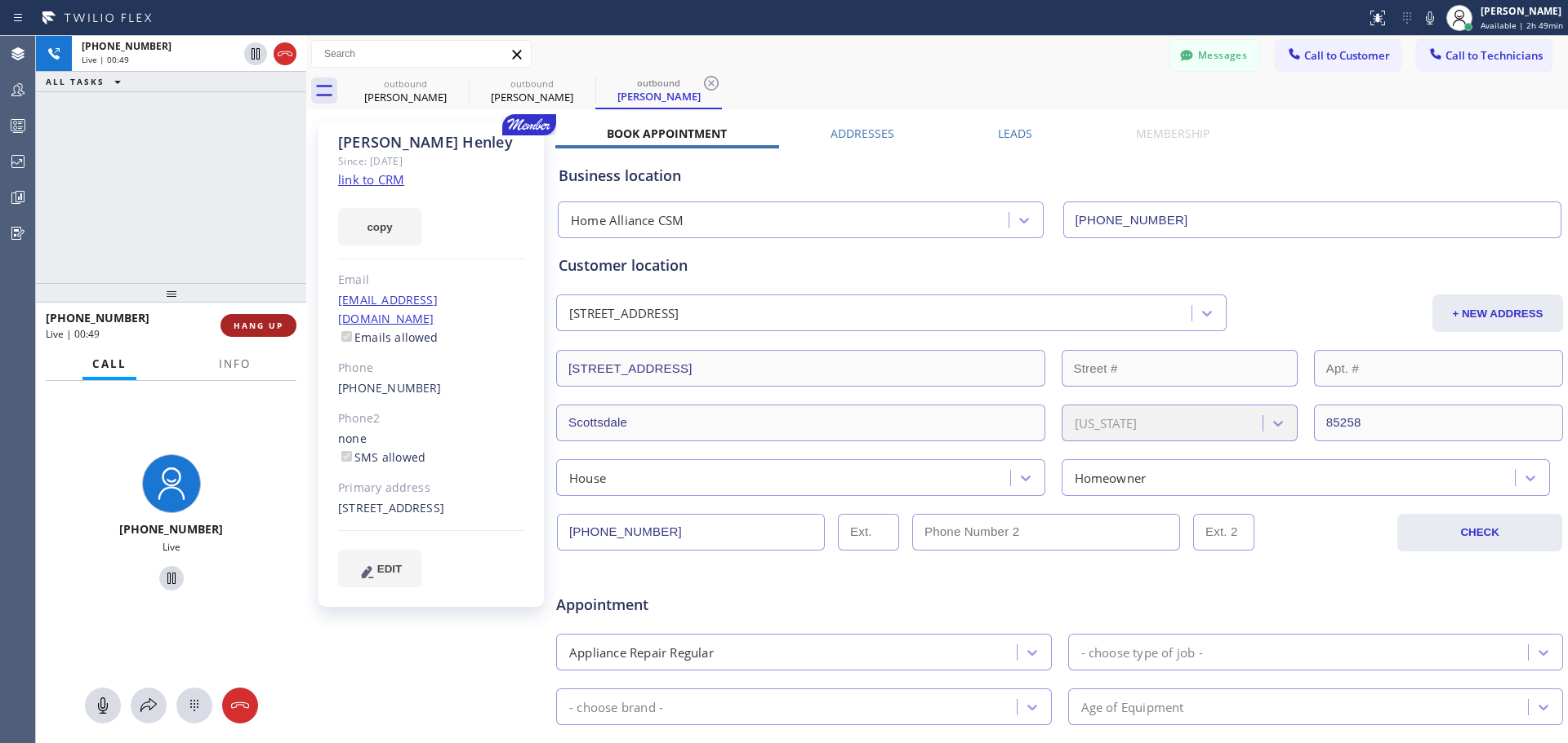
click at [250, 327] on span "HANG UP" at bounding box center [258, 325] width 50 height 11
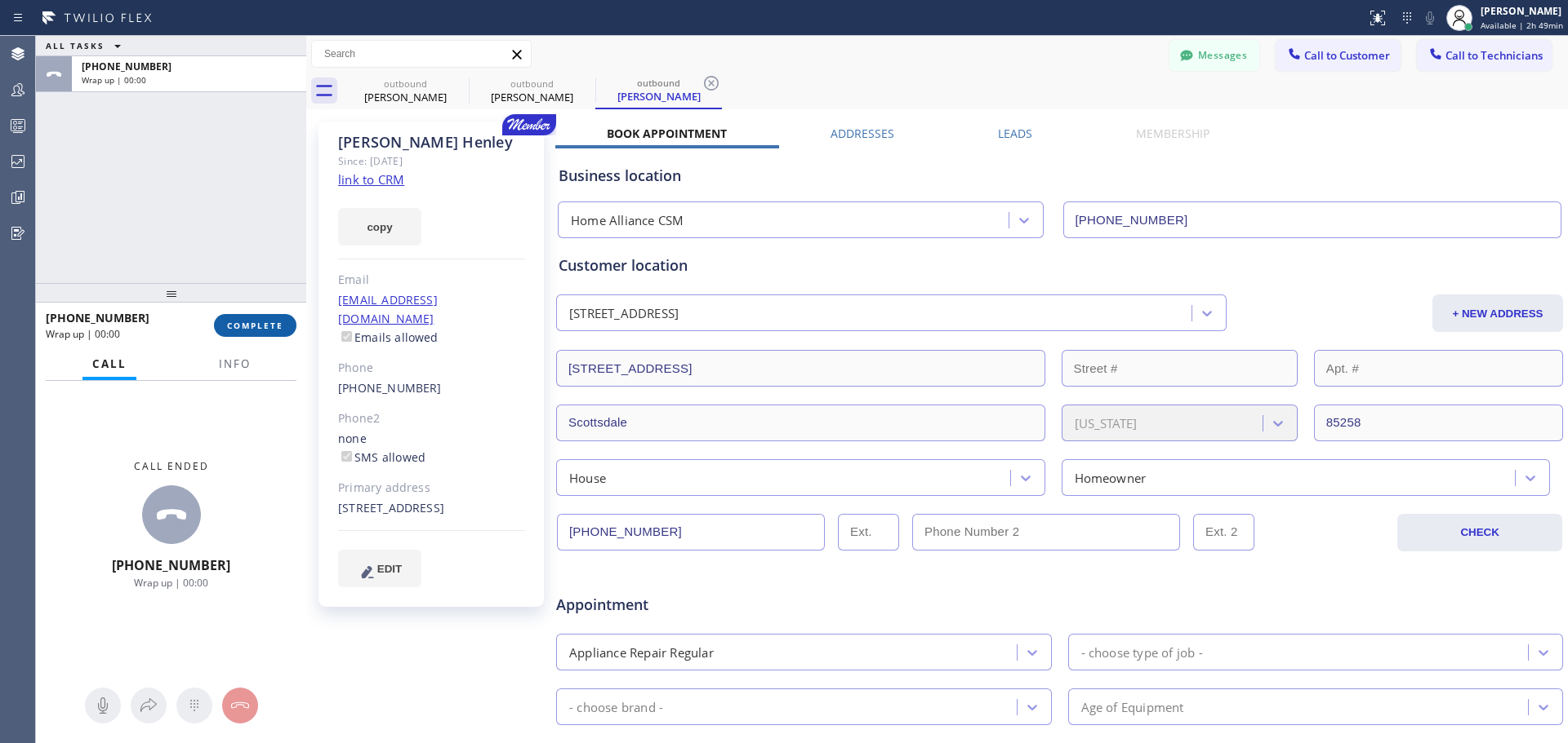
click at [261, 329] on span "COMPLETE" at bounding box center [255, 325] width 56 height 11
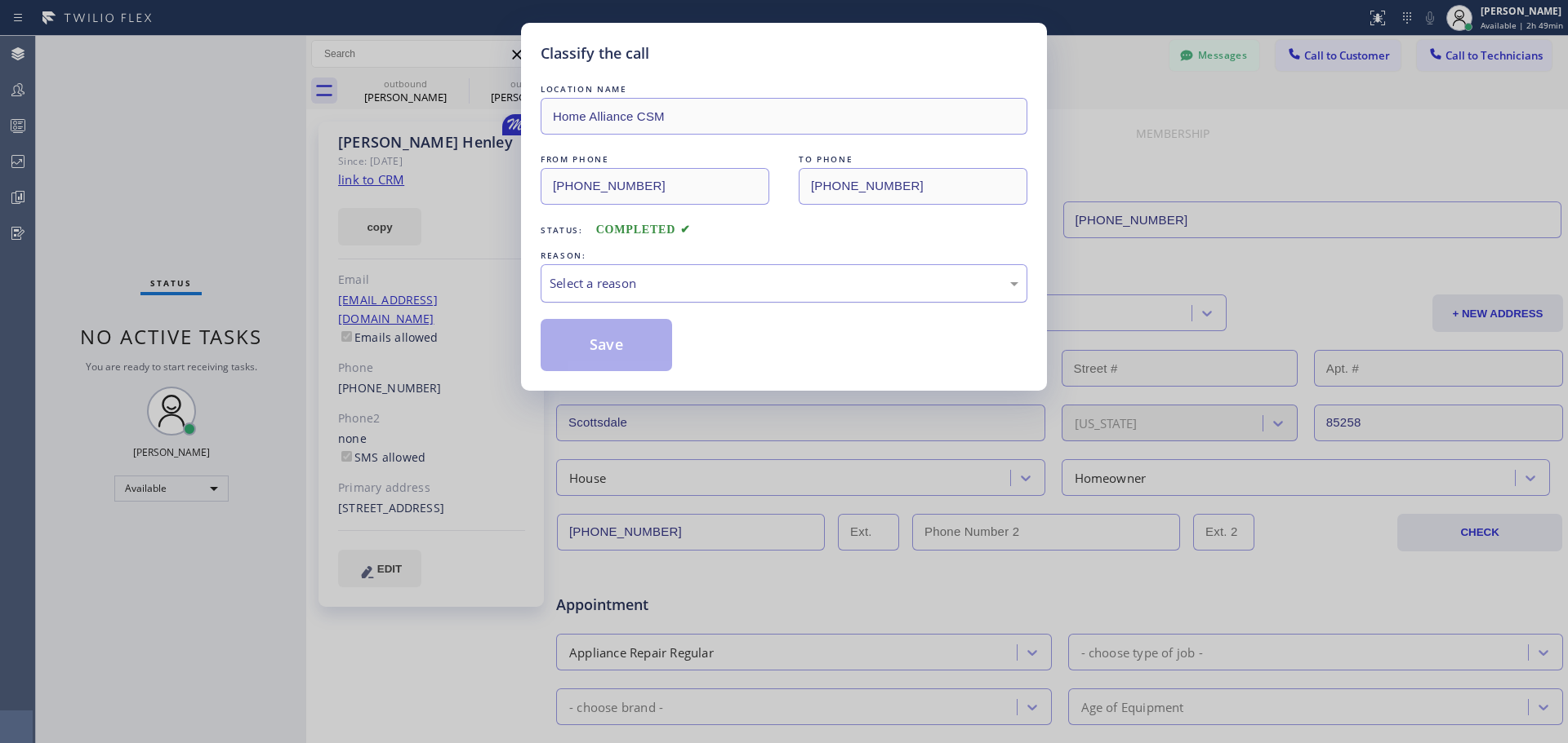
click at [699, 275] on div "Select a reason" at bounding box center [783, 284] width 469 height 19
click at [597, 345] on button "Save" at bounding box center [606, 345] width 131 height 53
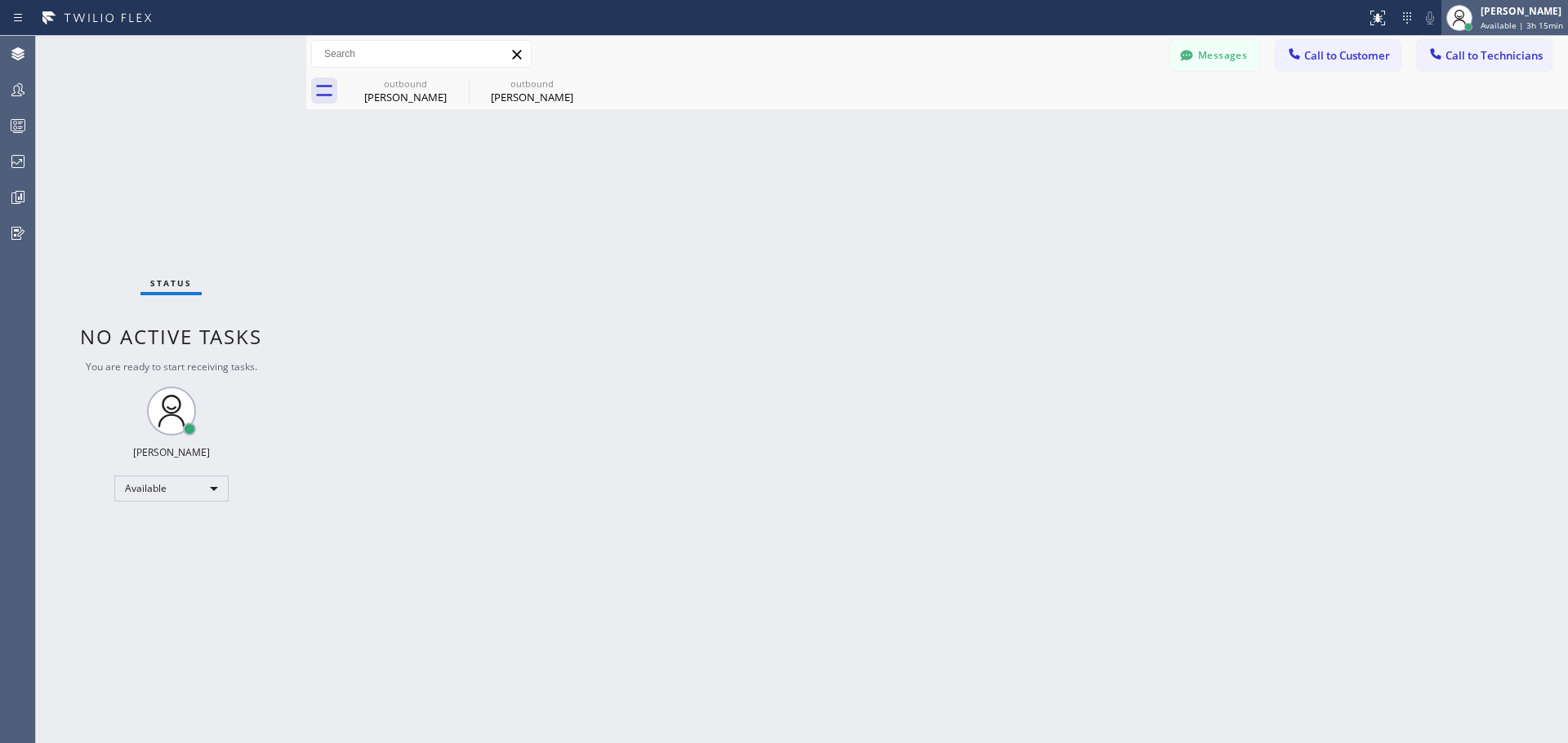
click at [1510, 16] on div "[PERSON_NAME]" at bounding box center [1521, 11] width 83 height 14
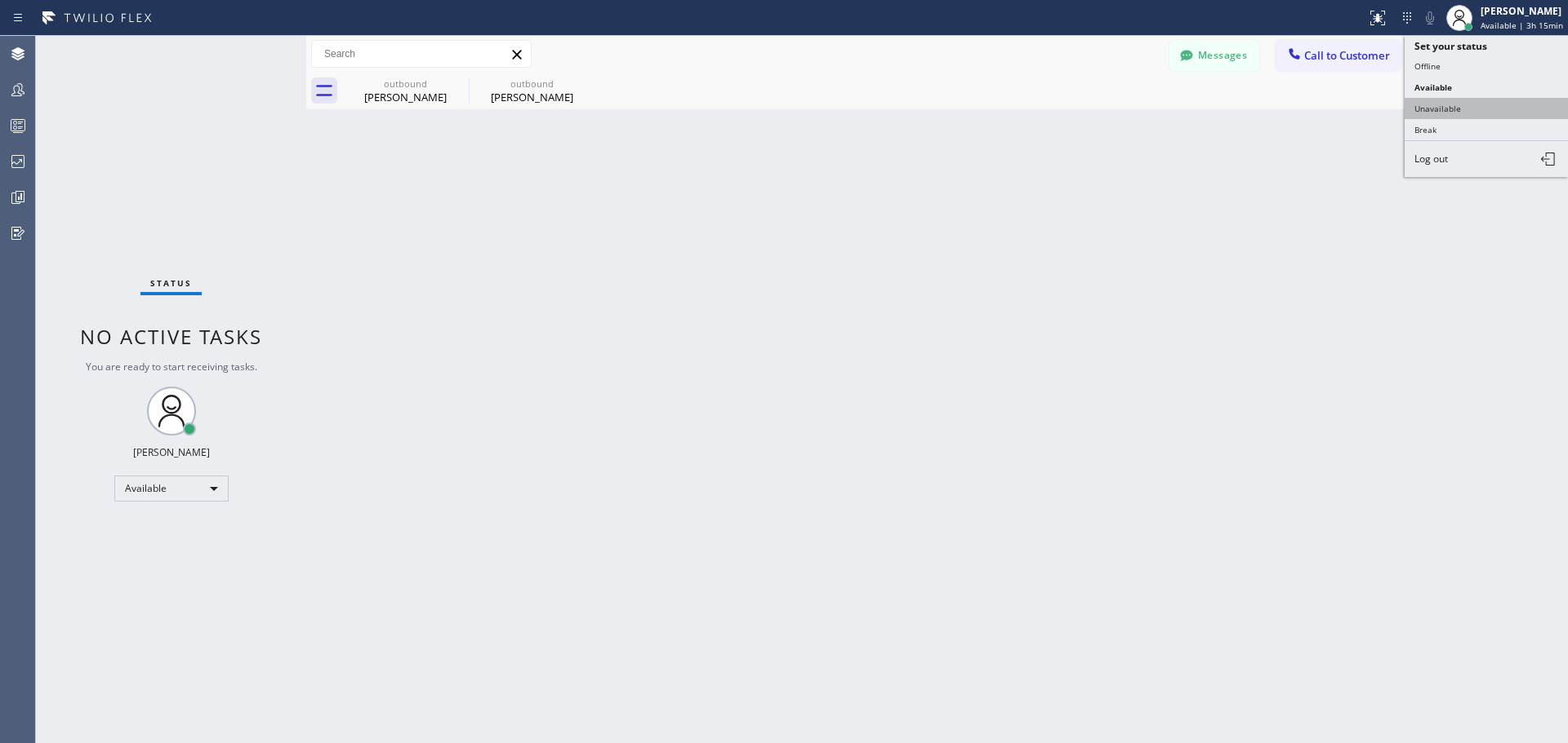
click at [1492, 106] on button "Unavailable" at bounding box center [1485, 108] width 163 height 22
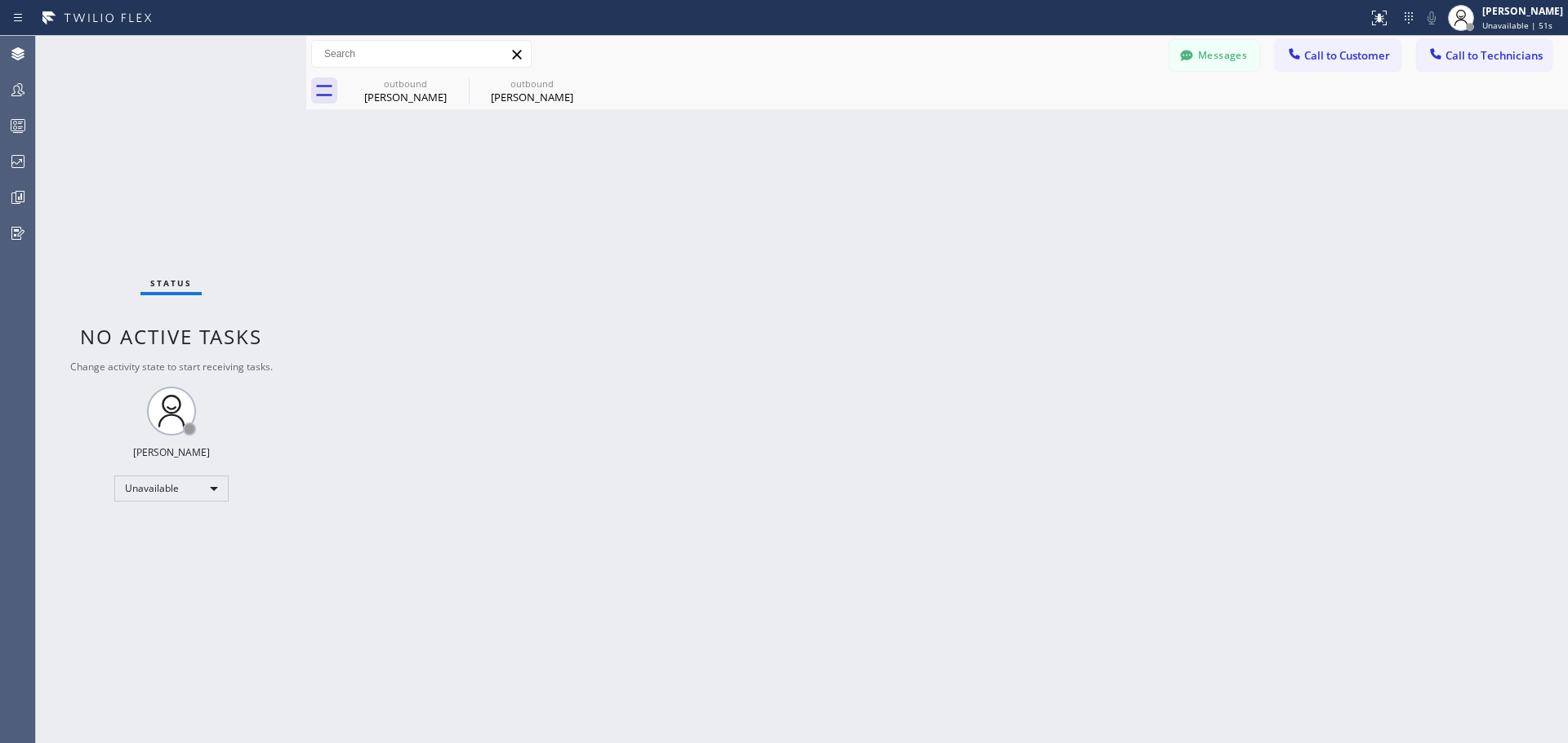
drag, startPoint x: 585, startPoint y: 80, endPoint x: 388, endPoint y: 66, distance: 197.5
click at [0, 0] on icon at bounding box center [0, 0] width 0 height 0
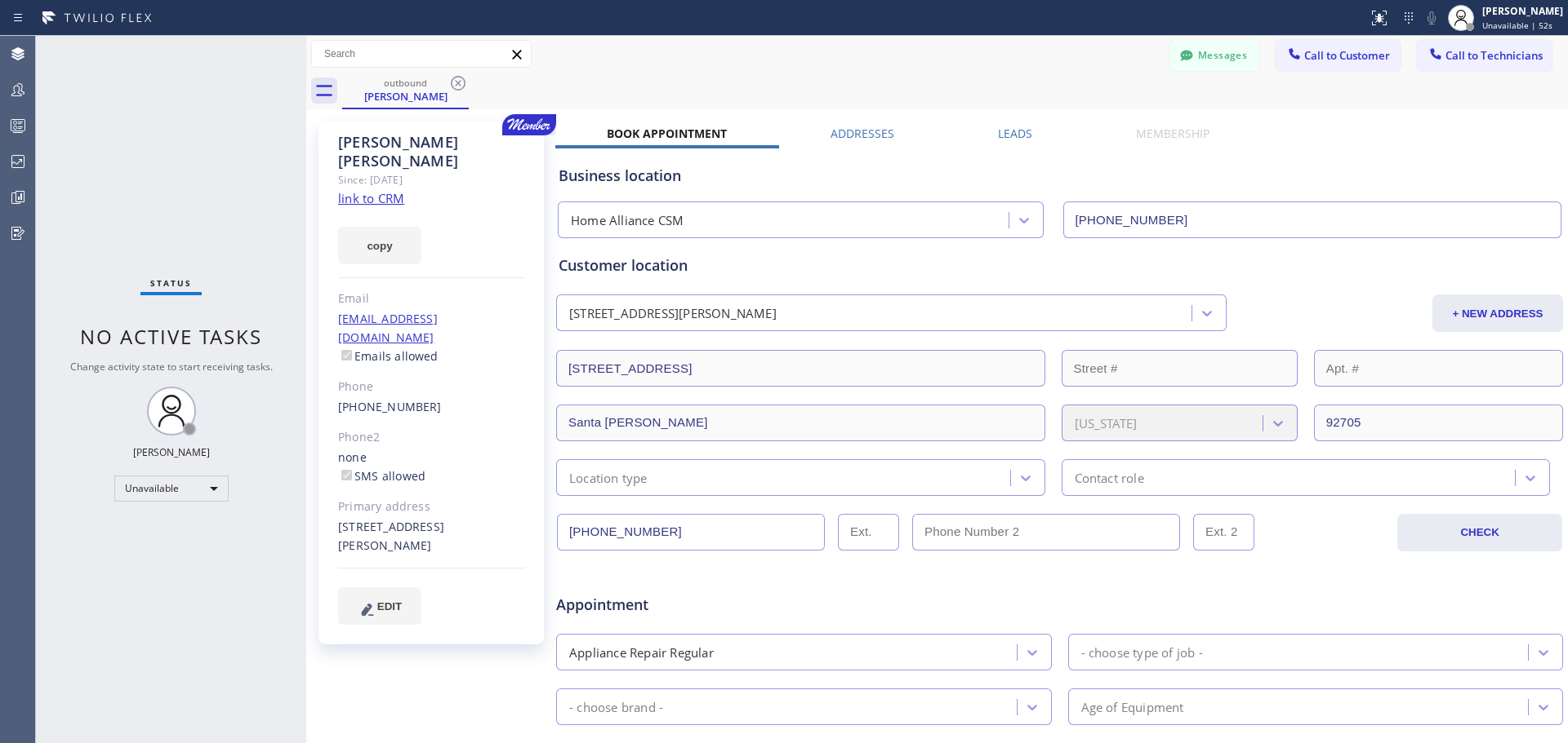
click at [462, 85] on icon at bounding box center [458, 83] width 20 height 20
